Goal: Information Seeking & Learning: Find specific fact

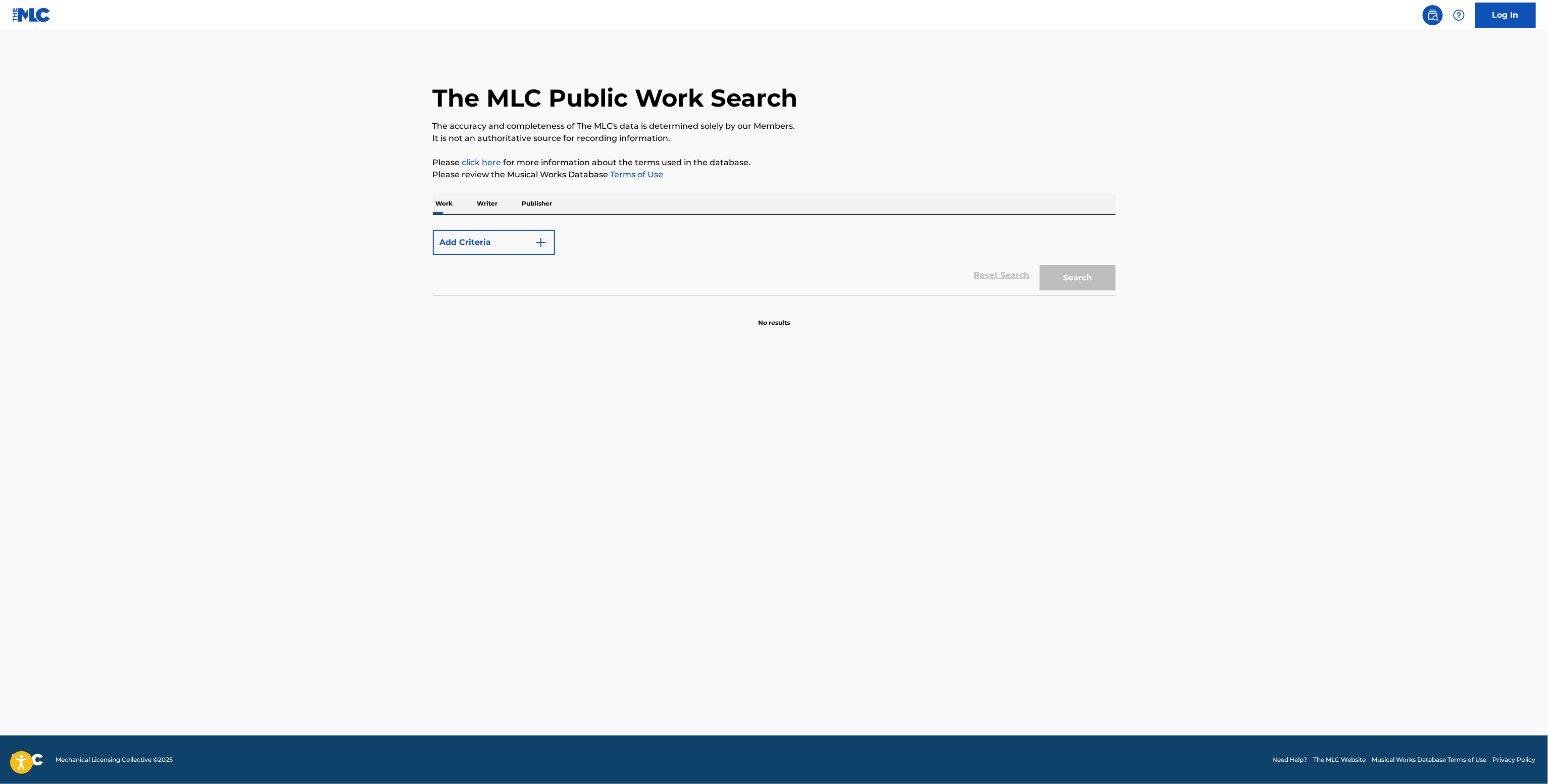
click at [624, 231] on div "Add Criteria" at bounding box center [773, 243] width 682 height 25
click at [457, 215] on div "Add Criteria Reset Search Search" at bounding box center [773, 255] width 682 height 81
click at [453, 208] on p "Work" at bounding box center [444, 204] width 23 height 21
click at [590, 235] on input "Search Form" at bounding box center [835, 237] width 560 height 24
paste input "Eres Mi Paz (Jehová Shalom) New Wine"
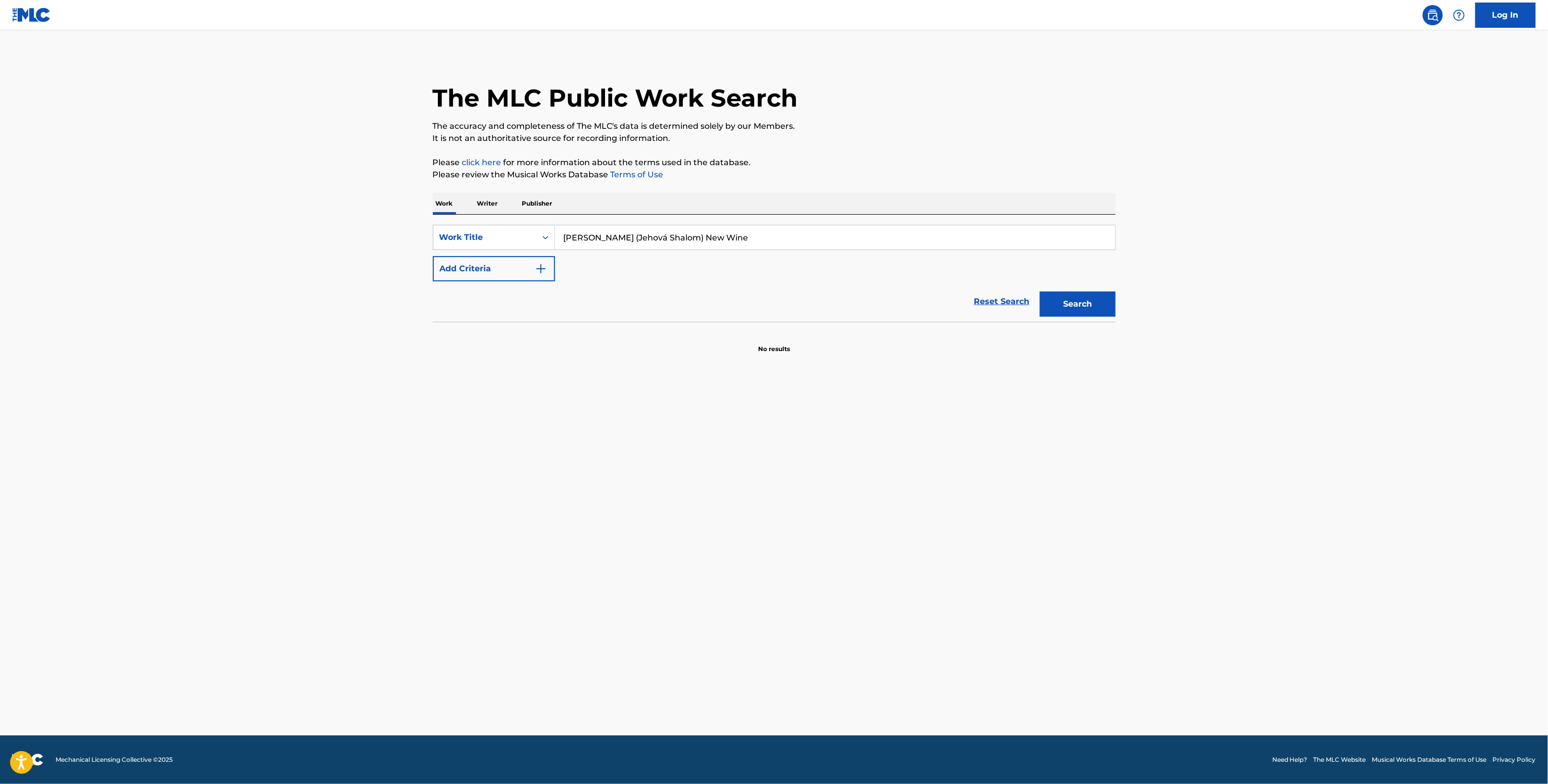
type input "Eres Mi Paz (Jehová Shalom) New Wine"
click at [537, 265] on img "Search Form" at bounding box center [541, 269] width 12 height 12
click at [635, 240] on input "Search Form" at bounding box center [835, 237] width 560 height 24
paste input "No Lo Vio Saul V"
type input "No Lo Vio Saul V"
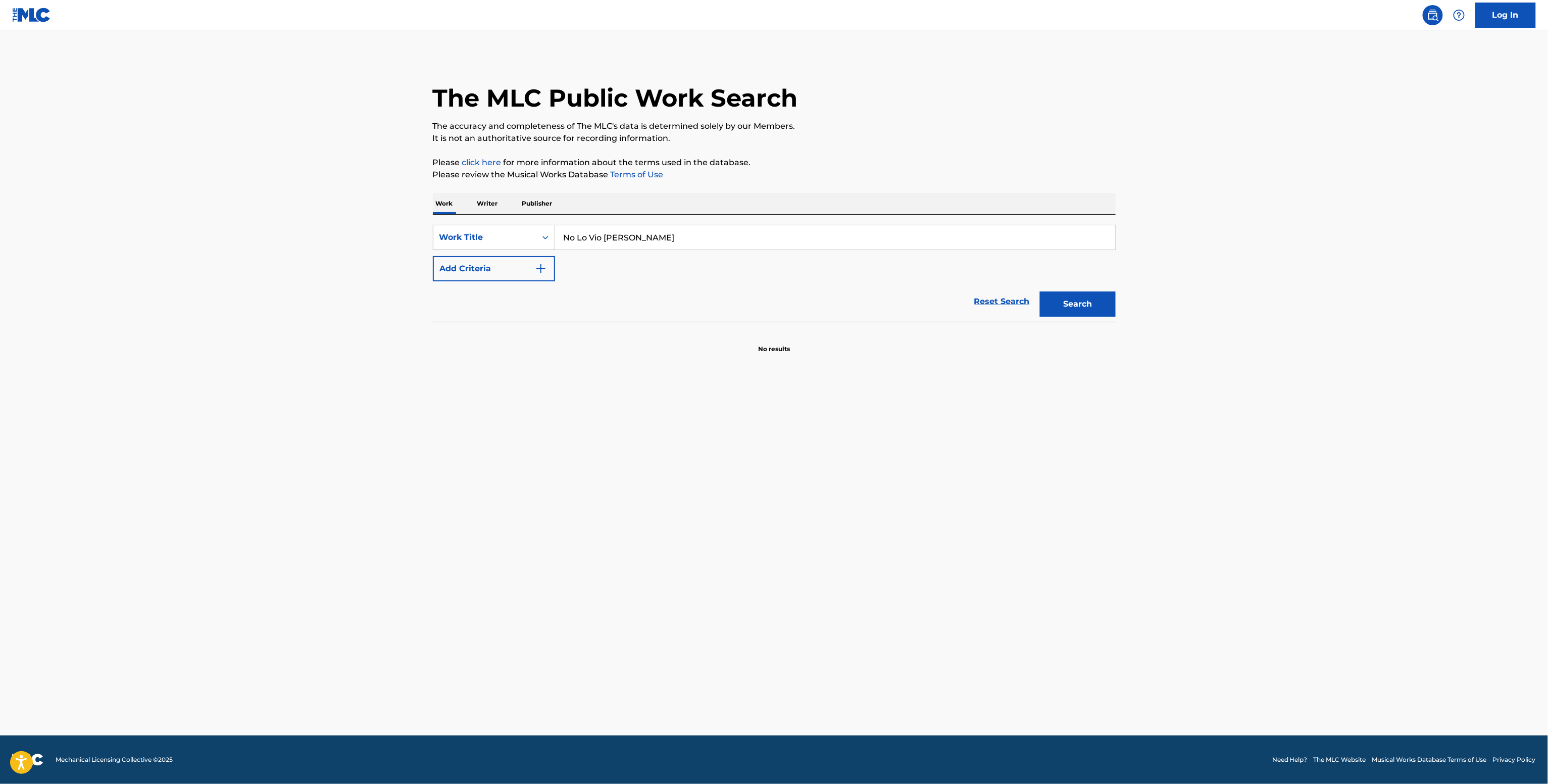
click at [534, 248] on div "Work Title" at bounding box center [493, 237] width 122 height 25
click at [594, 293] on div "Reset Search Search" at bounding box center [773, 301] width 682 height 40
click at [543, 271] on img "Search Form" at bounding box center [541, 269] width 12 height 12
click at [648, 249] on input "Search Form" at bounding box center [835, 237] width 560 height 24
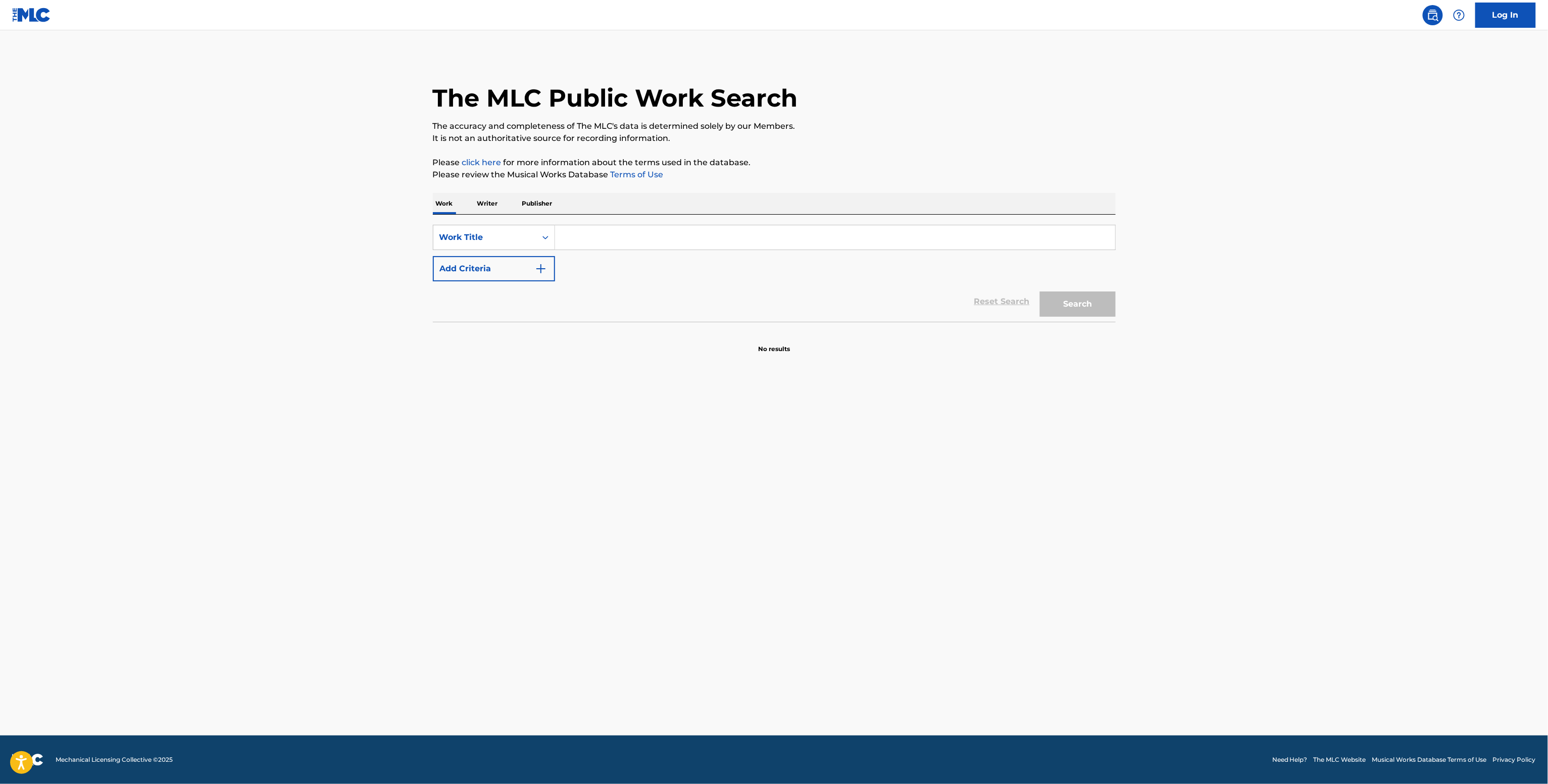
paste input "El Hijo Desobediente Jorge Gamboa"
type input "El Hijo Desobediente Jorge Gamboa"
click at [471, 271] on button "Add Criteria" at bounding box center [493, 269] width 122 height 25
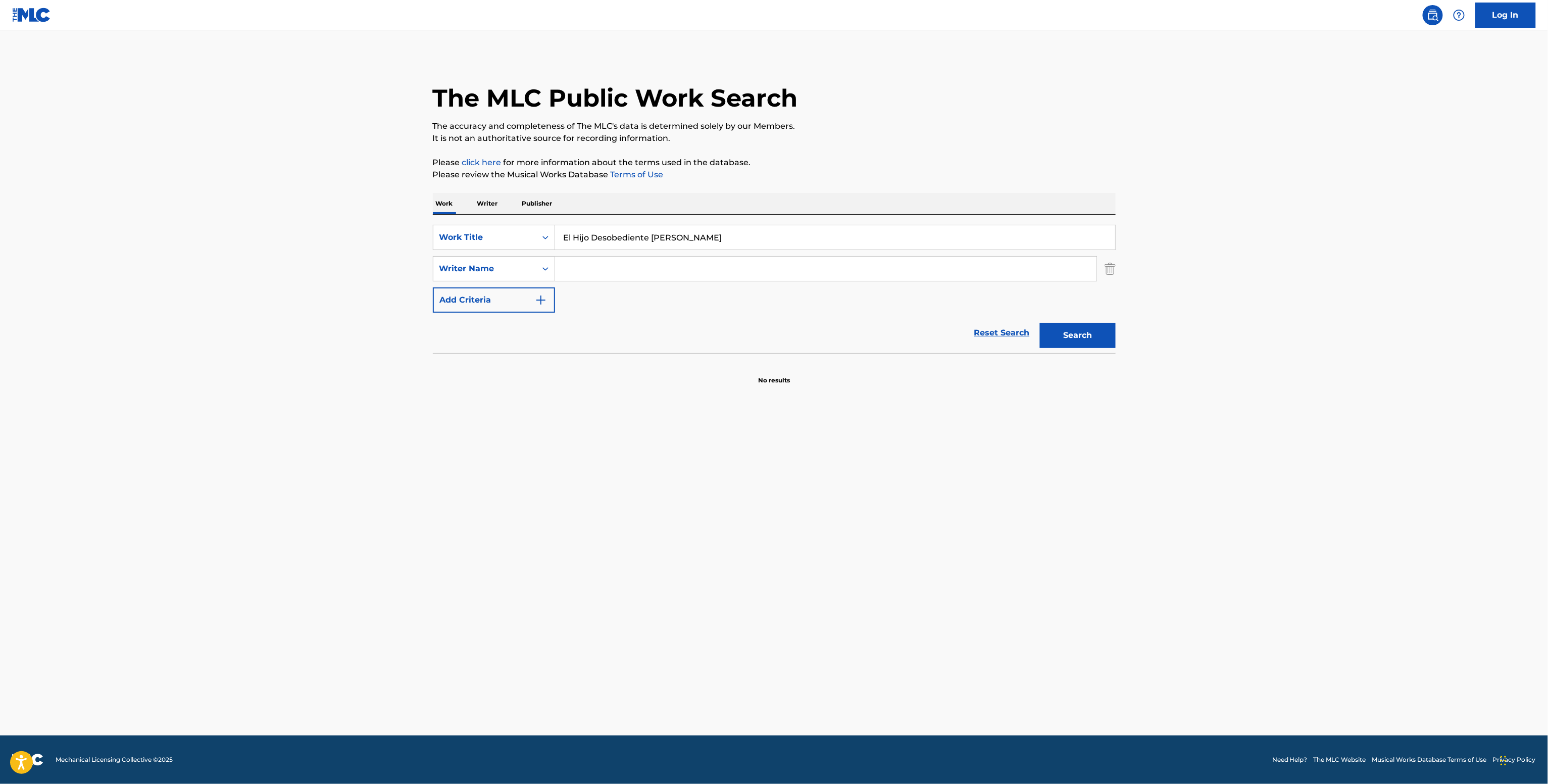
click at [588, 259] on input "Search Form" at bounding box center [825, 269] width 541 height 24
paste input "Baptista Lucio Eduardo Antonio"
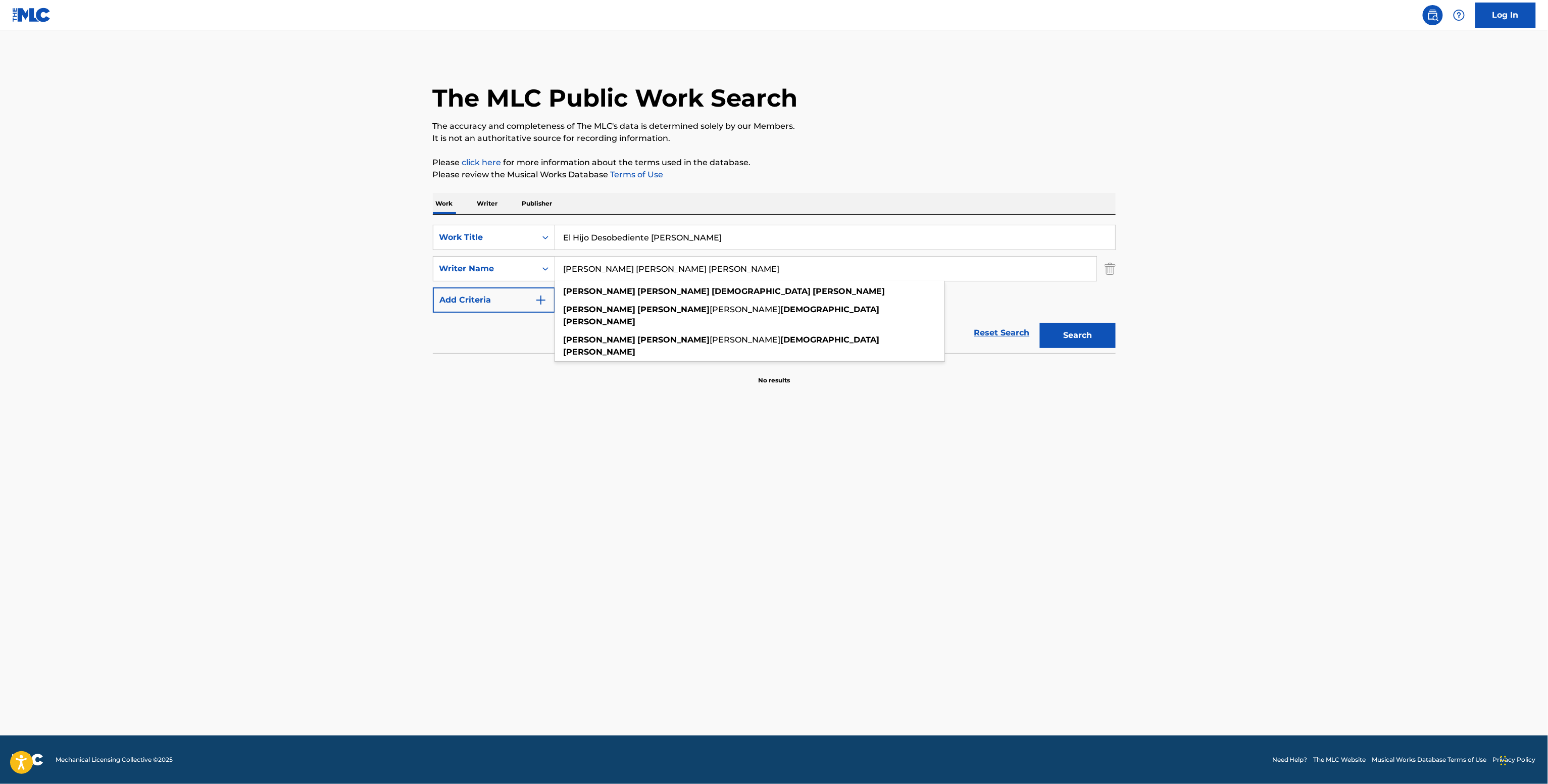
type input "Baptista Lucio Eduardo Antonio"
click at [1040, 323] on button "Search" at bounding box center [1077, 336] width 76 height 25
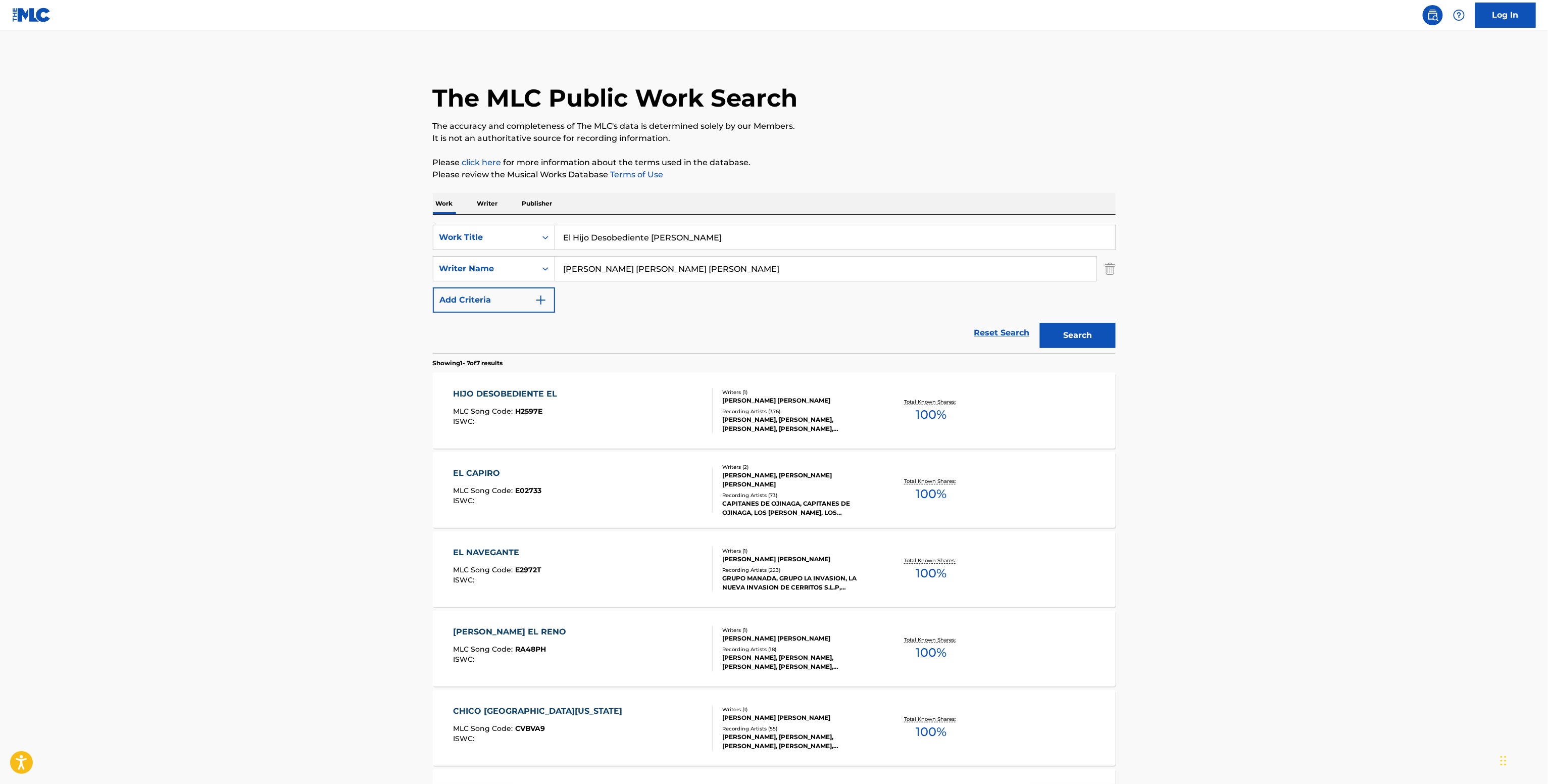
click at [804, 408] on div "Recording Artists ( 376 )" at bounding box center [798, 411] width 152 height 7
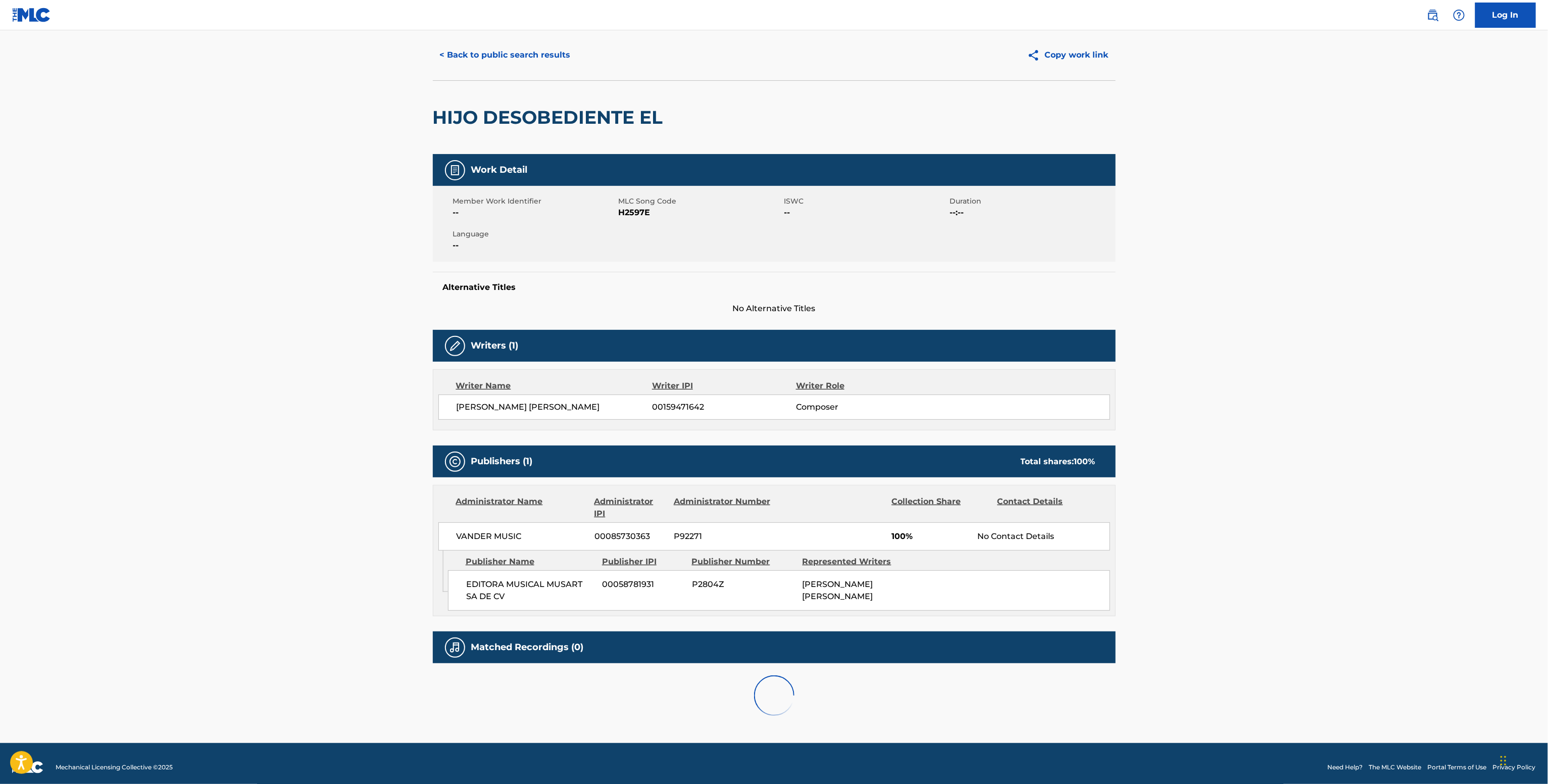
scroll to position [36, 0]
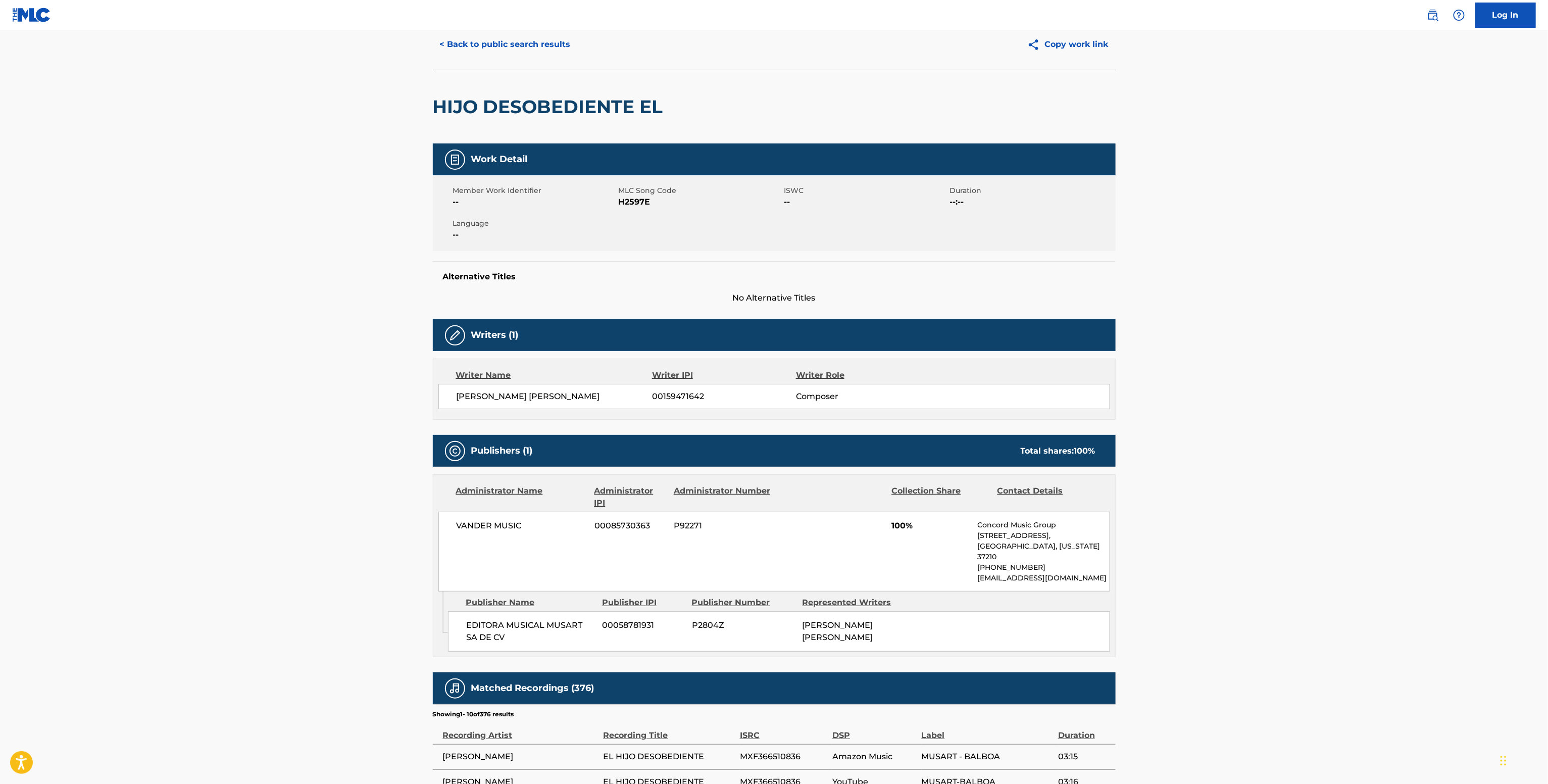
click at [497, 514] on div "VANDER MUSIC 00085730363 P92271 100% Concord Music Group 10 Lea Ave, Unit 300, …" at bounding box center [774, 551] width 672 height 80
drag, startPoint x: 497, startPoint y: 514, endPoint x: 503, endPoint y: 515, distance: 6.1
click at [503, 515] on div "VANDER MUSIC 00085730363 P92271 100% Concord Music Group 10 Lea Ave, Unit 300, …" at bounding box center [774, 551] width 672 height 80
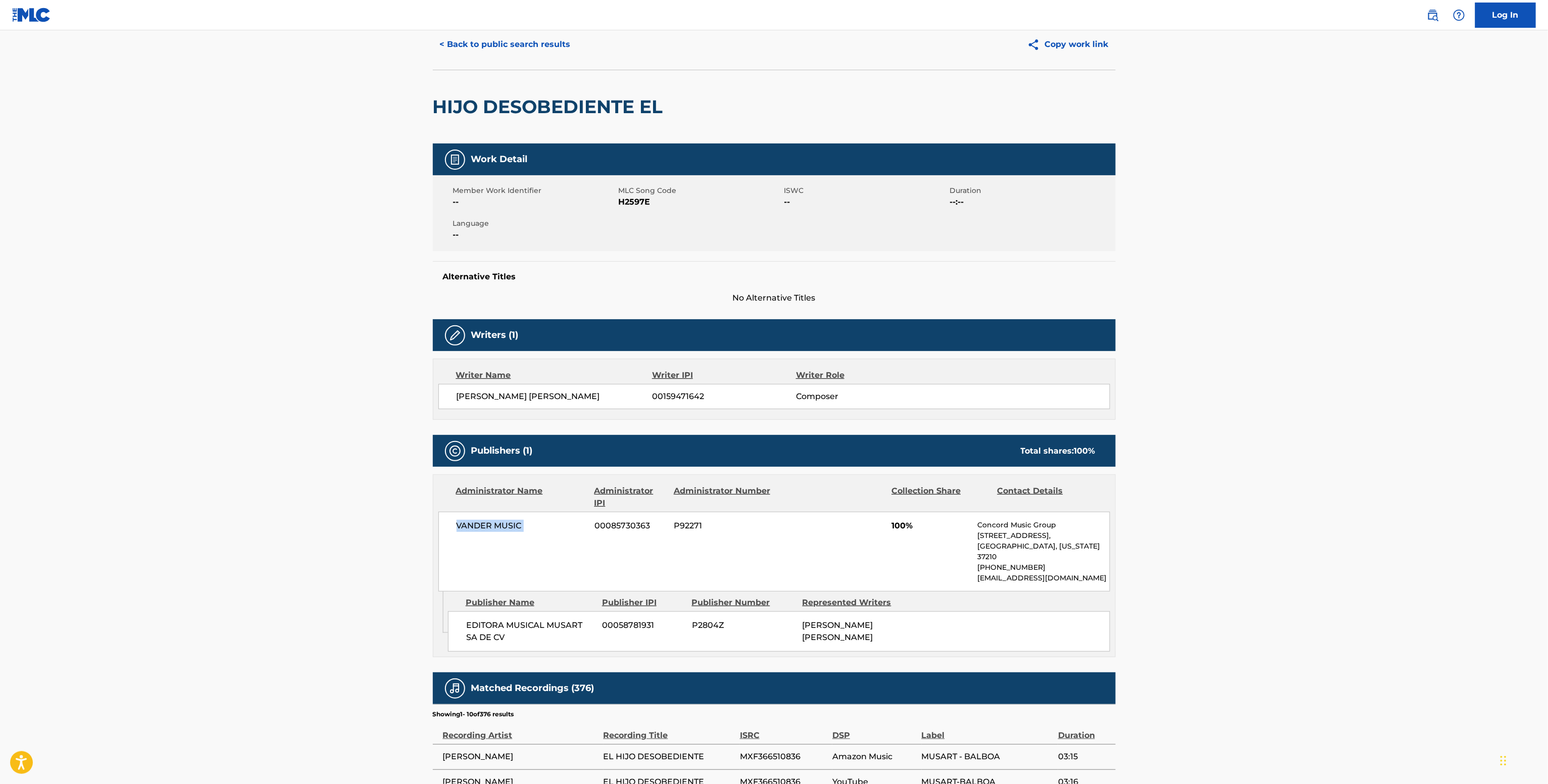
click at [503, 514] on div "VANDER MUSIC 00085730363 P92271 100% Concord Music Group 10 Lea Ave, Unit 300, …" at bounding box center [774, 551] width 672 height 80
click at [636, 206] on span "H2597E" at bounding box center [700, 202] width 163 height 12
copy span "H2597E"
click at [668, 402] on span "00159471642" at bounding box center [723, 396] width 144 height 12
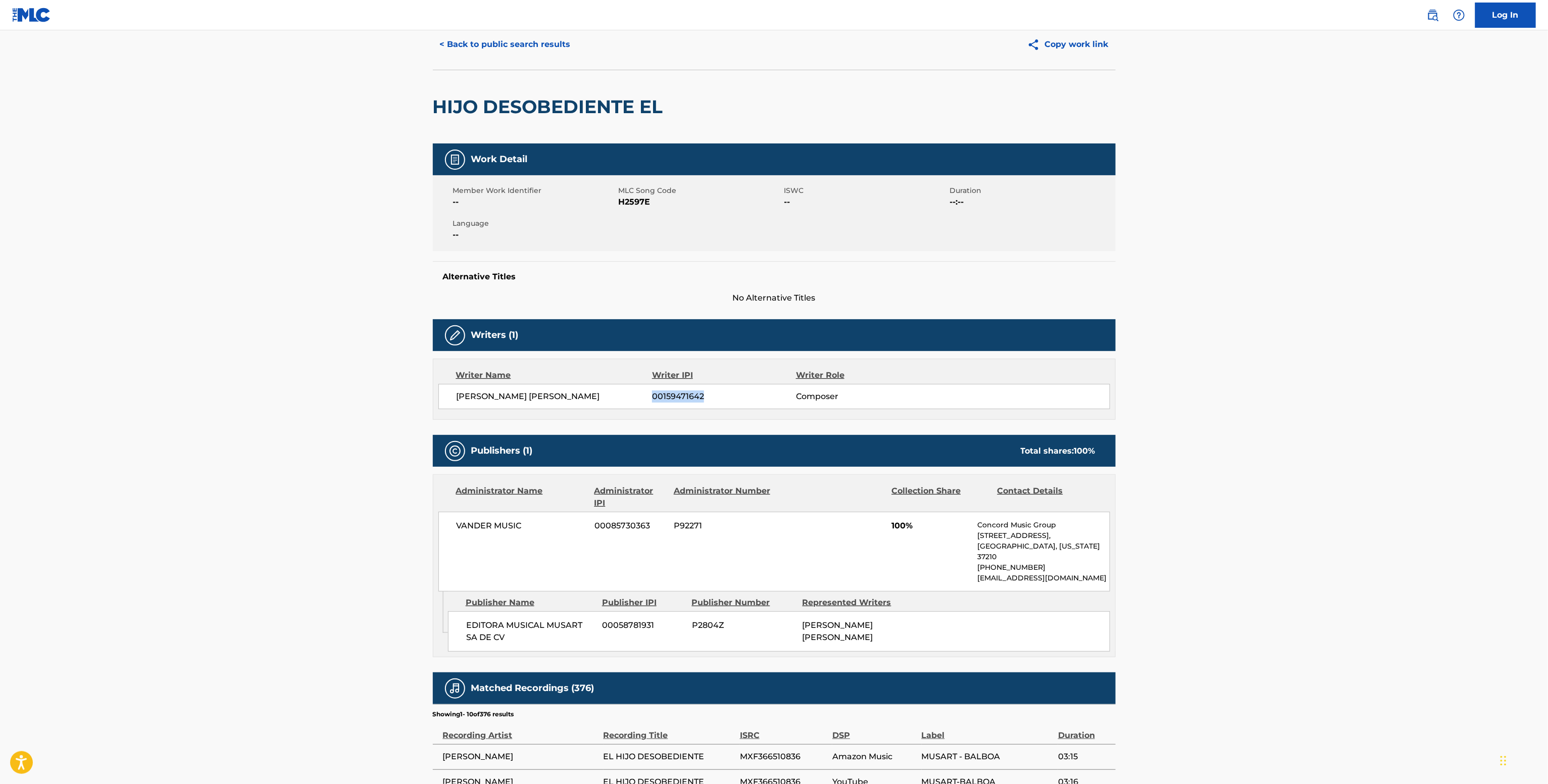
click at [668, 402] on span "00159471642" at bounding box center [723, 396] width 144 height 12
copy span "00159471642"
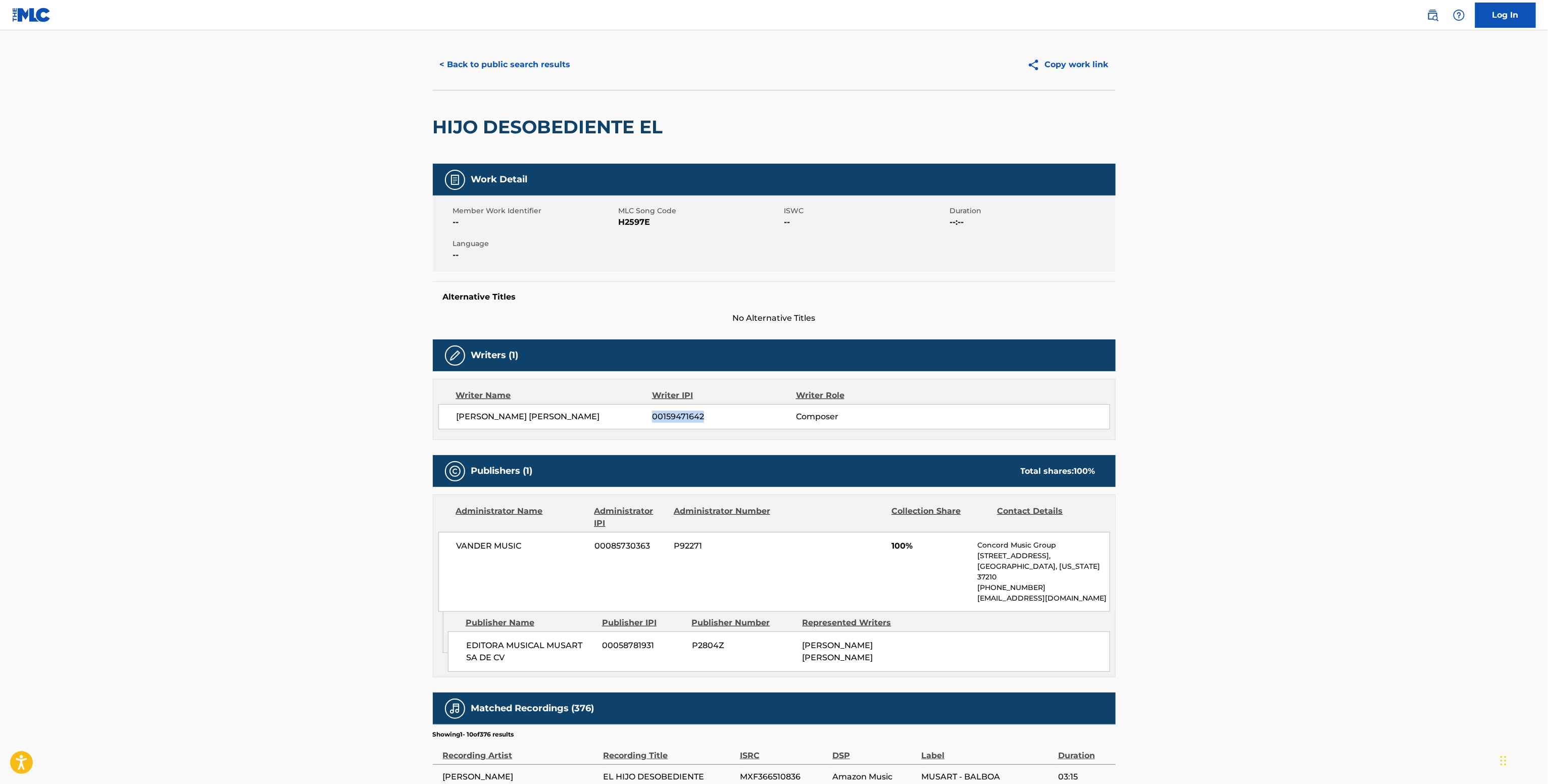
scroll to position [0, 0]
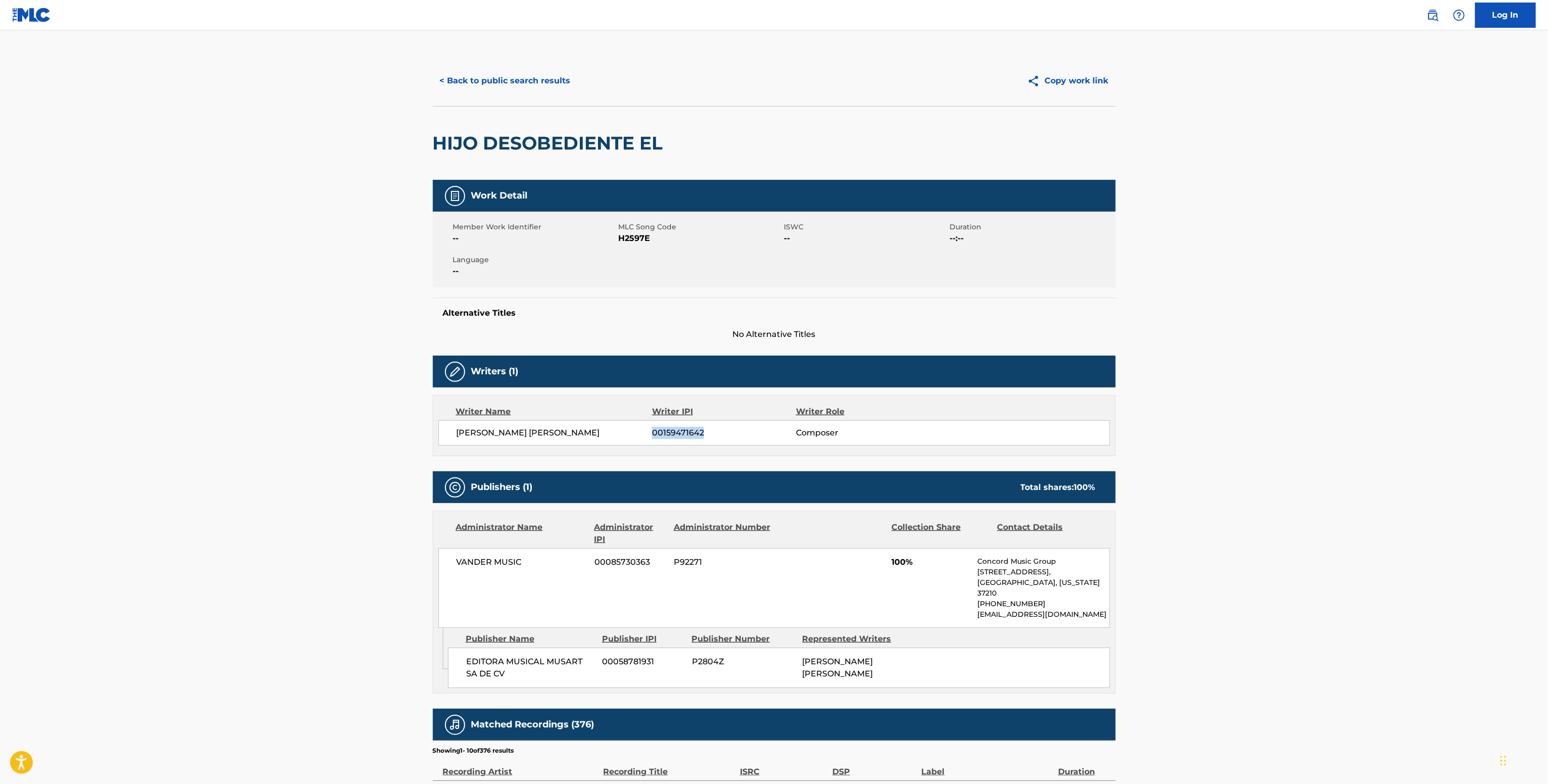
click at [533, 76] on button "< Back to public search results" at bounding box center [505, 81] width 145 height 25
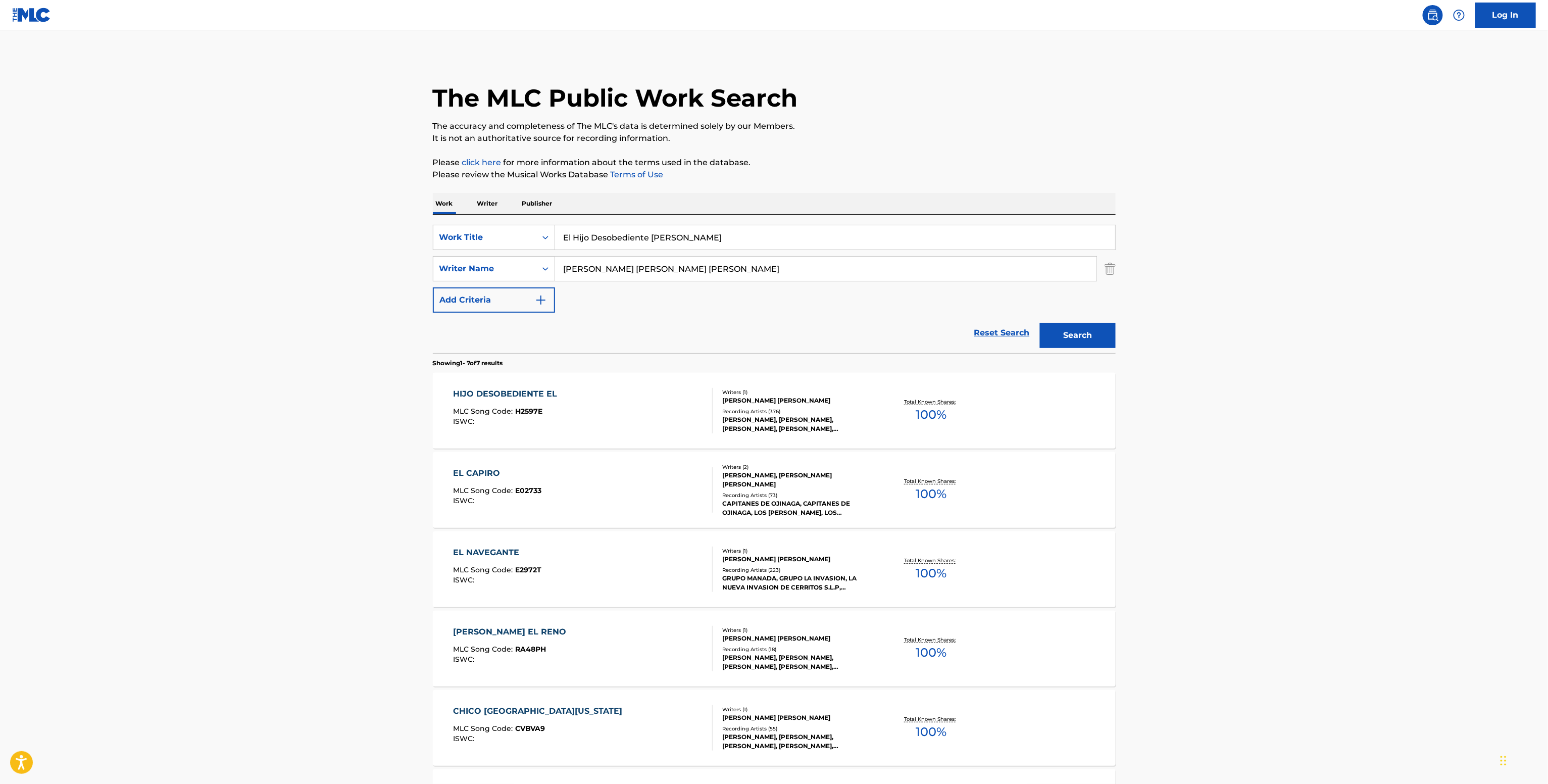
click at [488, 206] on p "Writer" at bounding box center [487, 204] width 27 height 21
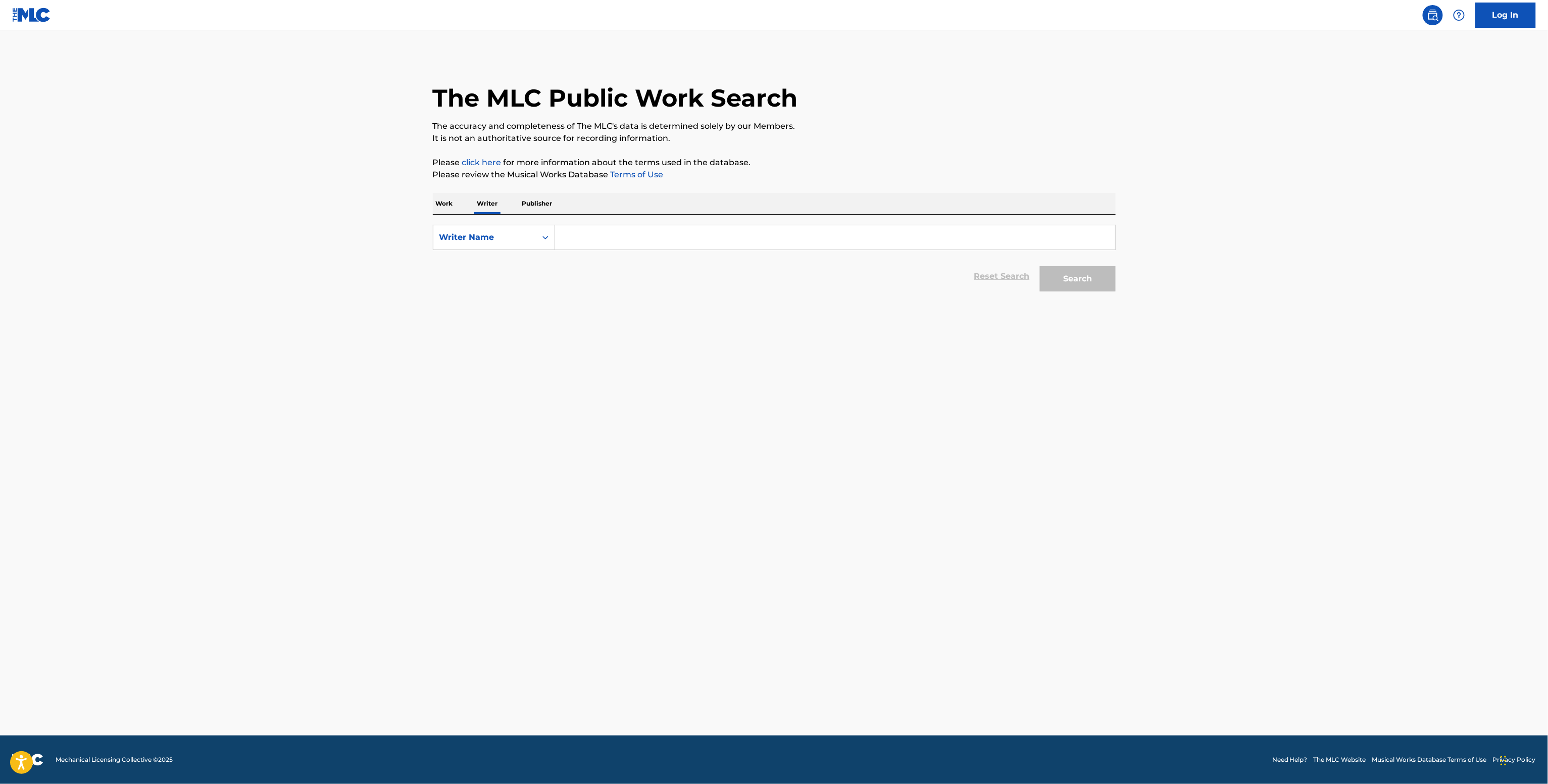
drag, startPoint x: 588, startPoint y: 248, endPoint x: 584, endPoint y: 231, distance: 17.5
click at [588, 247] on input "Search Form" at bounding box center [835, 237] width 560 height 24
paste input "Pedro Gerardo Bader"
type input "Pedro Gerardo Bader"
click at [1040, 266] on button "Search" at bounding box center [1077, 279] width 76 height 25
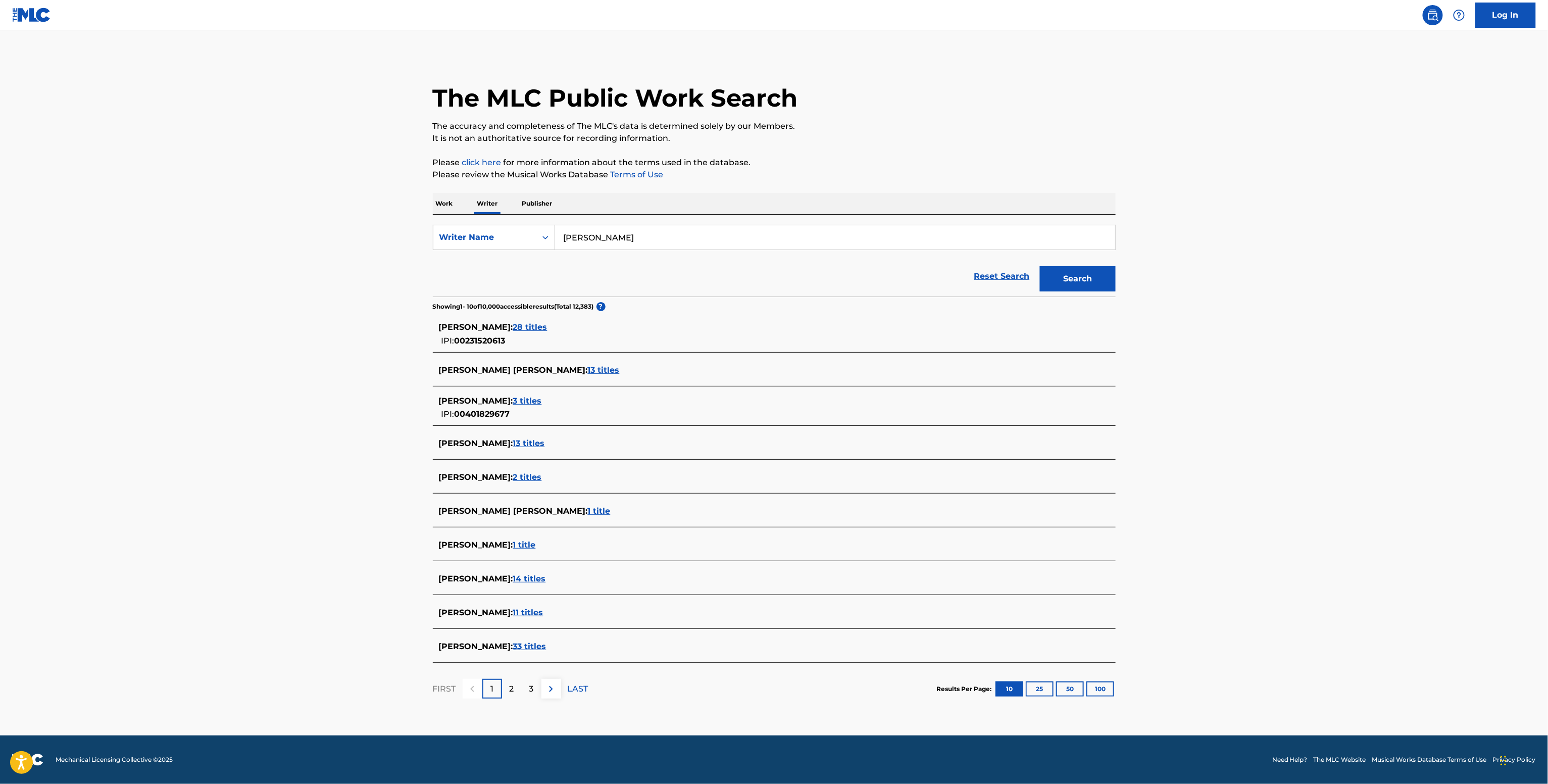
click at [542, 398] on span "3 titles" at bounding box center [527, 400] width 29 height 9
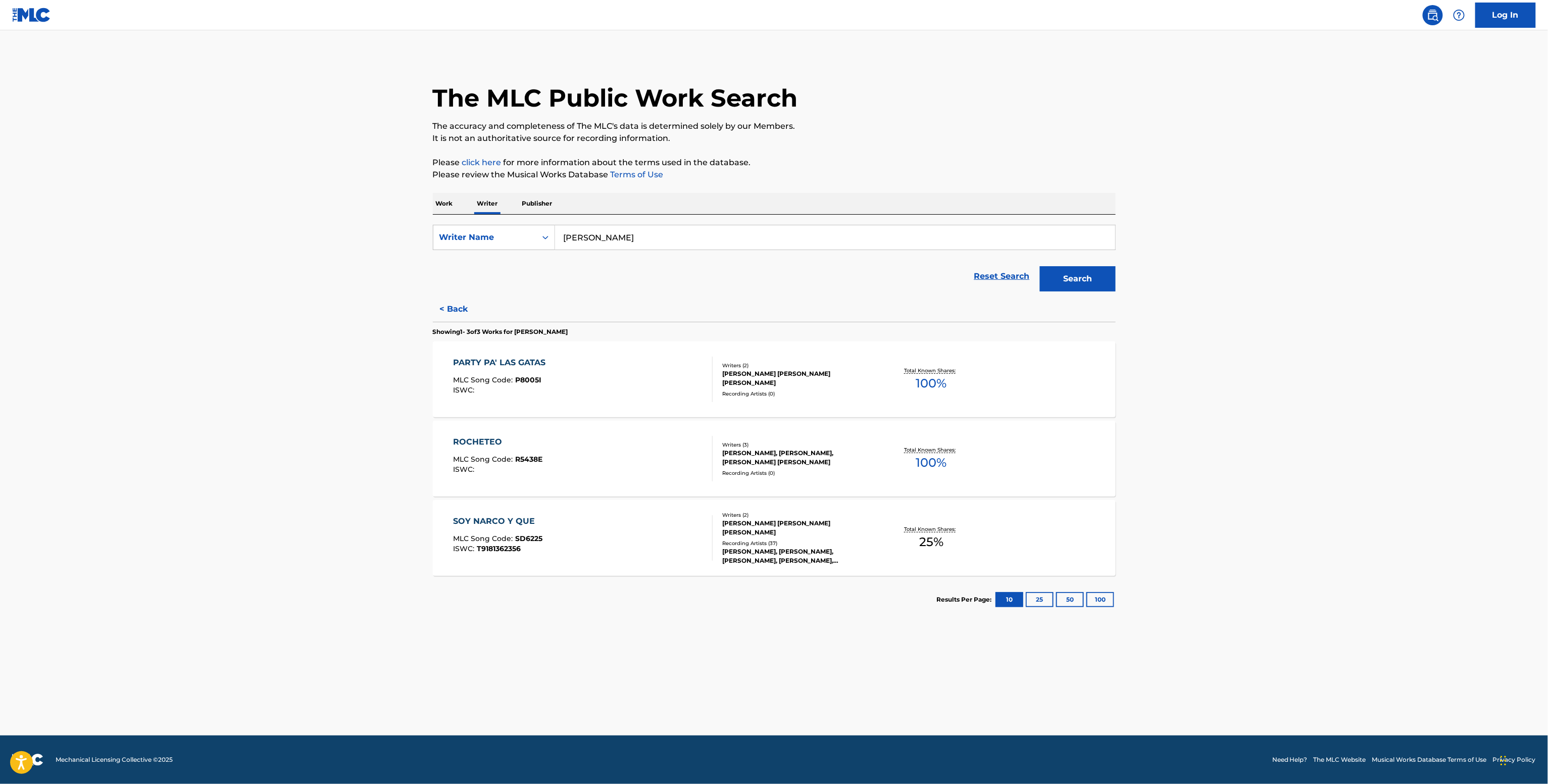
click at [857, 406] on div "PARTY PA' LAS GATAS MLC Song Code : P8005I ISWC : Writers ( 2 ) PEDRO GERARDO B…" at bounding box center [773, 379] width 682 height 76
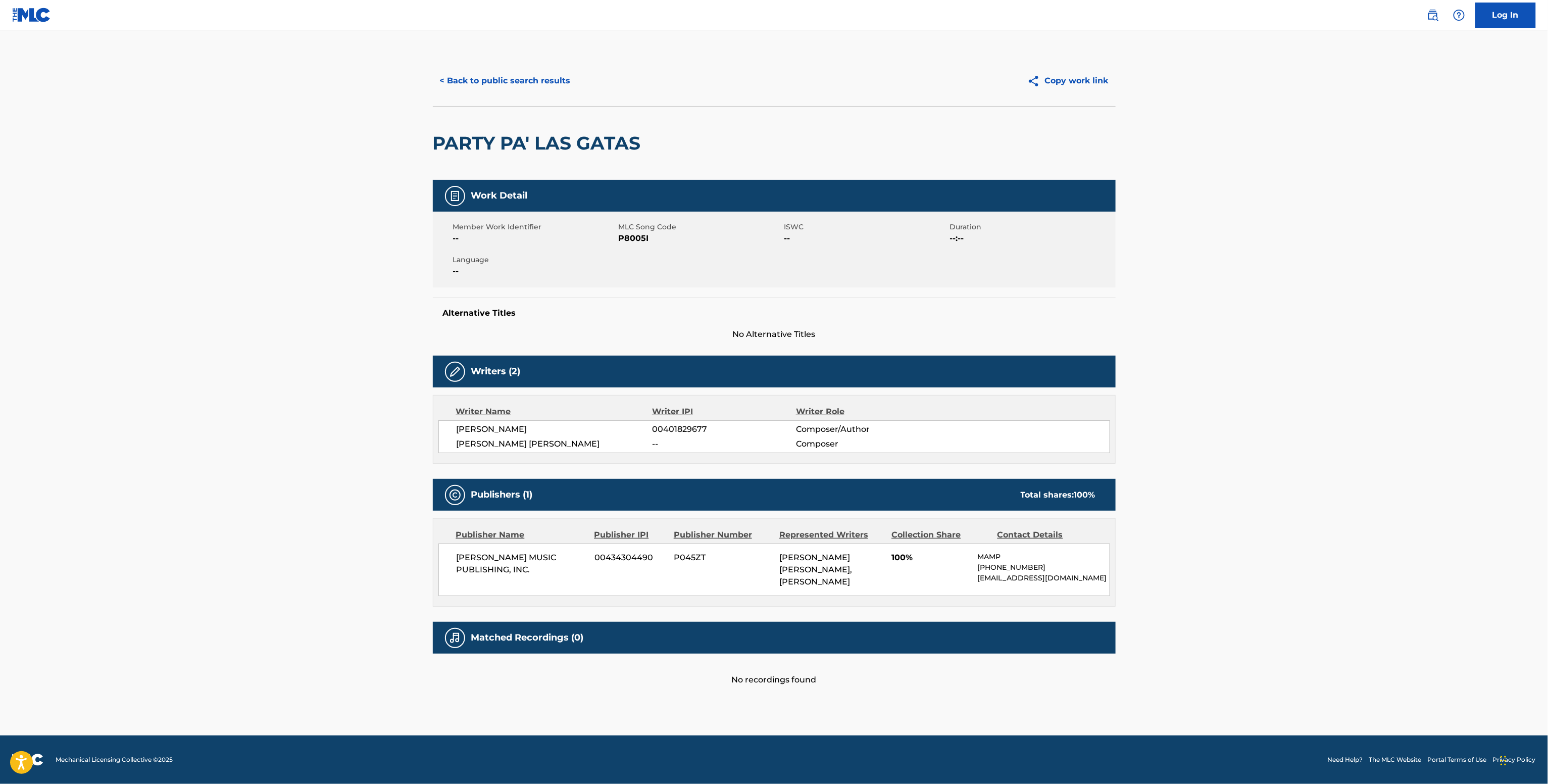
click at [686, 419] on div "Writer Name Writer IPI Writer Role PEDRO GERARDO BADER-FERNANDEZ 00401829677 Co…" at bounding box center [773, 429] width 682 height 69
copy span "00401829677"
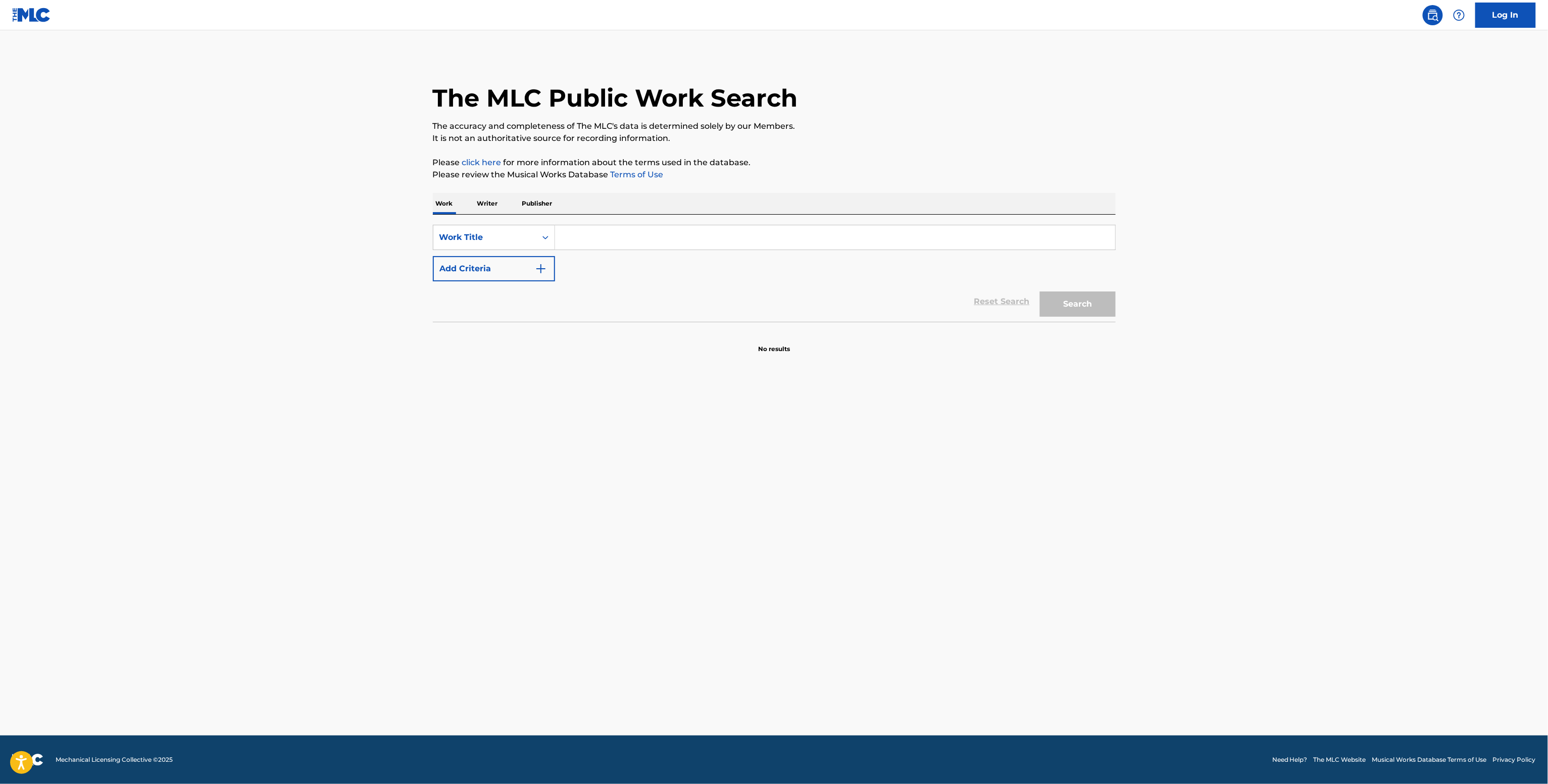
click at [594, 247] on input "Search Form" at bounding box center [835, 237] width 560 height 24
paste input "¿Qué Nos Pasó? DRIMS"
type input "¿Qué Nos Pasó? DRIMS"
click at [531, 267] on button "Add Criteria" at bounding box center [493, 269] width 122 height 25
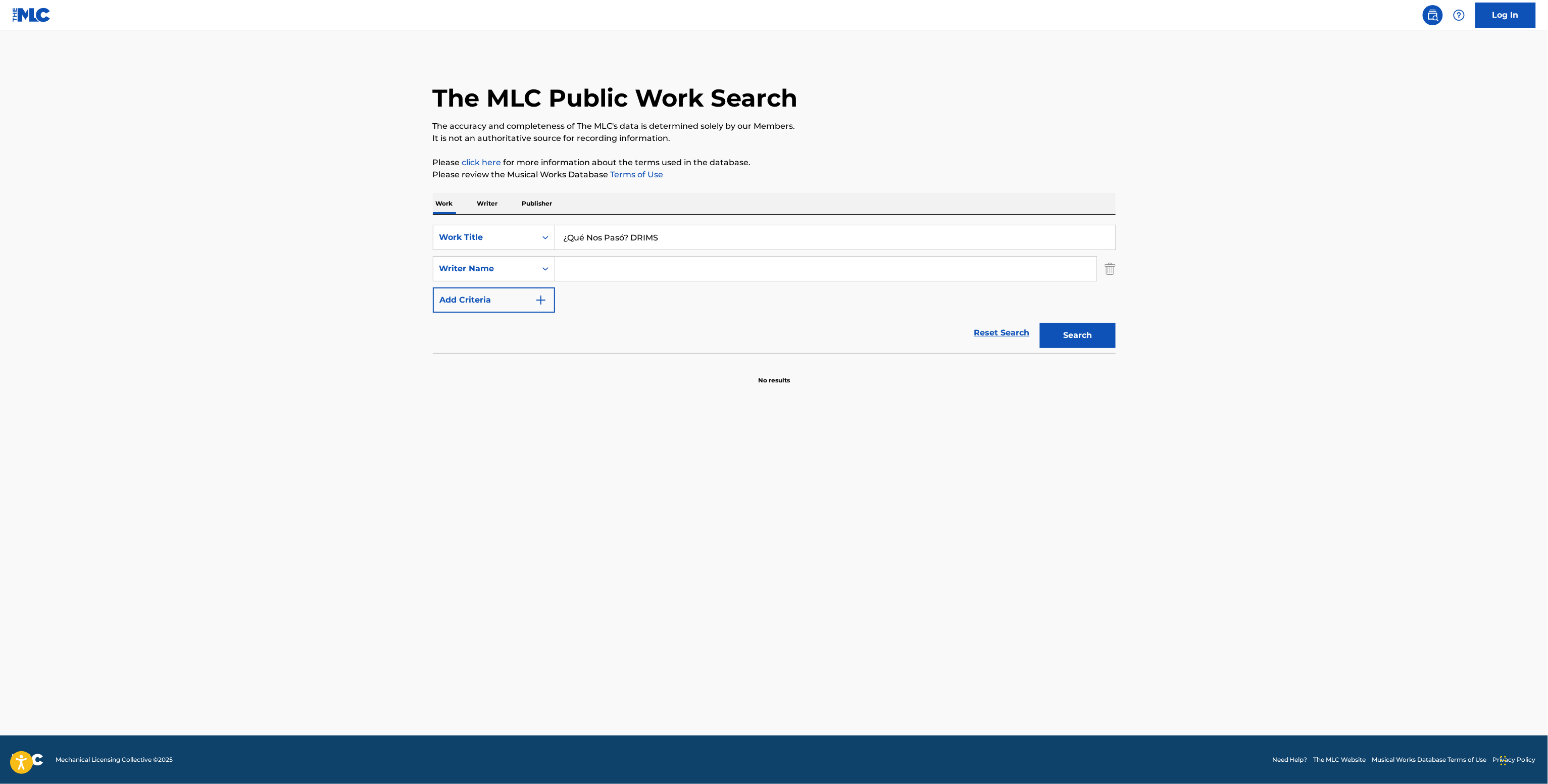
click at [598, 265] on input "Search Form" at bounding box center [825, 269] width 541 height 24
paste input "Alejandro Alanís Rivera"
type input "Alejandro Alanís Rivera"
click at [1061, 330] on button "Search" at bounding box center [1077, 336] width 76 height 25
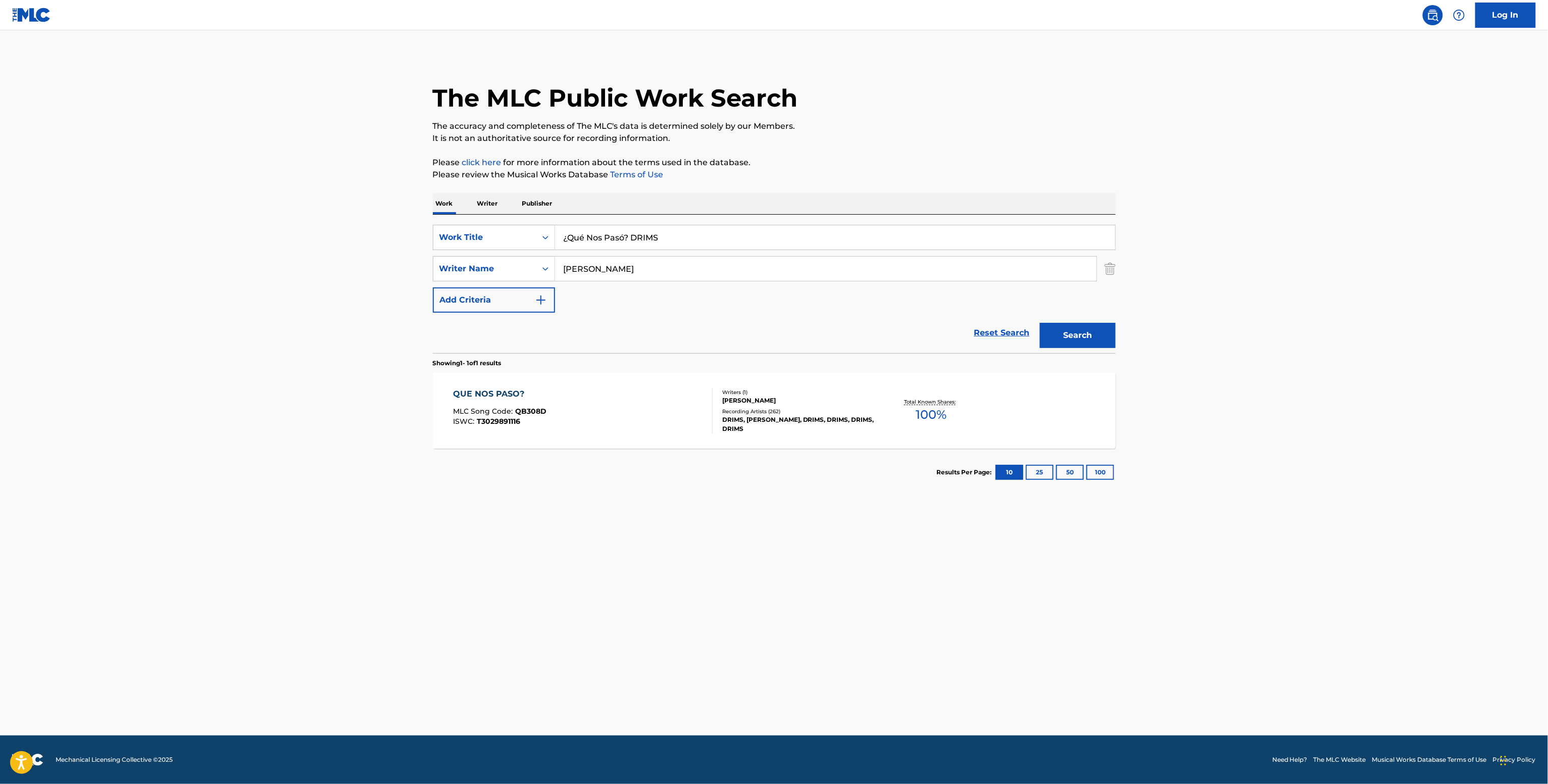
click at [743, 400] on div "ALEJANDRO ALANIS RIVERA" at bounding box center [798, 400] width 152 height 9
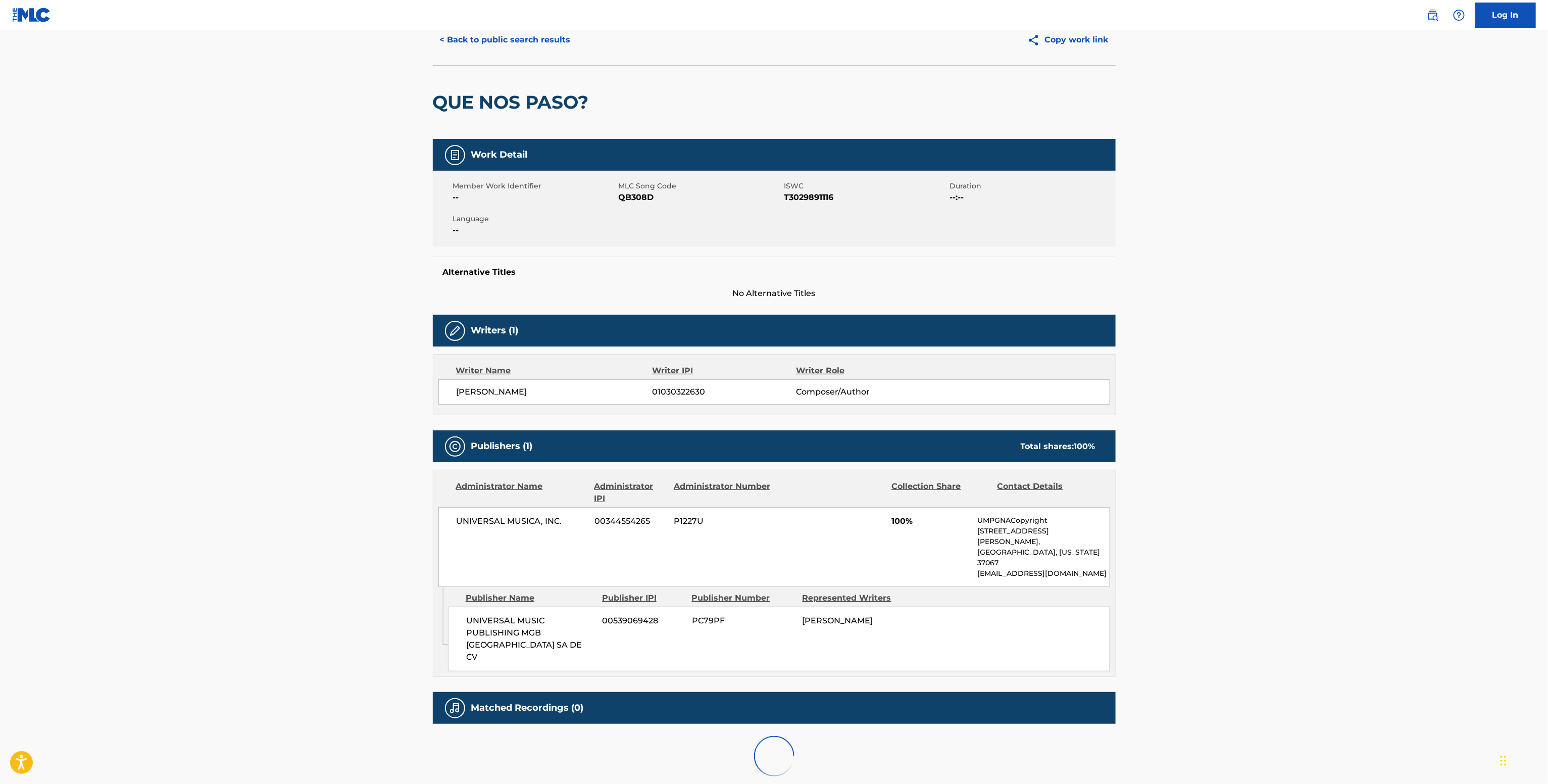
scroll to position [49, 0]
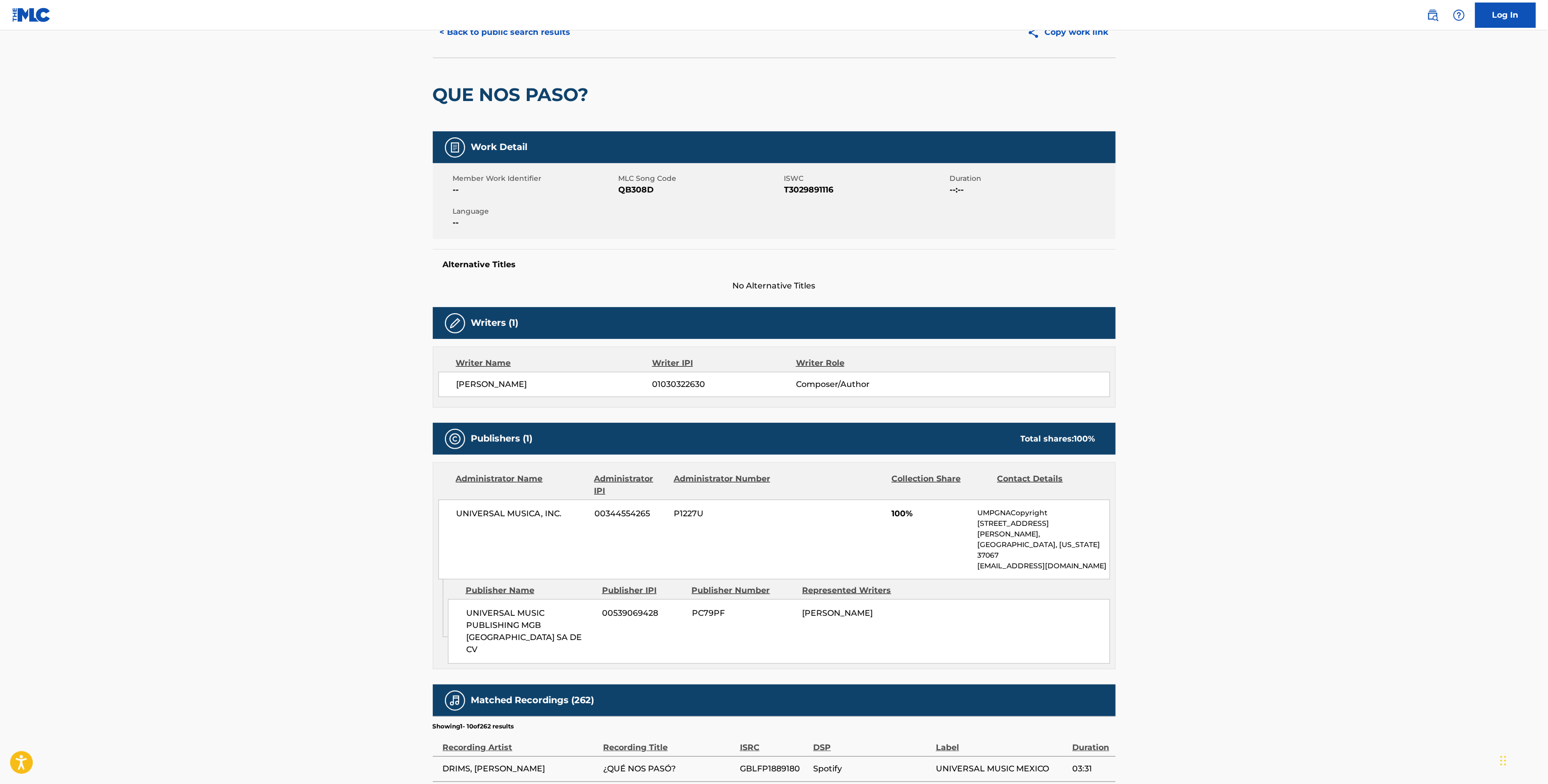
click at [519, 518] on span "UNIVERSAL MUSICA, INC." at bounding box center [522, 513] width 131 height 12
copy div "UNIVERSAL MUSICA, INC."
click at [659, 386] on span "01030322630" at bounding box center [723, 384] width 144 height 12
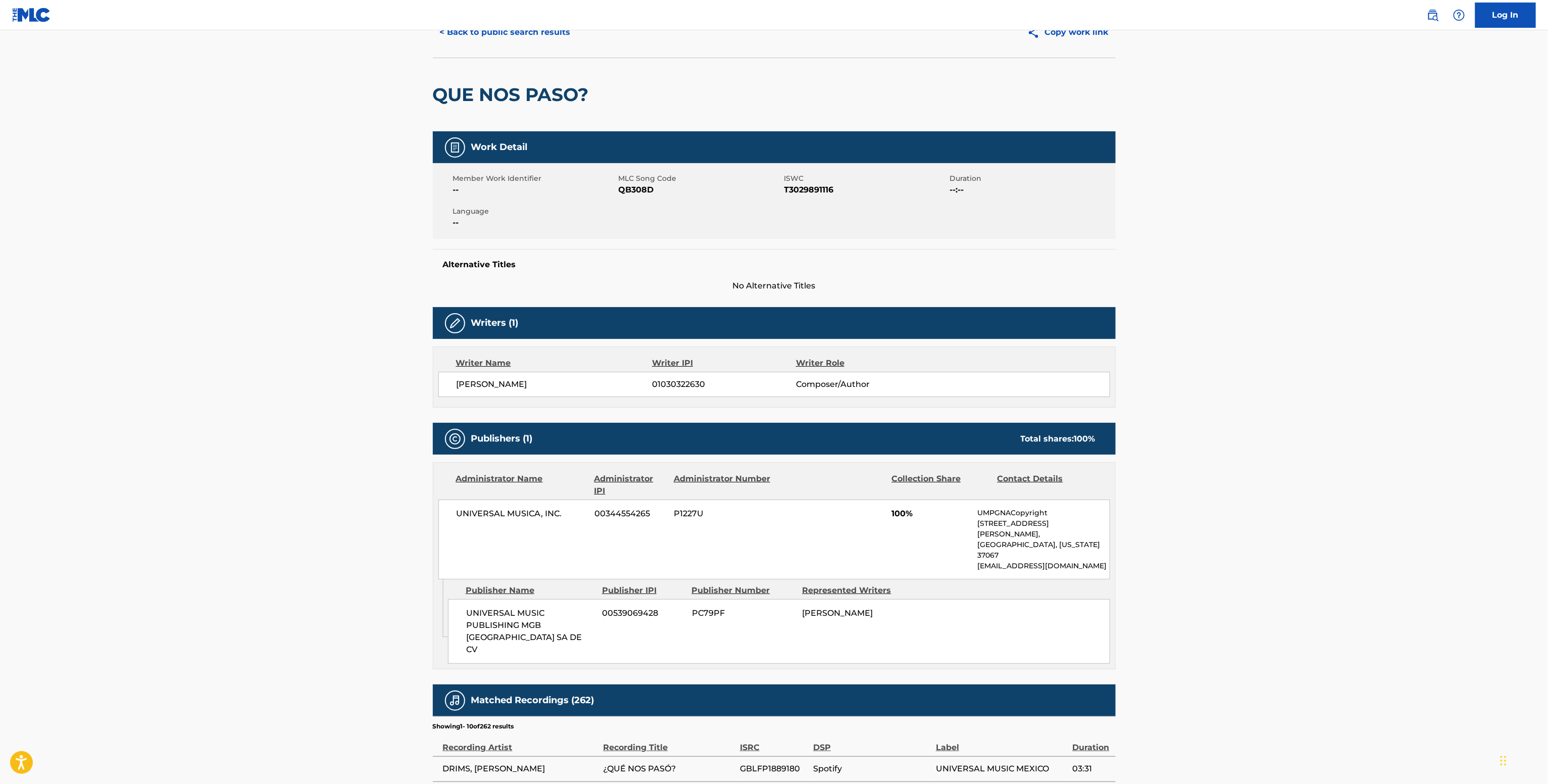
click at [660, 386] on span "01030322630" at bounding box center [723, 384] width 144 height 12
copy span "01030322630"
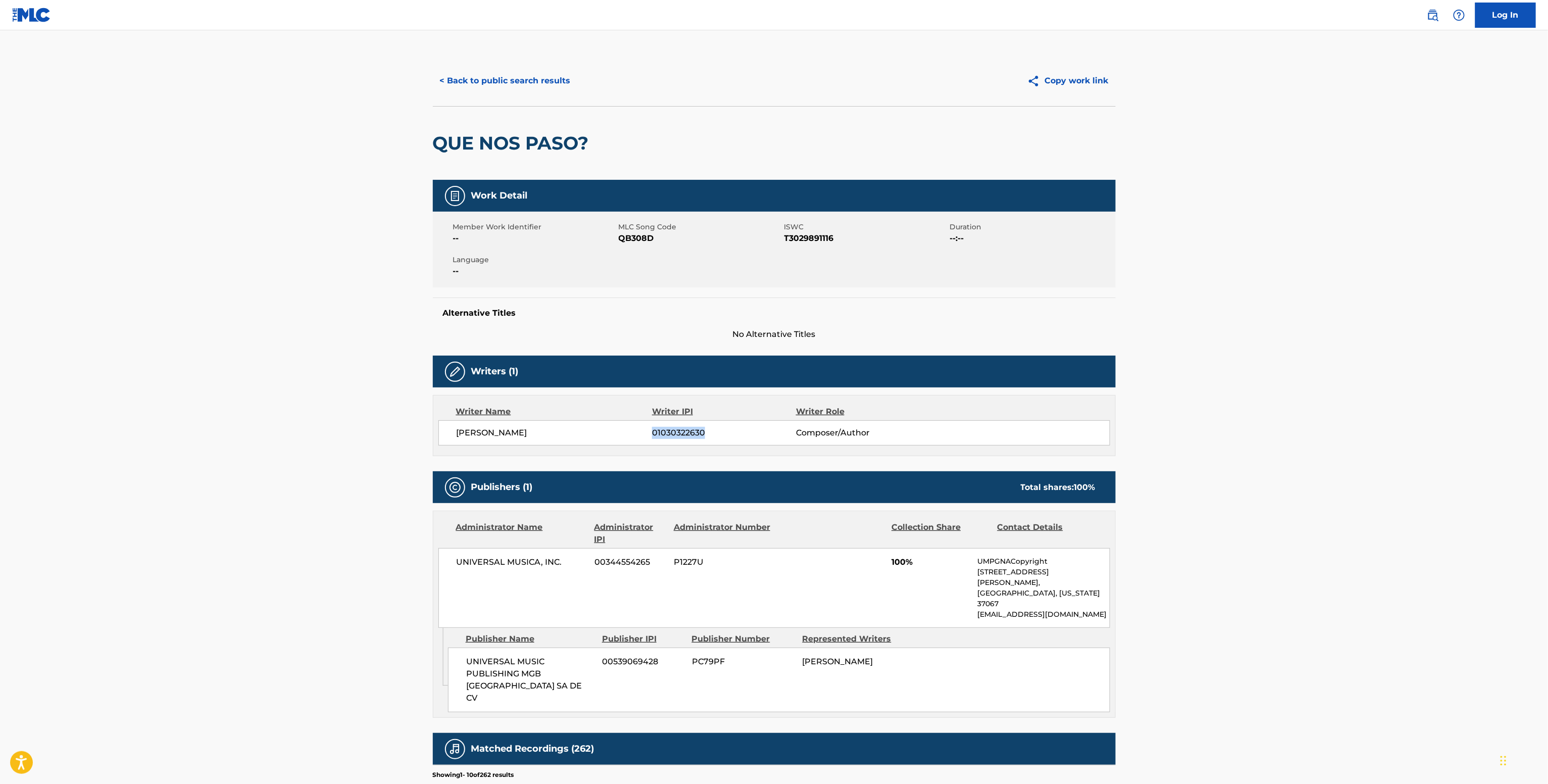
drag, startPoint x: 636, startPoint y: 247, endPoint x: 640, endPoint y: 256, distance: 9.8
drag, startPoint x: 640, startPoint y: 256, endPoint x: 618, endPoint y: 243, distance: 25.6
click at [618, 243] on div "Member Work Identifier -- MLC Song Code QB308D ISWC T3029891116 Duration --:-- …" at bounding box center [773, 249] width 682 height 76
click at [618, 243] on span "QB308D" at bounding box center [700, 239] width 163 height 12
copy div "MLC Song Code"
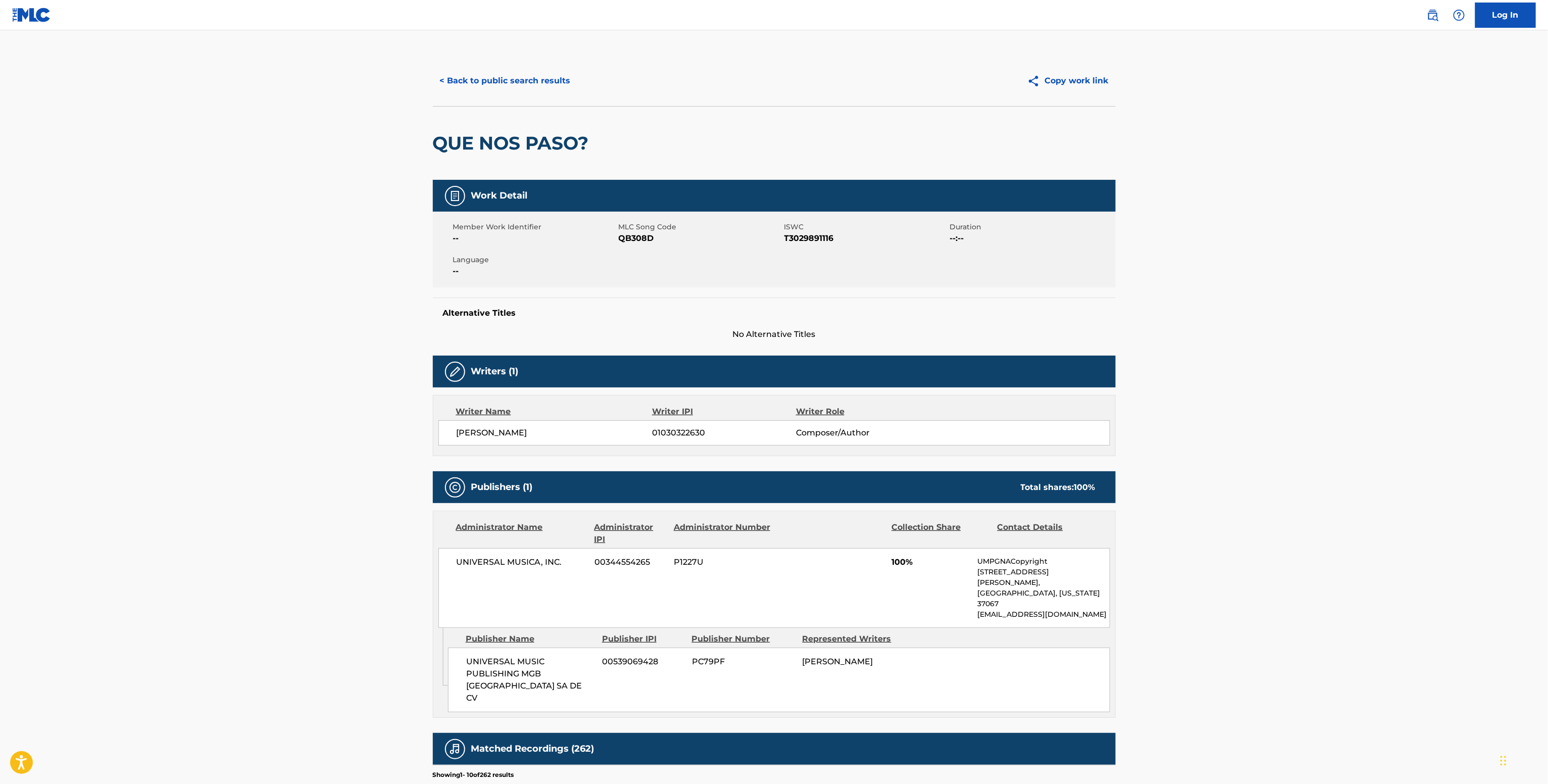
click at [627, 236] on span "QB308D" at bounding box center [700, 239] width 163 height 12
copy span "QB308D"
click at [797, 225] on span "ISWC" at bounding box center [866, 227] width 163 height 11
click at [800, 237] on span "T3029891116" at bounding box center [866, 239] width 163 height 12
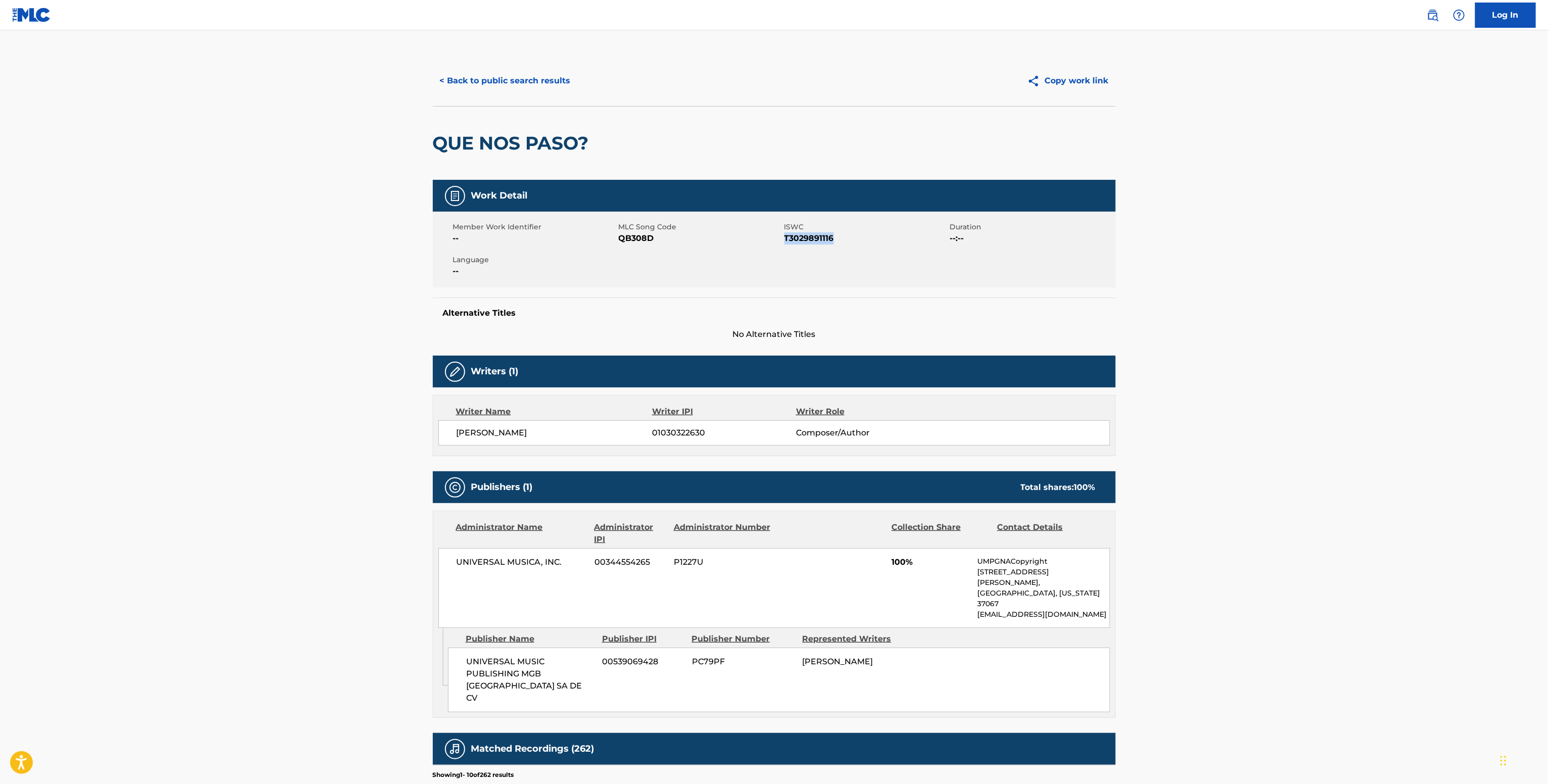
click at [800, 237] on span "T3029891116" at bounding box center [866, 239] width 163 height 12
copy span "T3029891116"
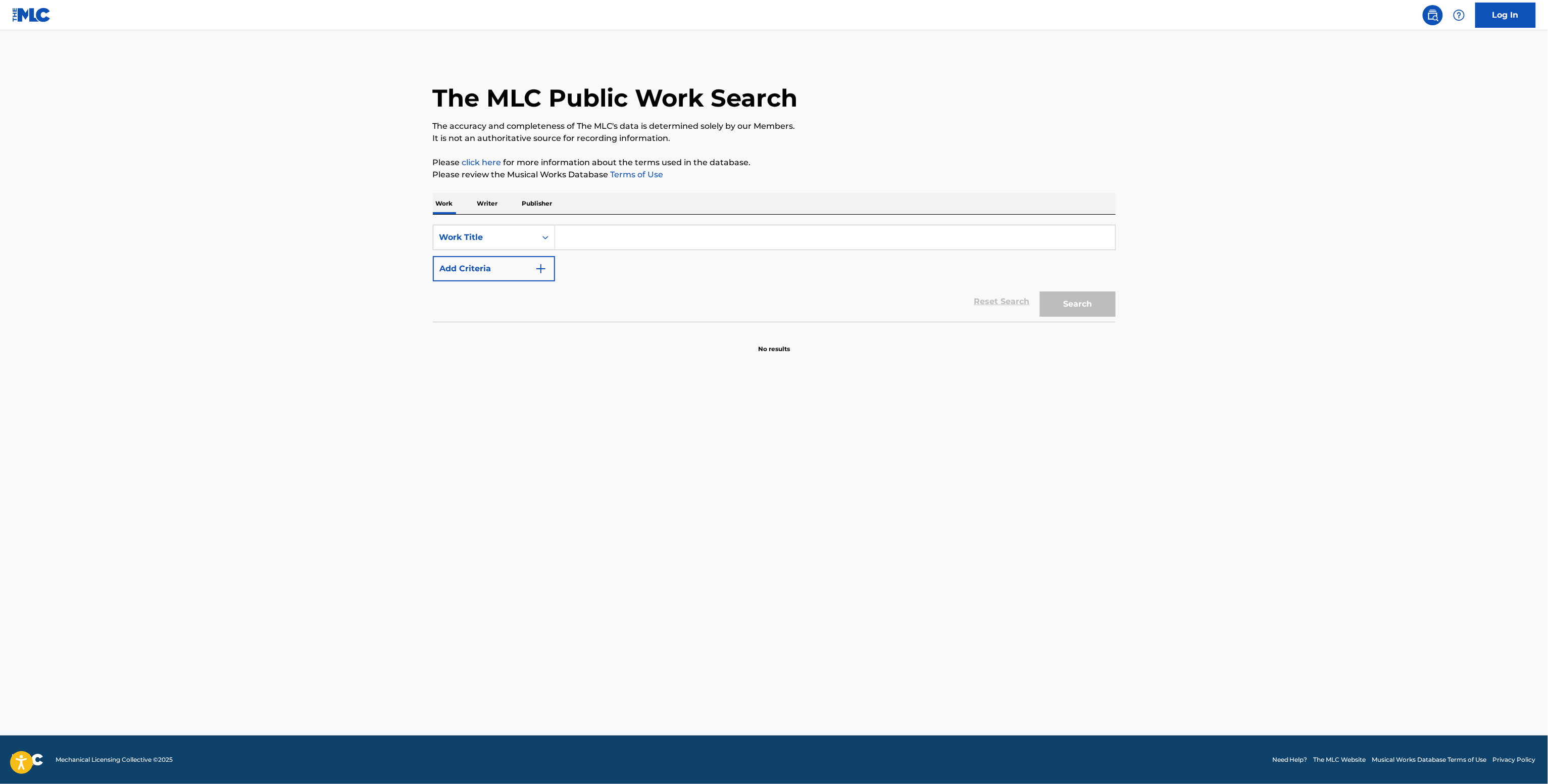
click at [658, 311] on div "Reset Search Search" at bounding box center [773, 301] width 682 height 40
click at [604, 245] on input "Search Form" at bounding box center [835, 237] width 560 height 24
paste input "Necesito Un Amor Los Gemelos De Sinaloa"
type input "Necesito Un Amor Los Gemelos De Sinaloa"
click at [528, 265] on button "Add Criteria" at bounding box center [493, 269] width 122 height 25
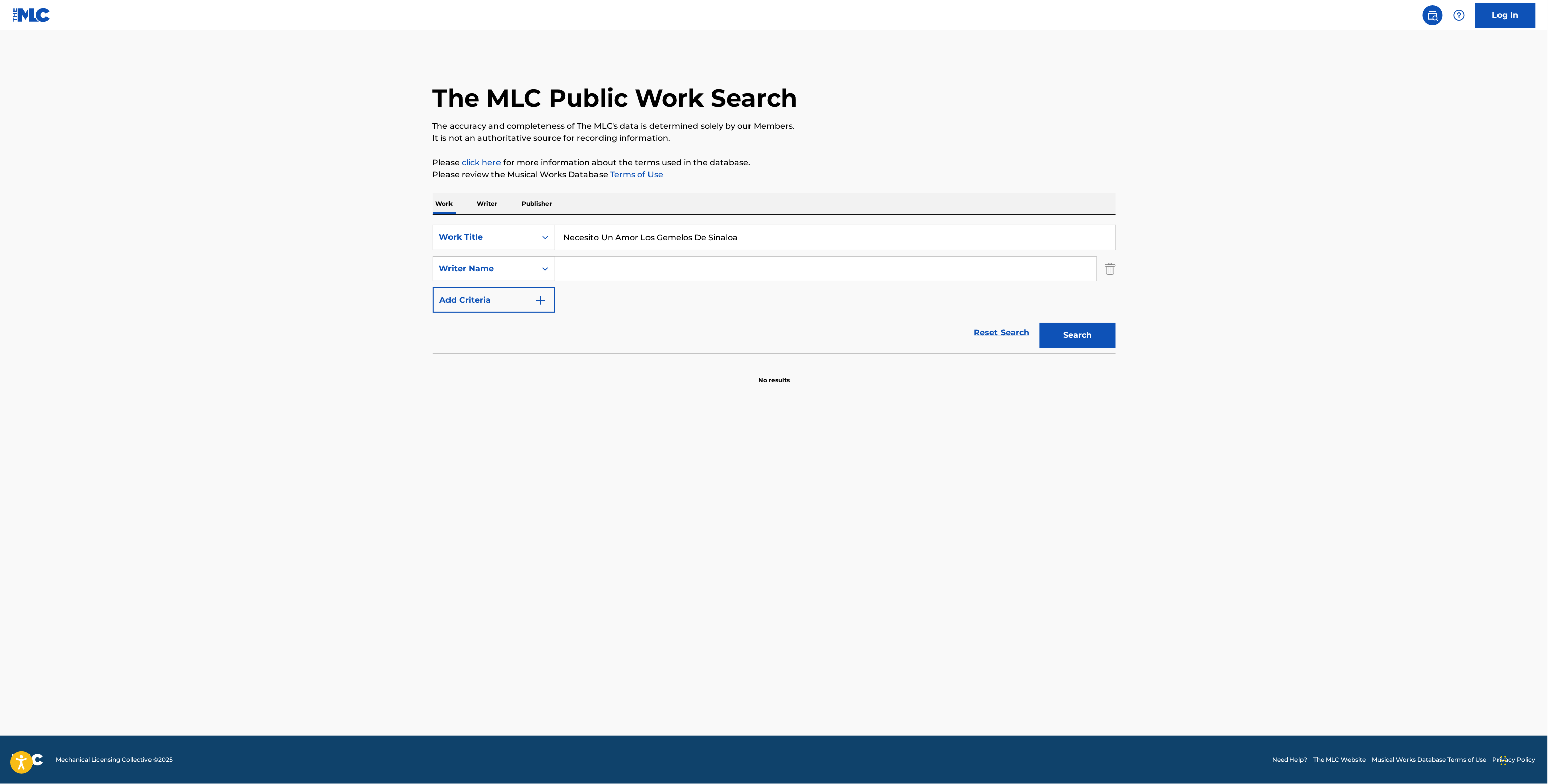
click at [561, 269] on input "Search Form" at bounding box center [825, 269] width 541 height 24
paste input "[PERSON_NAME]"
type input "[PERSON_NAME]"
drag, startPoint x: 1107, startPoint y: 342, endPoint x: 1098, endPoint y: 344, distance: 9.2
click at [1104, 344] on button "Search" at bounding box center [1077, 336] width 76 height 25
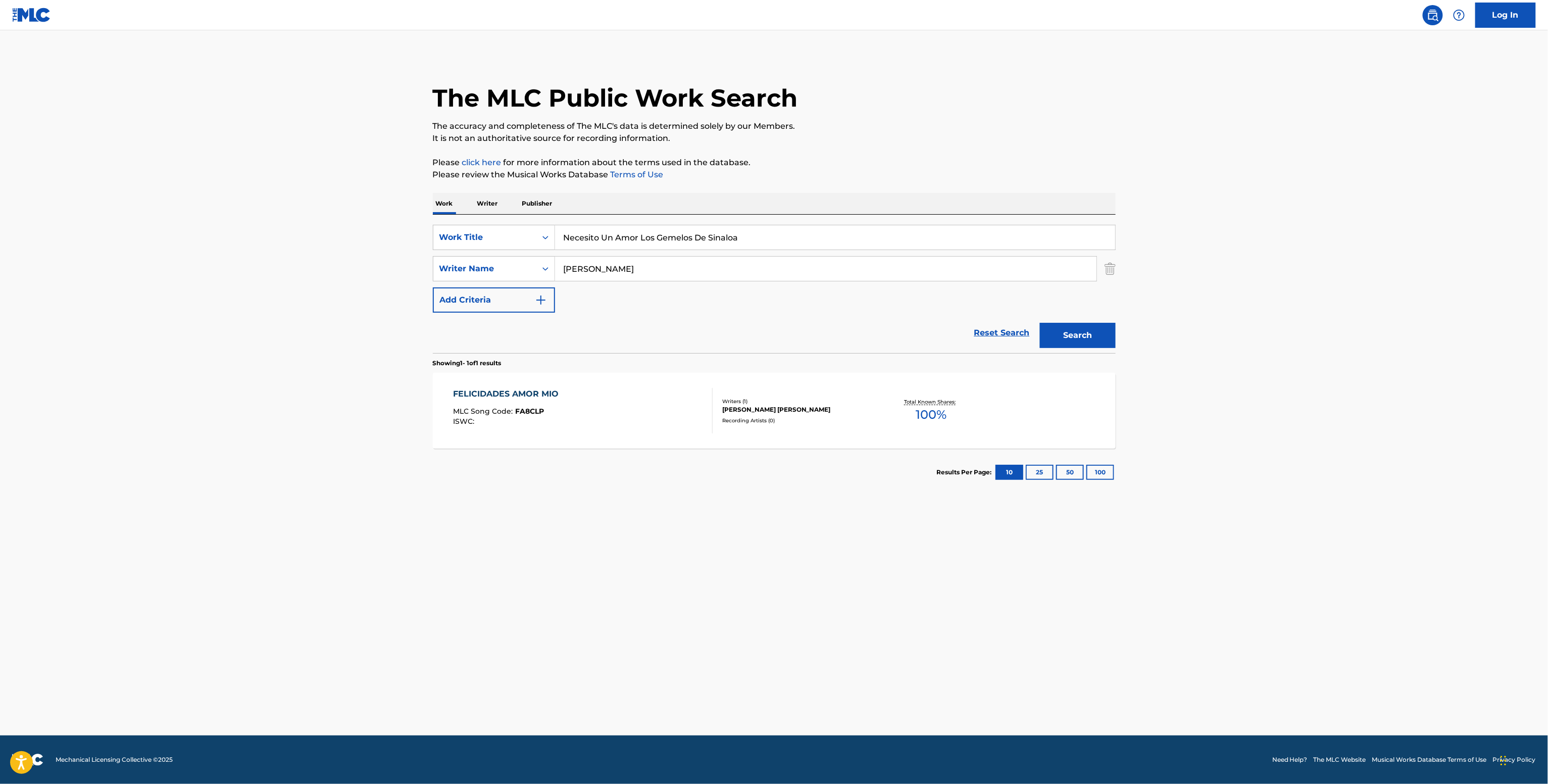
click at [822, 416] on div "Recording Artists ( 0 )" at bounding box center [798, 420] width 152 height 7
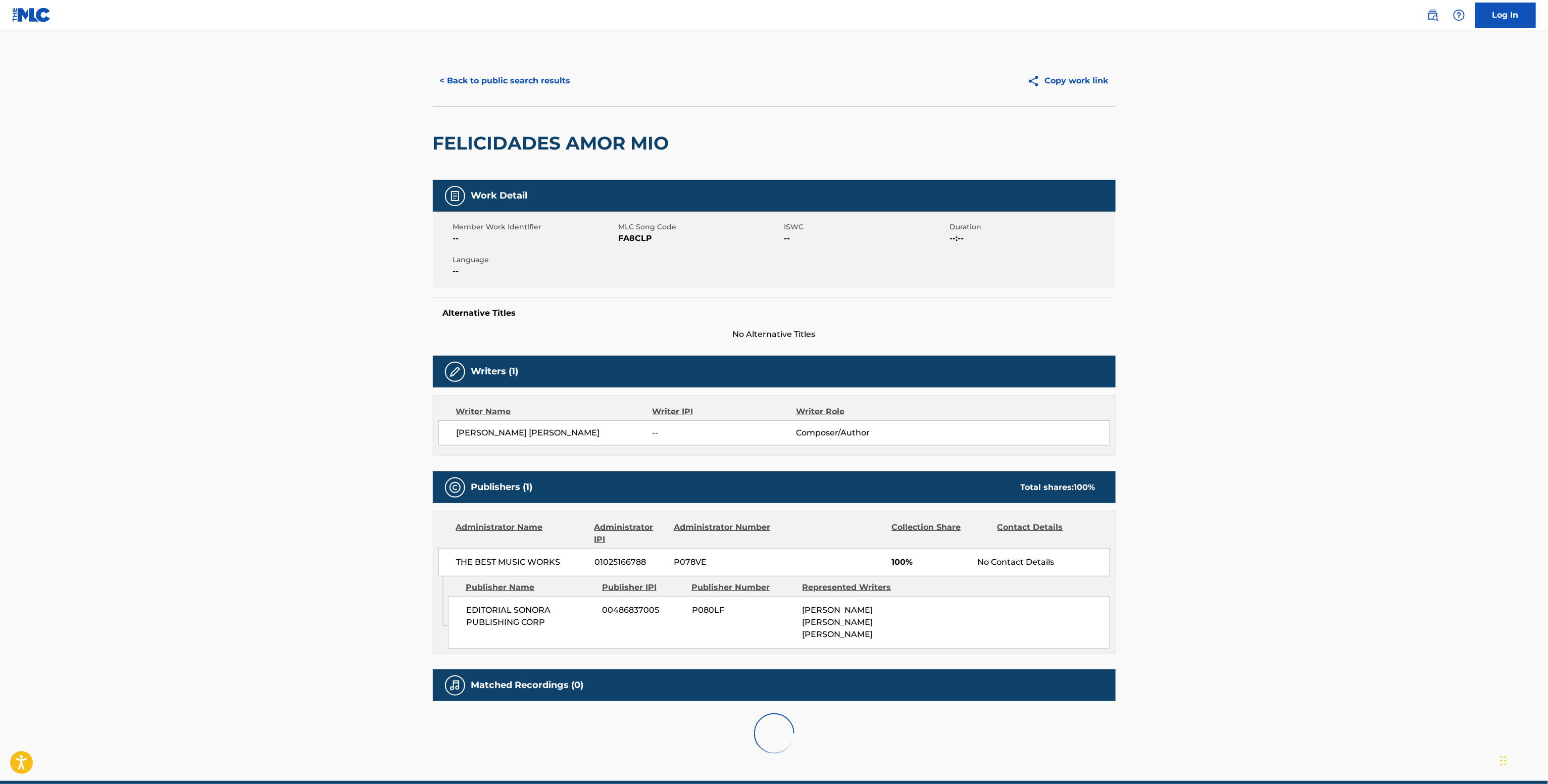
scroll to position [61, 0]
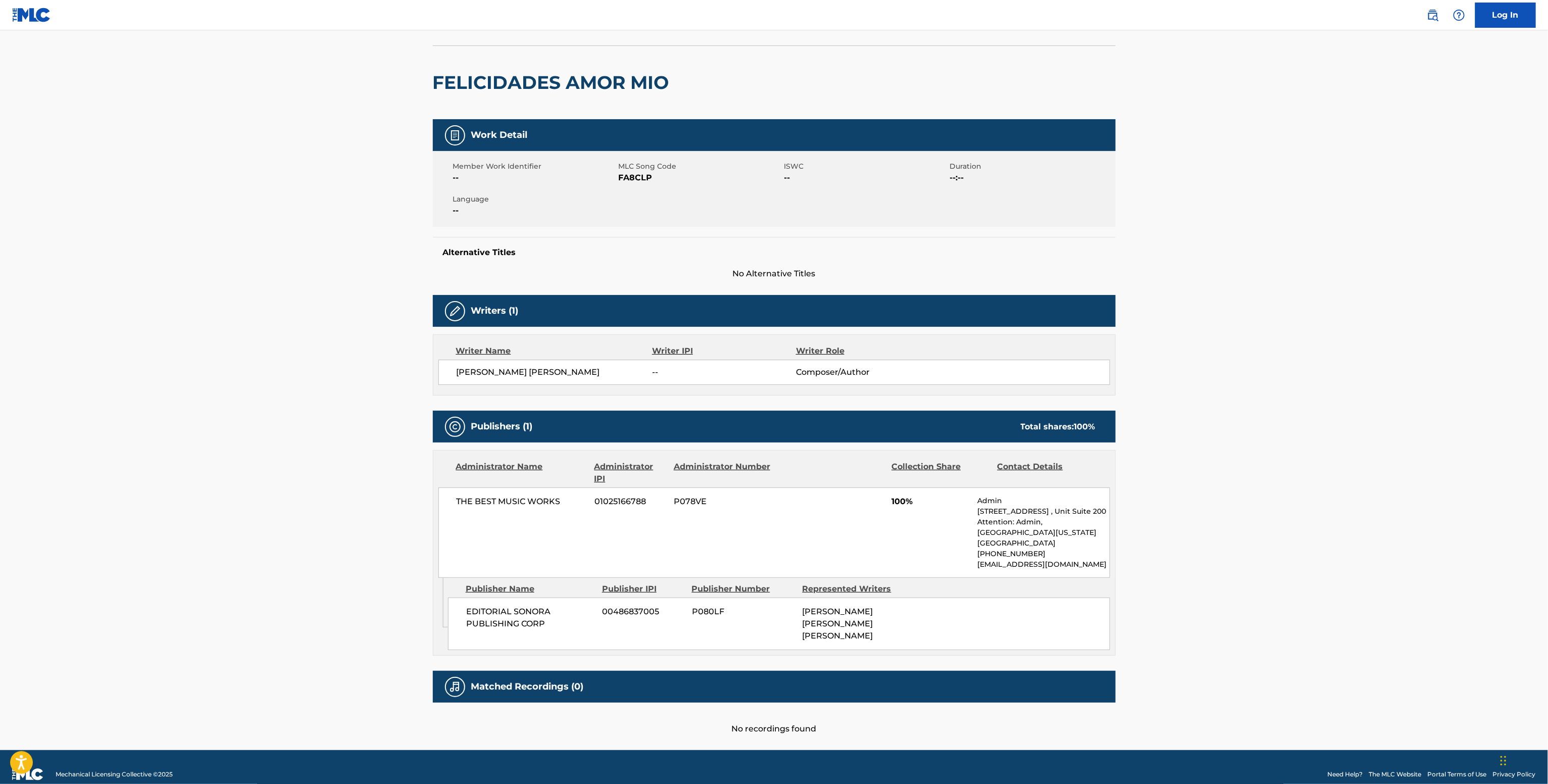
click at [521, 505] on span "THE BEST MUSIC WORKS" at bounding box center [522, 501] width 131 height 12
click at [521, 506] on span "THE BEST MUSIC WORKS" at bounding box center [522, 501] width 131 height 12
copy div "THE BEST MUSIC WORKS"
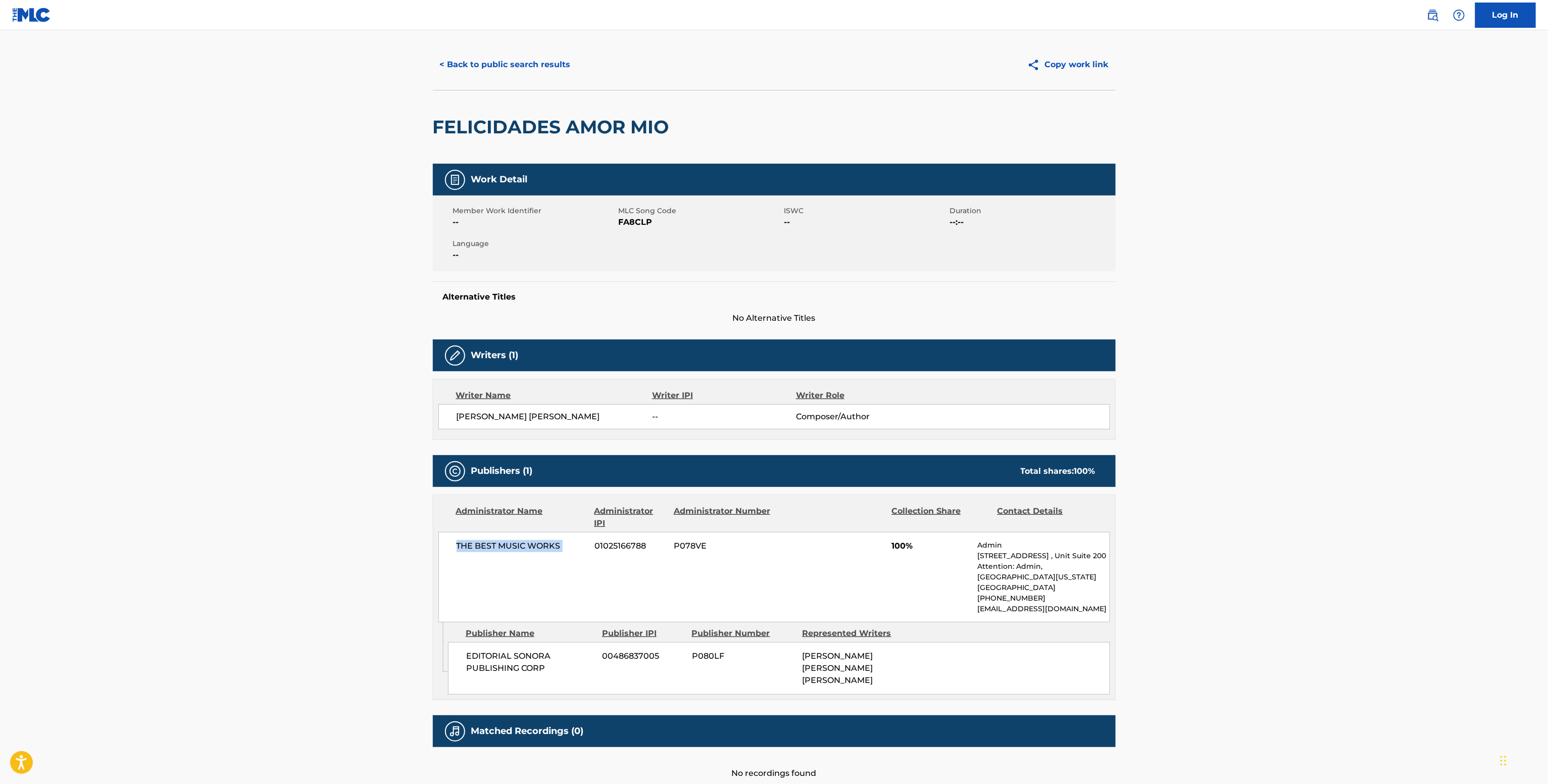
scroll to position [0, 0]
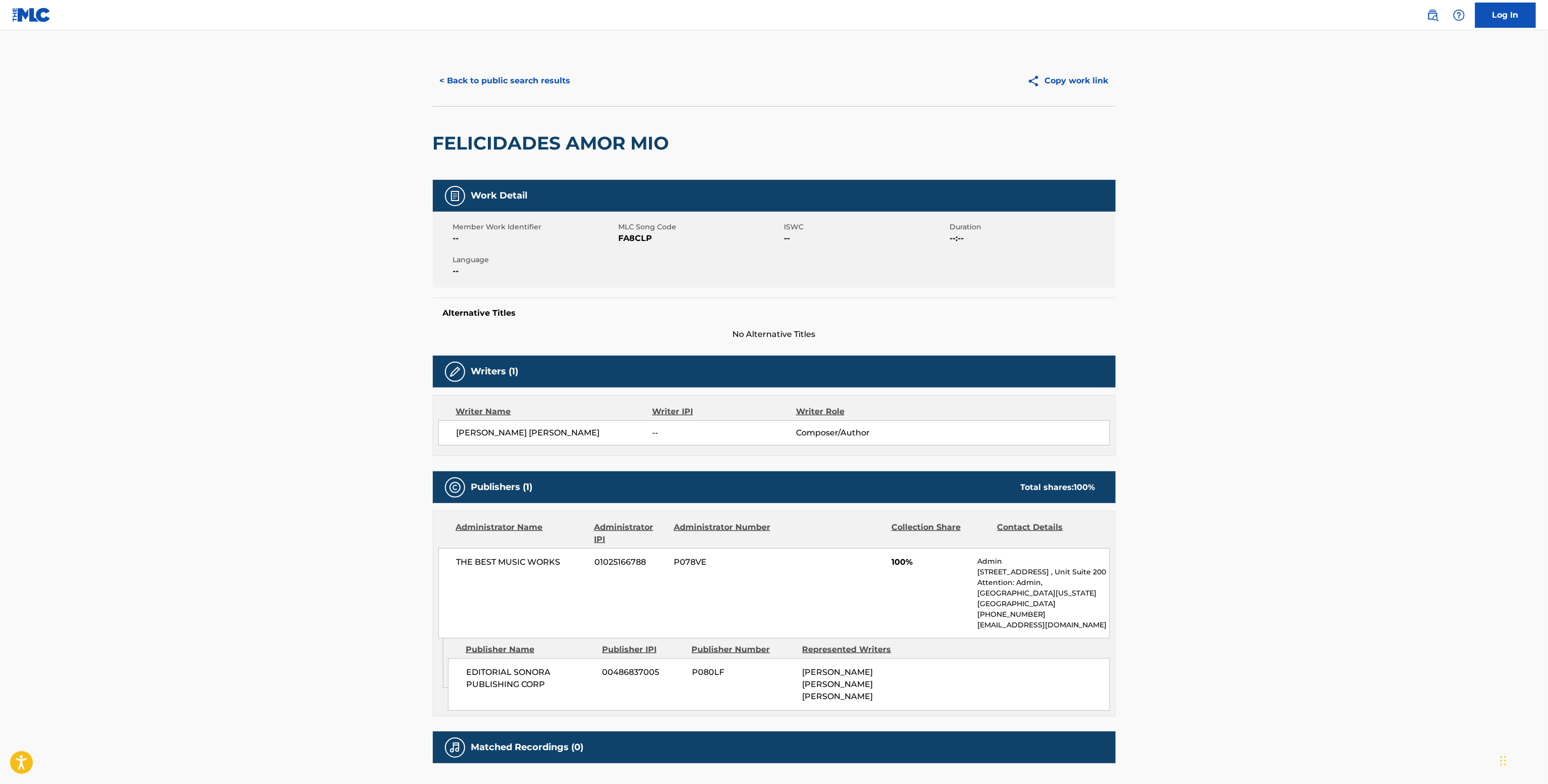
click at [631, 249] on div "Member Work Identifier -- MLC Song Code FA8CLP ISWC -- Duration --:-- Language …" at bounding box center [773, 249] width 682 height 76
copy span "FA8CLP"
click at [538, 76] on button "< Back to public search results" at bounding box center [505, 81] width 145 height 25
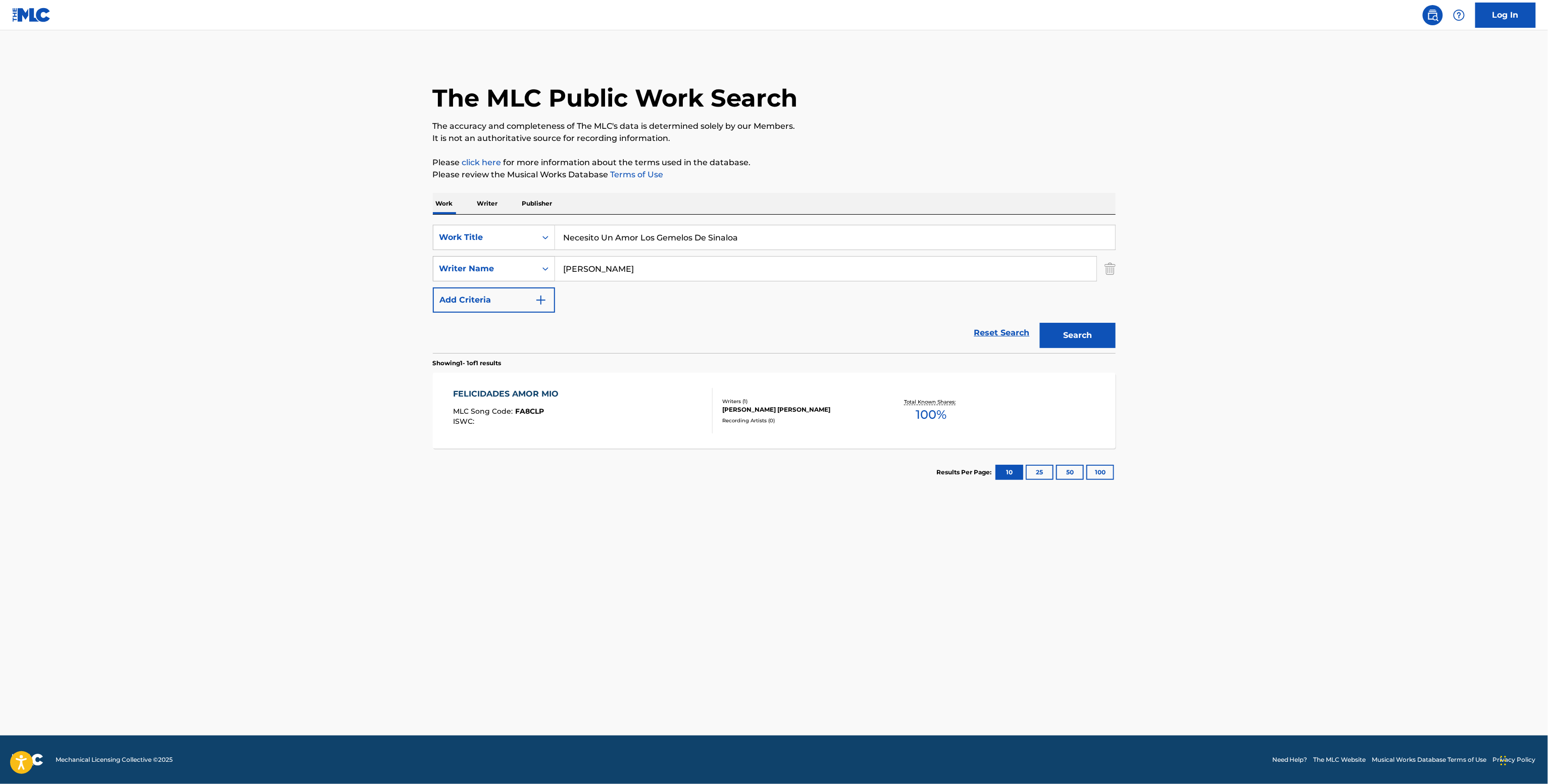
drag, startPoint x: 600, startPoint y: 265, endPoint x: 535, endPoint y: 259, distance: 65.3
click at [542, 260] on div "SearchWithCriteria67151ad3-f169-46e9-ab4f-28f35be6b5ed Writer Name Pedro Gerard…" at bounding box center [773, 269] width 682 height 25
paste input "Adan "Chalino" Sanchez"
click at [1045, 338] on button "Search" at bounding box center [1077, 336] width 76 height 25
drag, startPoint x: 624, startPoint y: 276, endPoint x: 588, endPoint y: 271, distance: 36.3
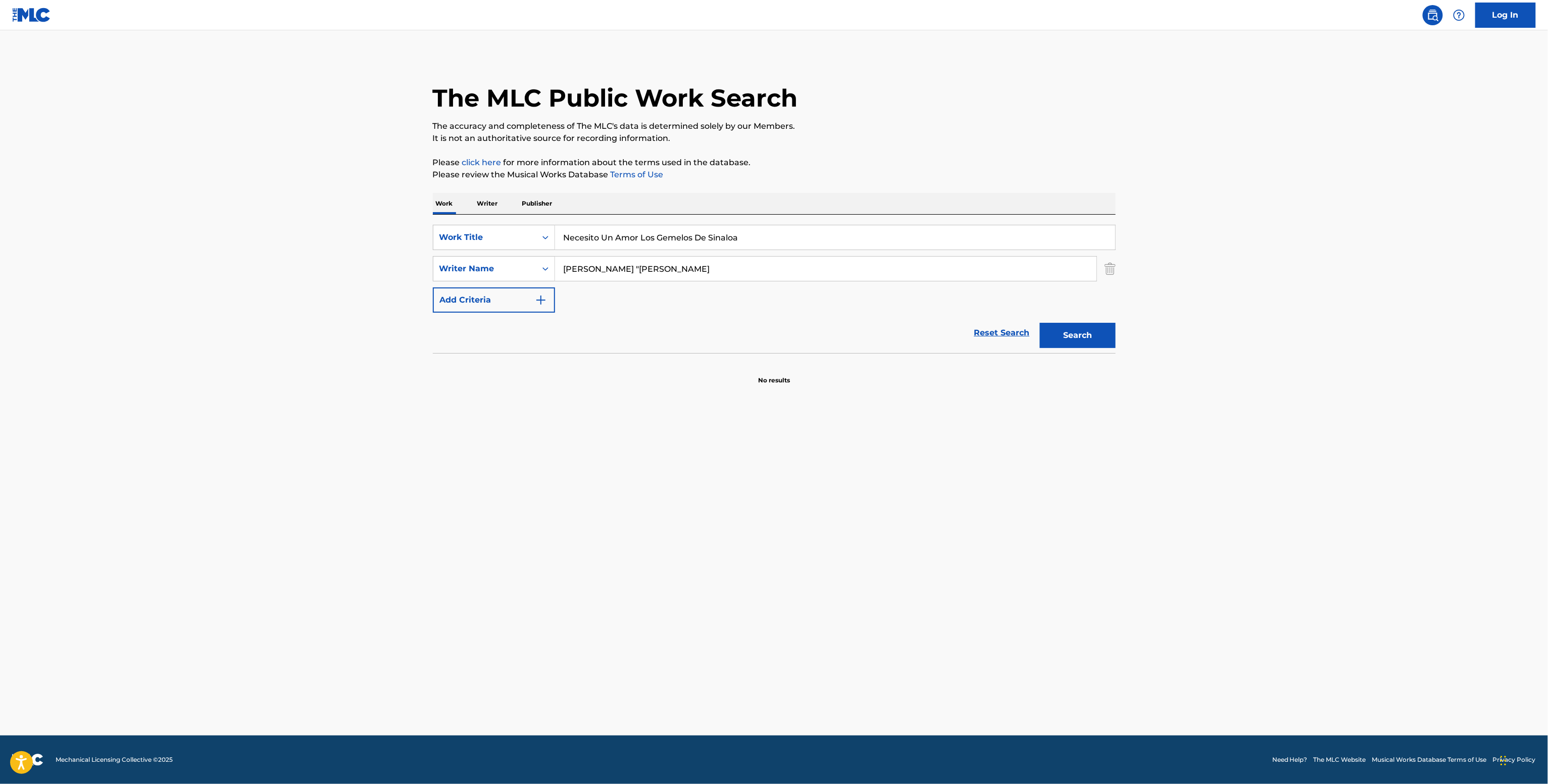
click at [588, 271] on input "Adan "Chalino" Sanchez" at bounding box center [825, 269] width 541 height 24
type input "Adan Sanchez"
click at [1040, 323] on button "Search" at bounding box center [1077, 336] width 76 height 25
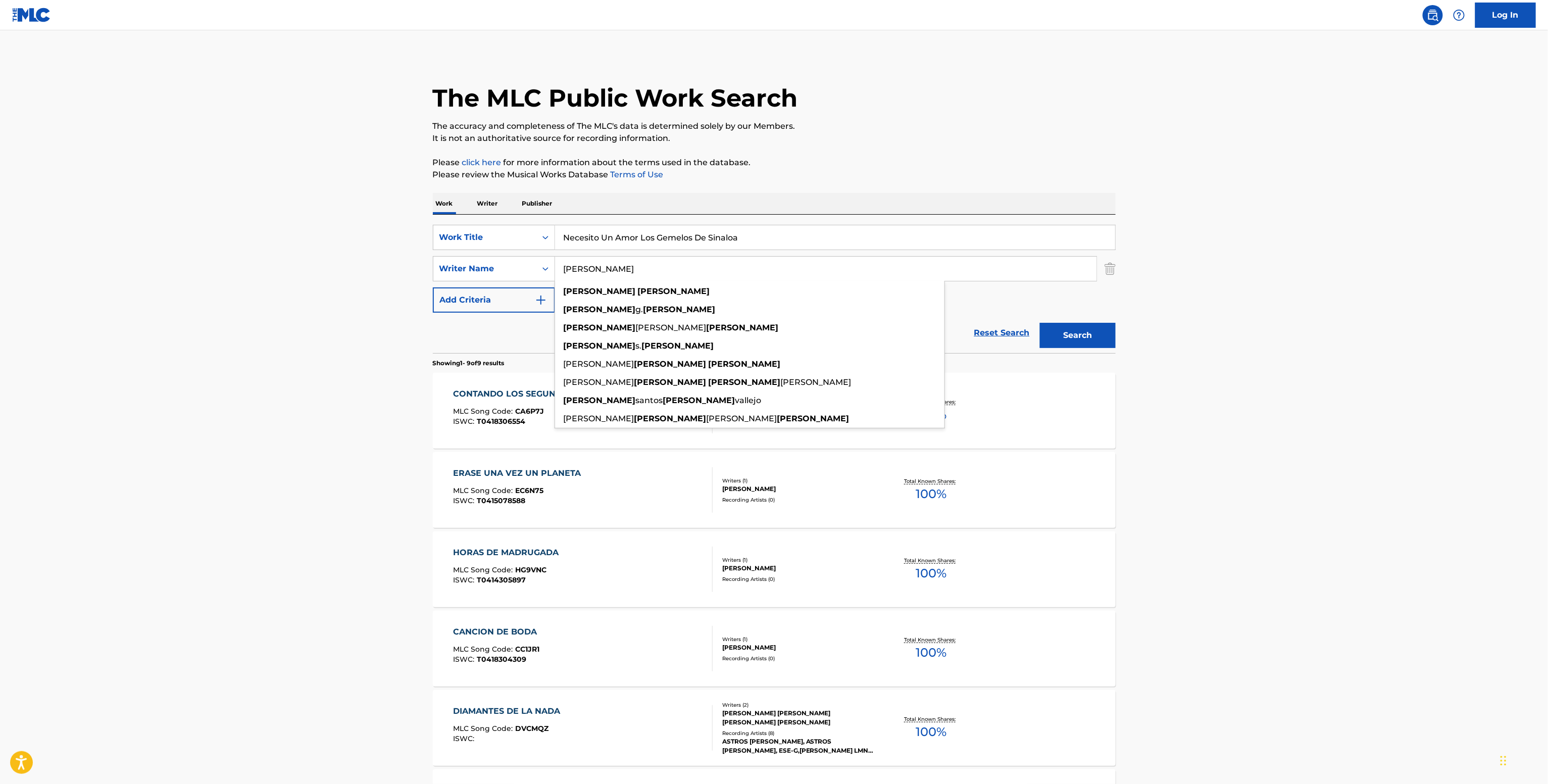
click at [503, 432] on div "CONTANDO LOS SEGUNDOS MLC Song Code : CA6P7J ISWC : T0418306554" at bounding box center [516, 410] width 126 height 45
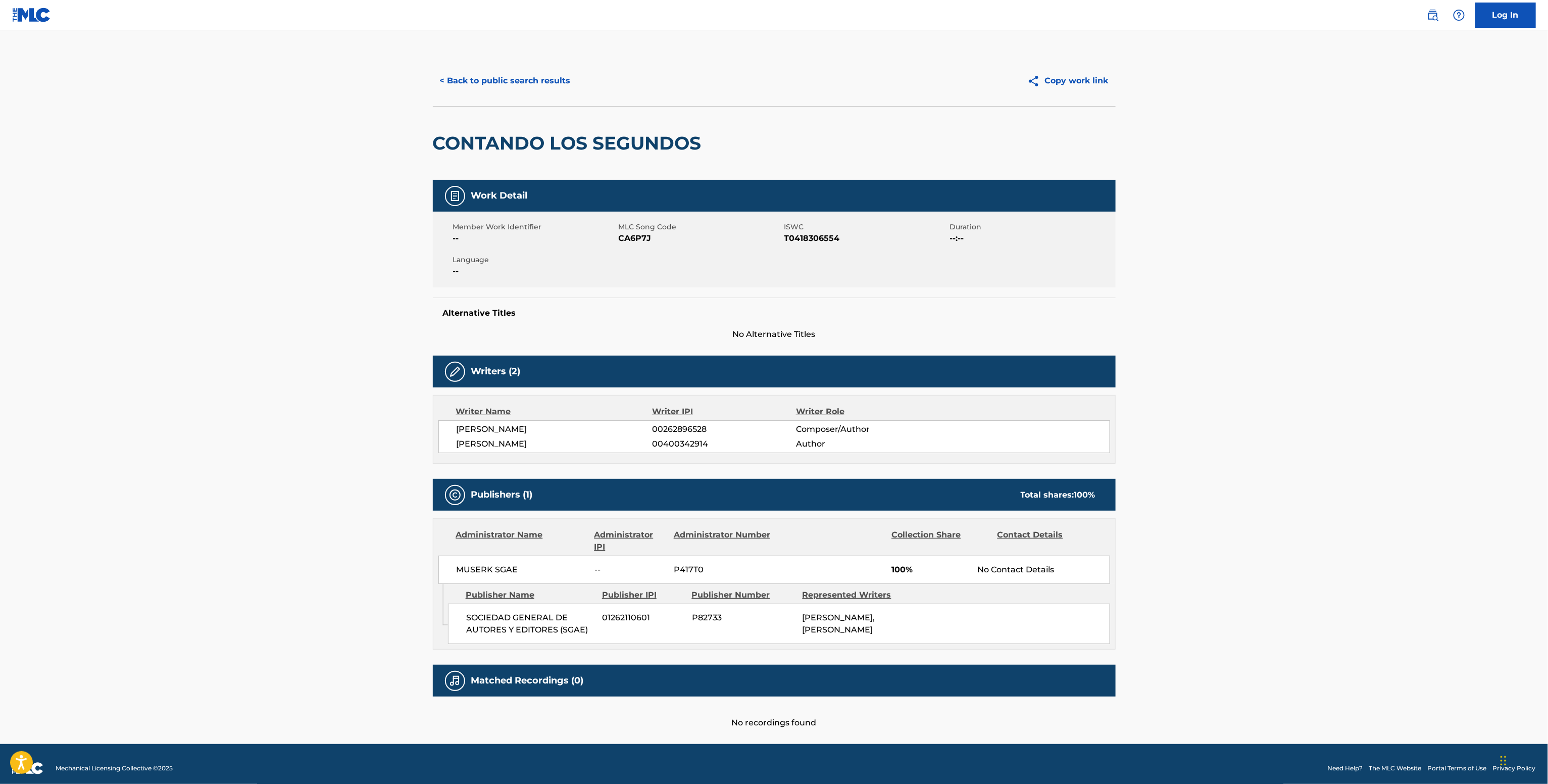
click at [686, 421] on div "ADAN RODRIGUEZ SANCHEZ 00262896528 Composer/Author IVAN BALLESTERO RODRIGUEZ 00…" at bounding box center [774, 436] width 672 height 33
copy span "00262896528"
click at [527, 62] on div "< Back to public search results Copy work link" at bounding box center [773, 81] width 682 height 51
click at [525, 100] on div "< Back to public search results Copy work link" at bounding box center [773, 81] width 682 height 51
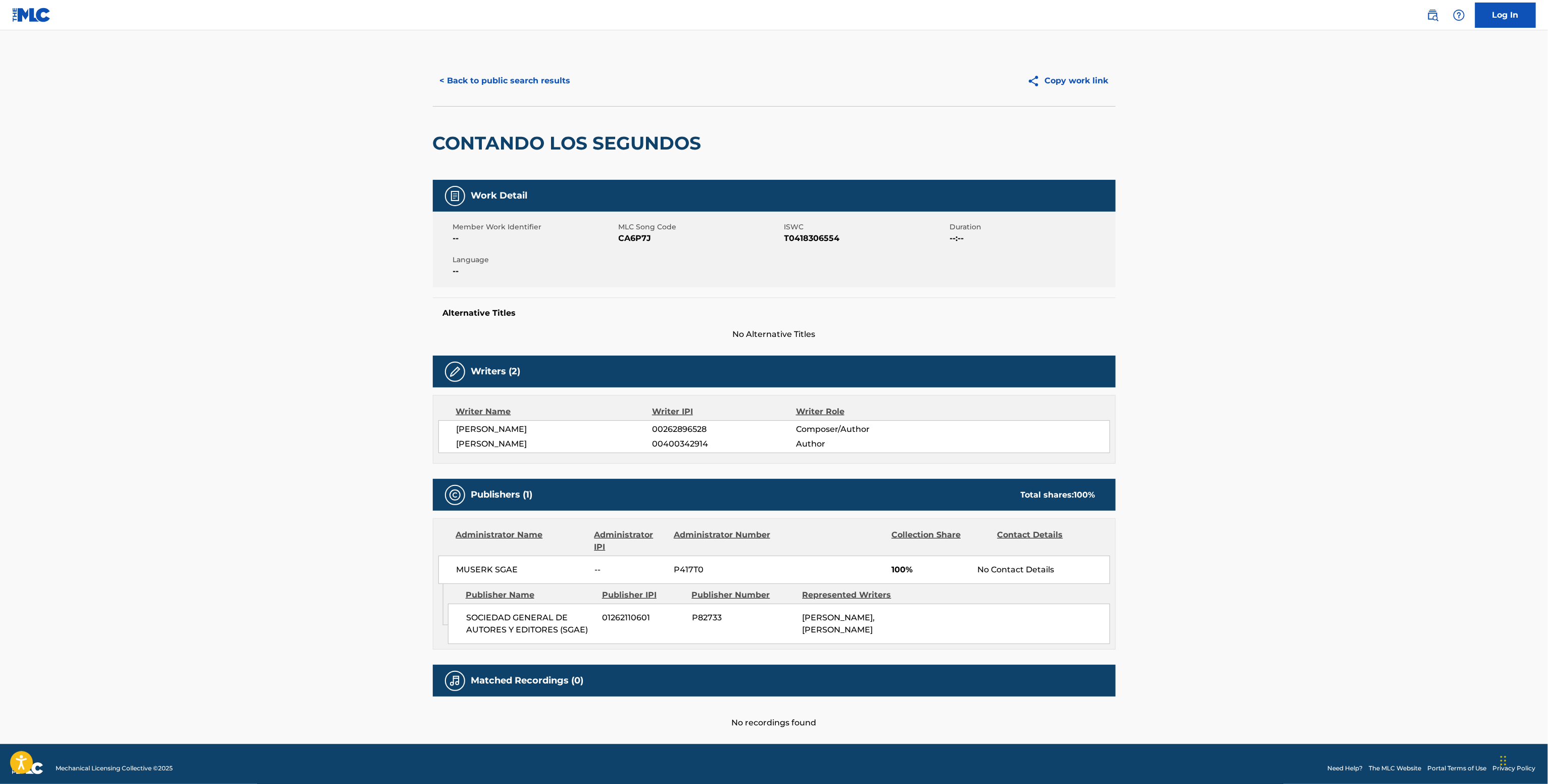
click at [520, 82] on button "< Back to public search results" at bounding box center [505, 81] width 145 height 25
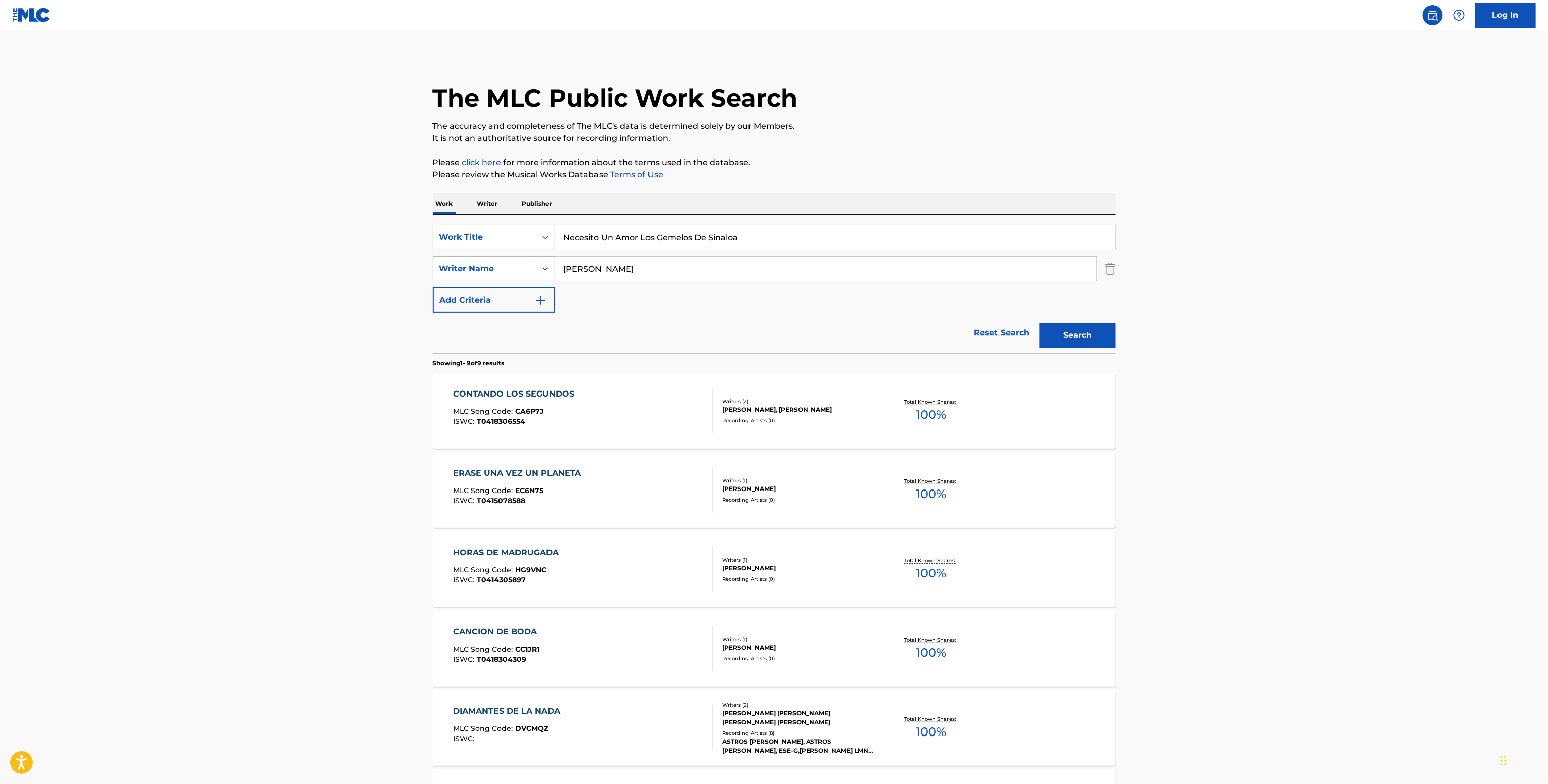
drag, startPoint x: 612, startPoint y: 273, endPoint x: 508, endPoint y: 271, distance: 104.0
click at [508, 271] on div "SearchWithCriteria67151ad3-f169-46e9-ab4f-28f35be6b5ed Writer Name Adan Sanchez" at bounding box center [773, 269] width 682 height 25
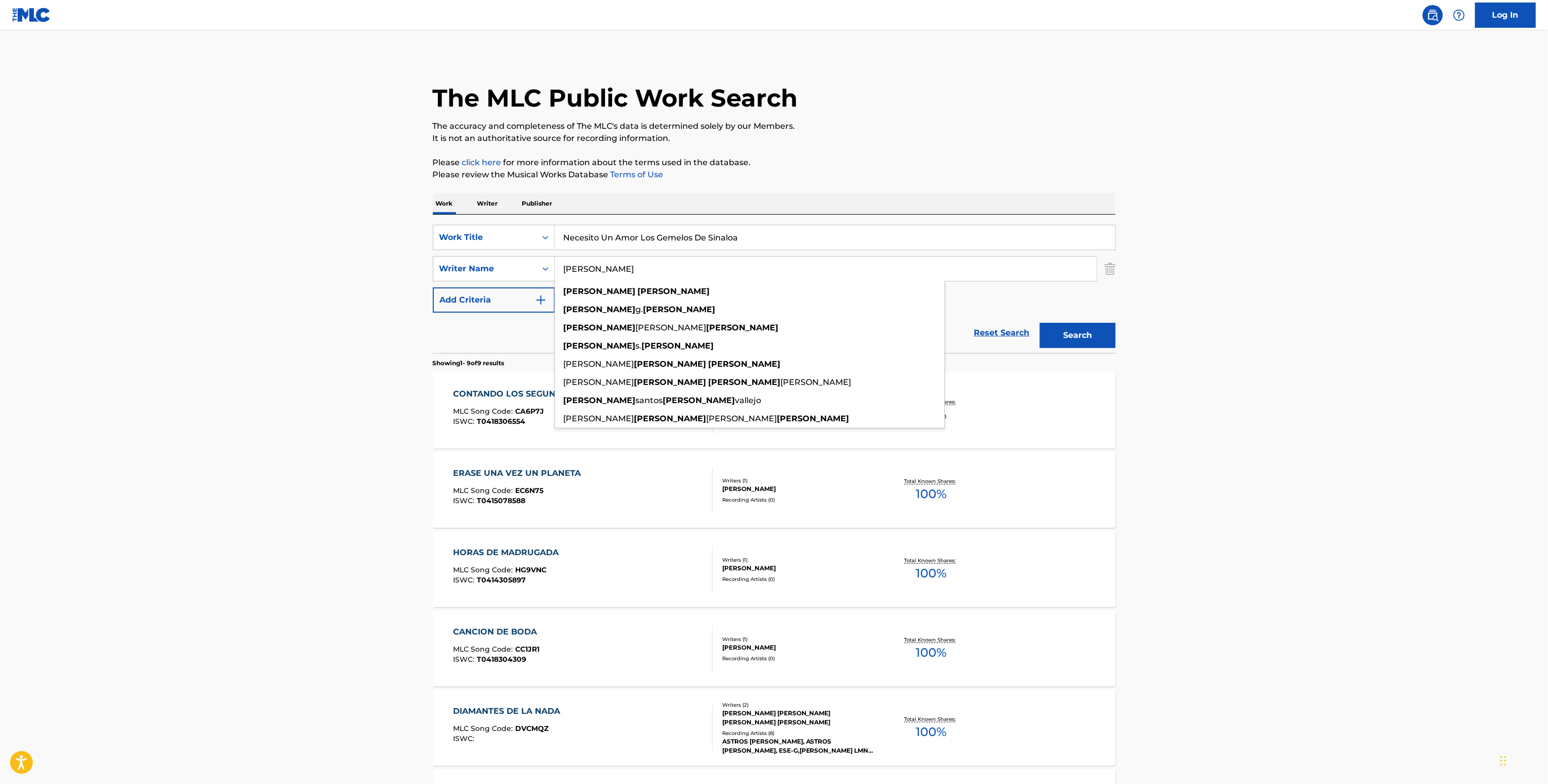
paste input "THE BEST MUSIC WORKS"
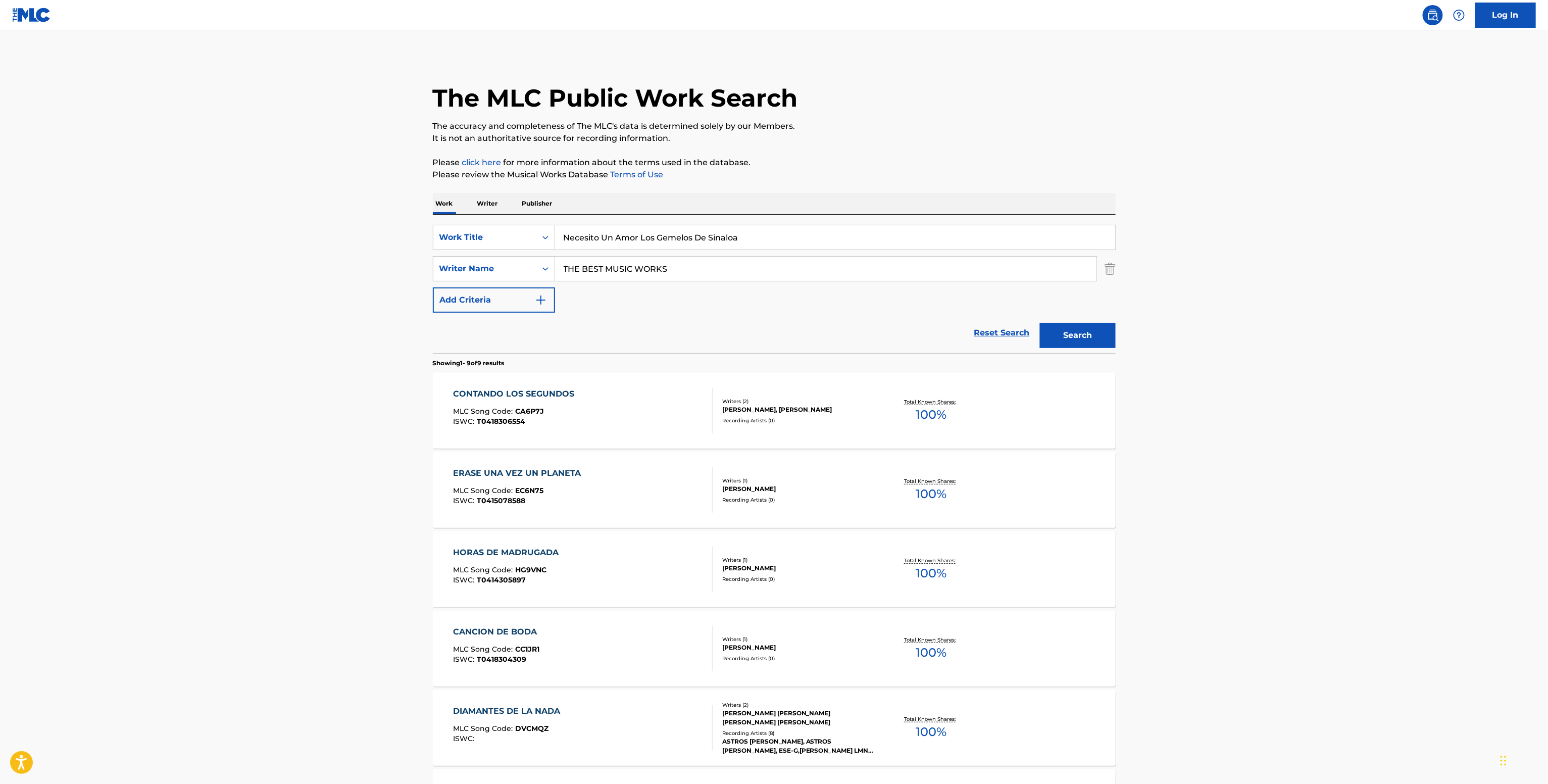
click at [614, 273] on input "THE BEST MUSIC WORKS" at bounding box center [825, 269] width 541 height 24
type input "THE BEST MUSIC WORKS"
paste input "Gerardo Bader"
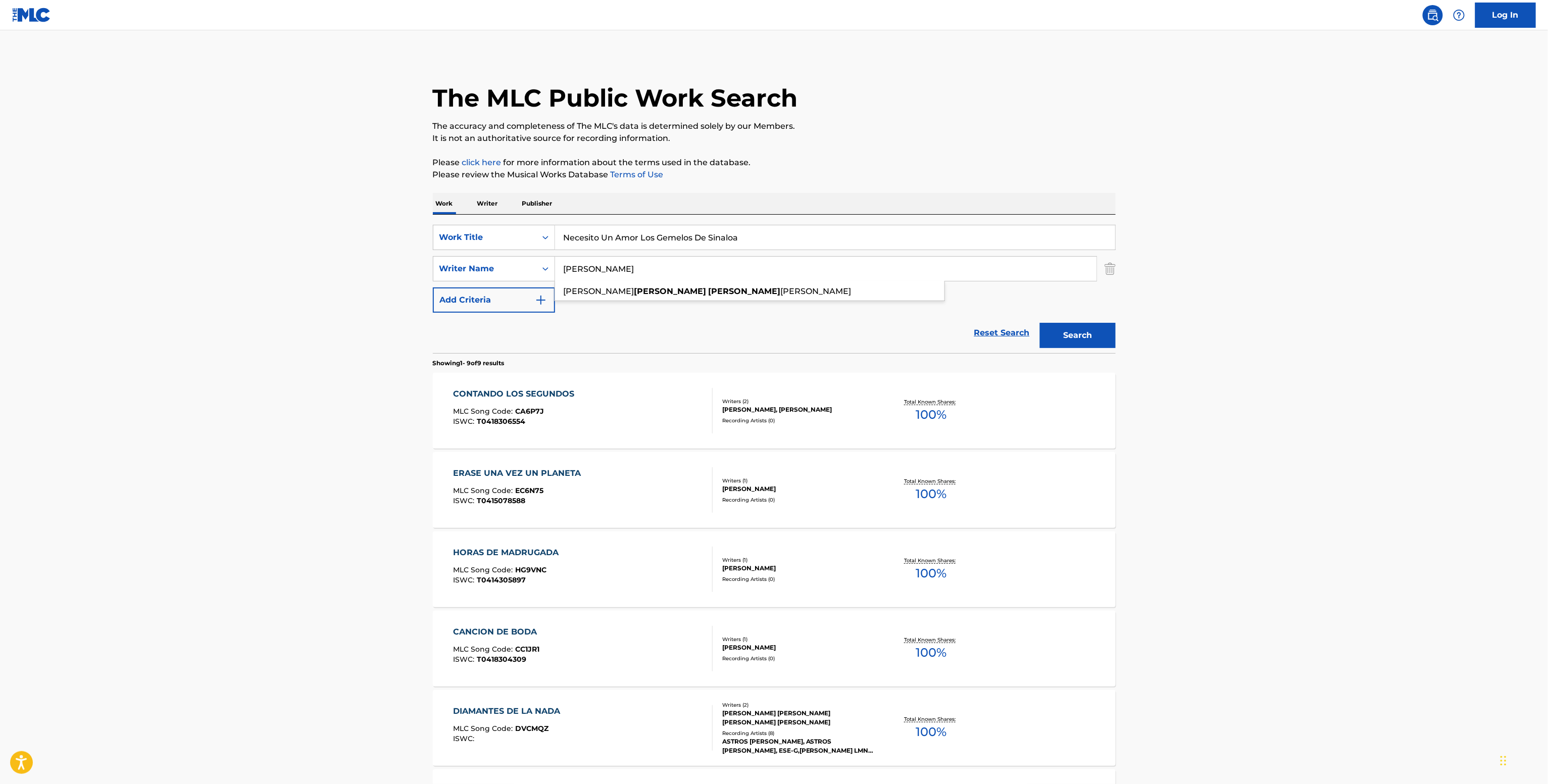
click at [1040, 323] on button "Search" at bounding box center [1077, 336] width 76 height 25
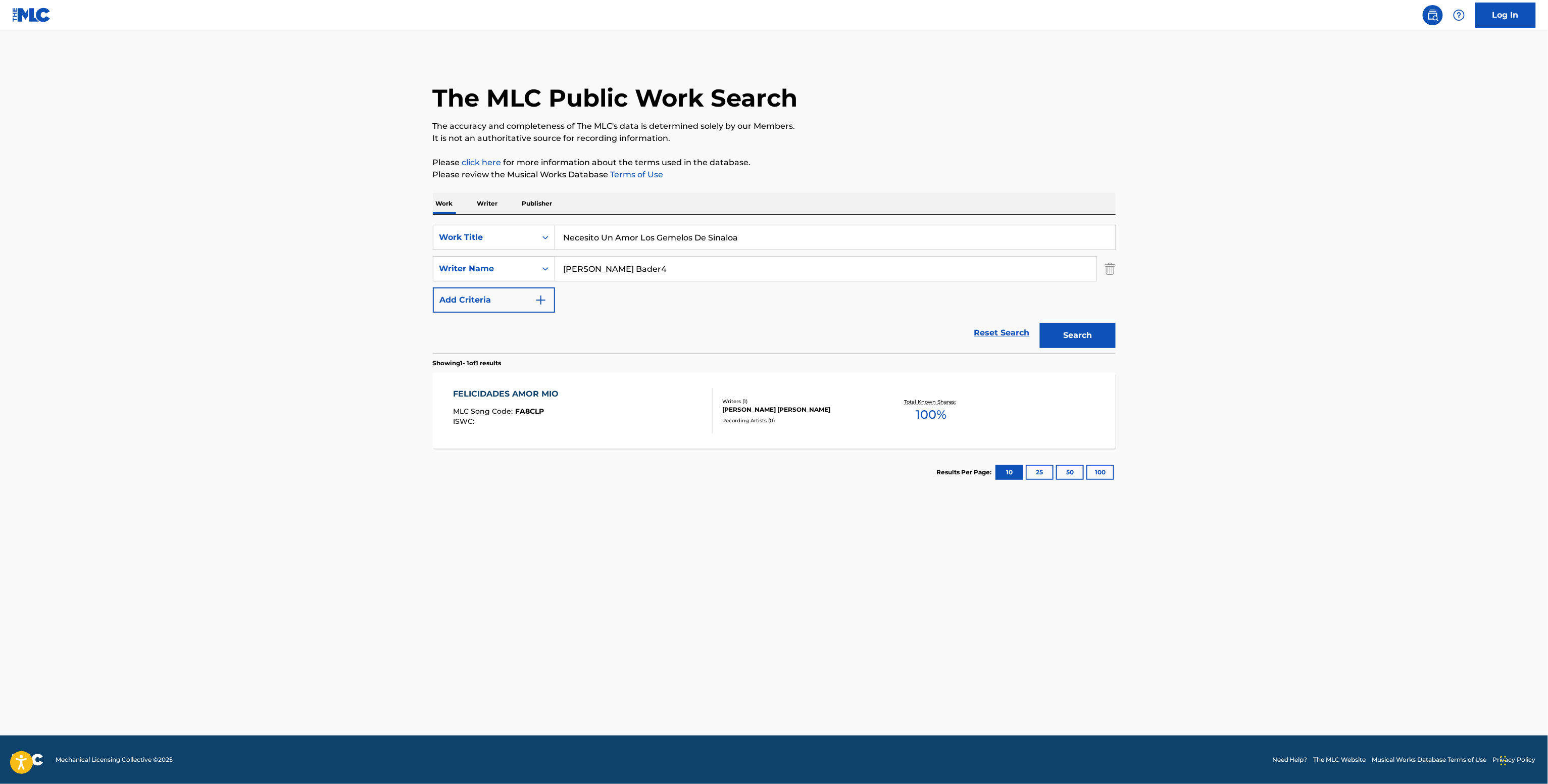
type input "Gerardo Bader4"
click at [680, 406] on div "FELICIDADES AMOR MIO MLC Song Code : FA8CLP ISWC :" at bounding box center [583, 410] width 259 height 45
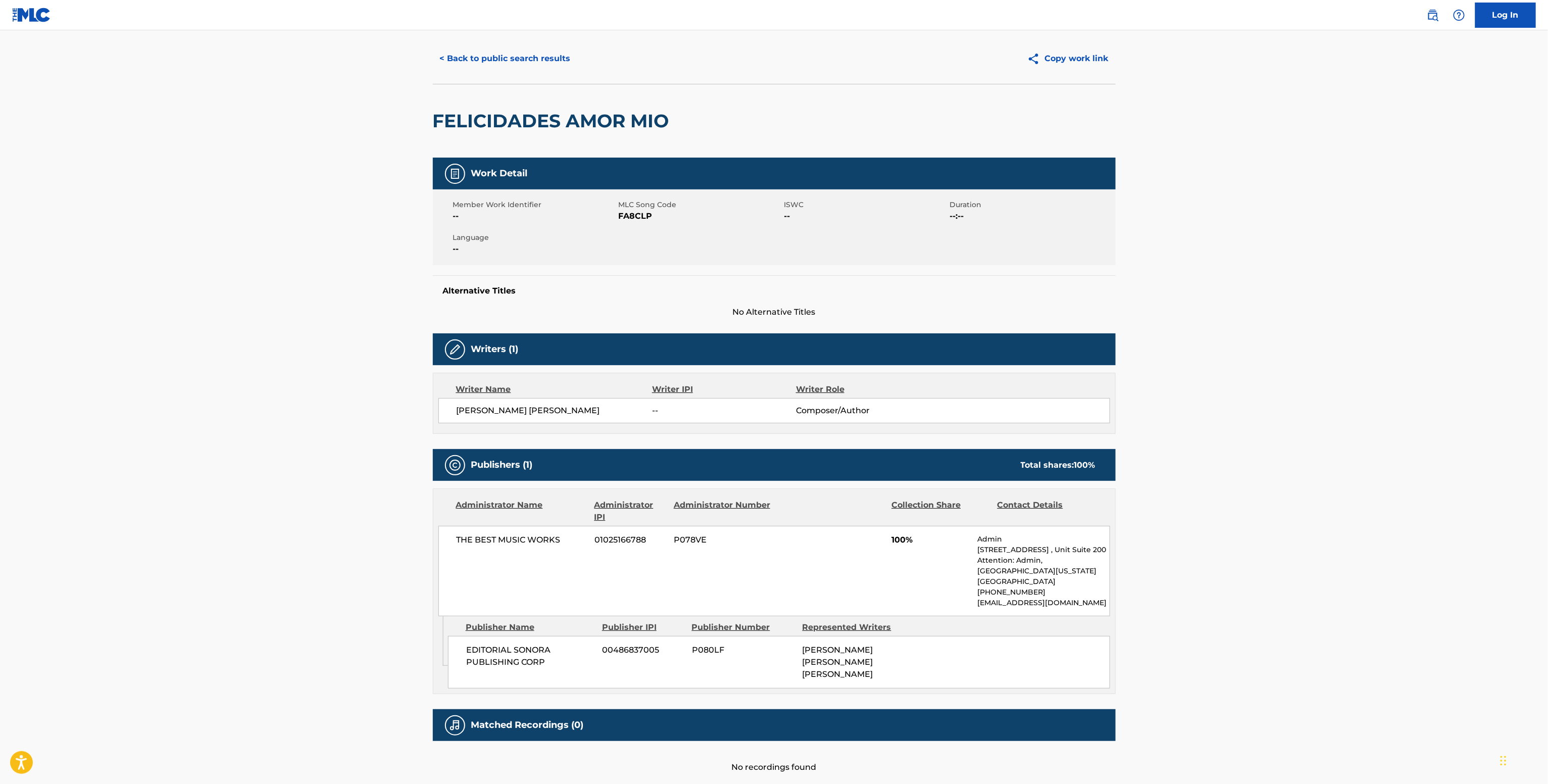
scroll to position [28, 0]
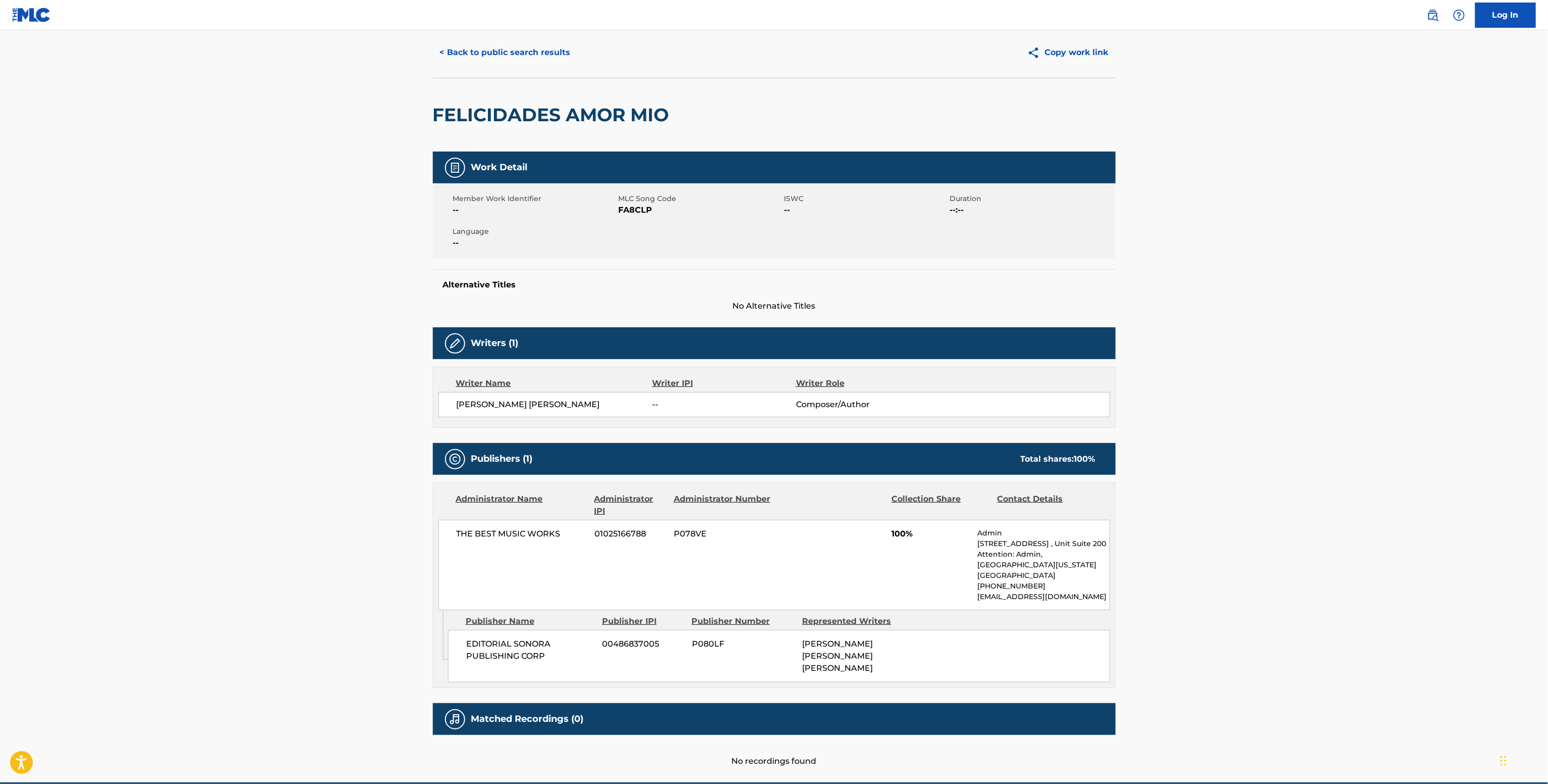
click at [622, 547] on div "THE BEST MUSIC WORKS 01025166788 P078VE 100% Admin 303 North Glenoaks Blvd. , U…" at bounding box center [774, 564] width 672 height 90
copy span "01025166788"
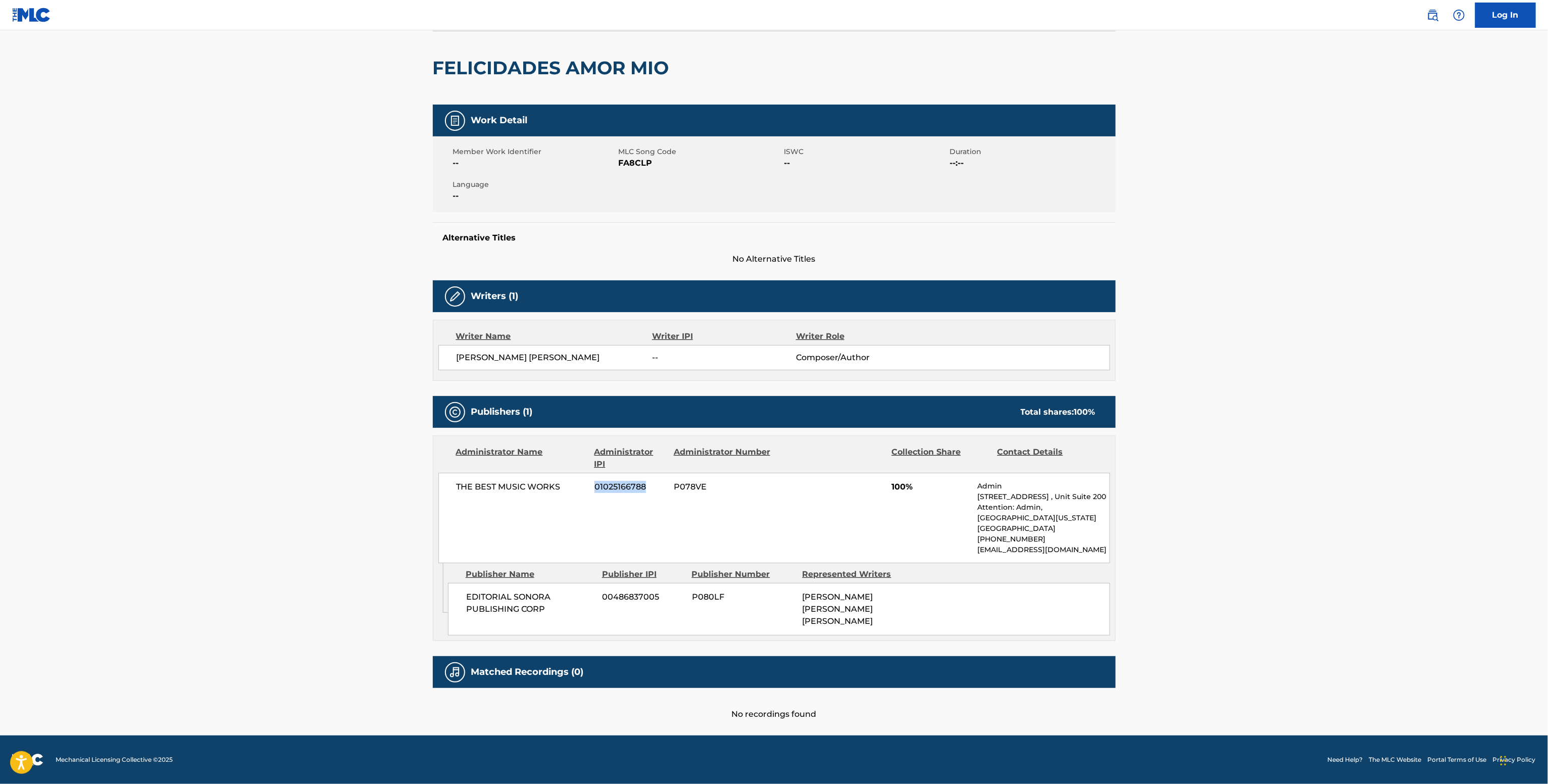
scroll to position [90, 0]
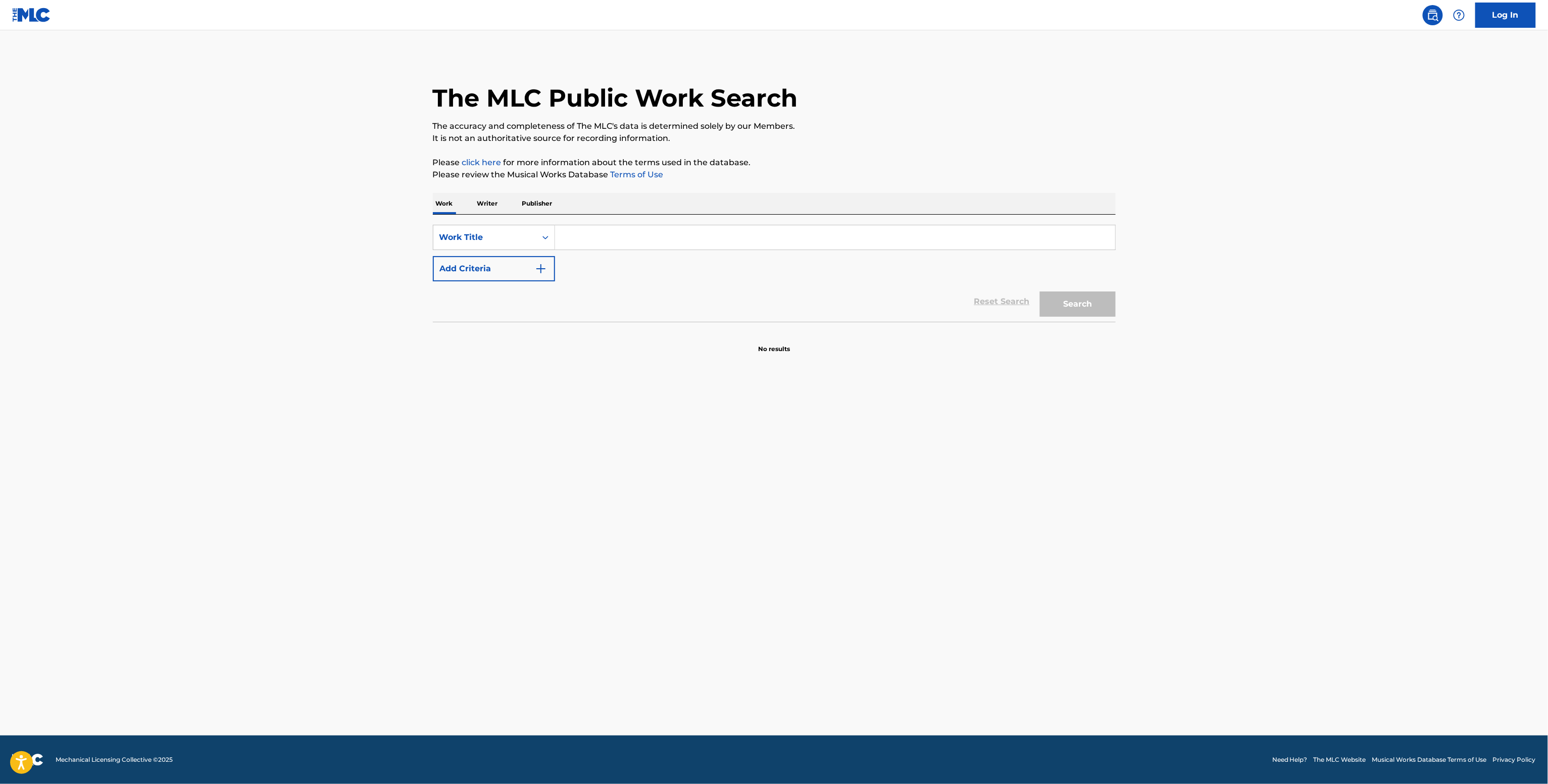
click at [658, 245] on input "Search Form" at bounding box center [835, 237] width 560 height 24
paste input "Me Lastimabas [PERSON_NAME]"
type input "Me Lastimabas [PERSON_NAME]"
click at [460, 267] on button "Add Criteria" at bounding box center [493, 269] width 122 height 25
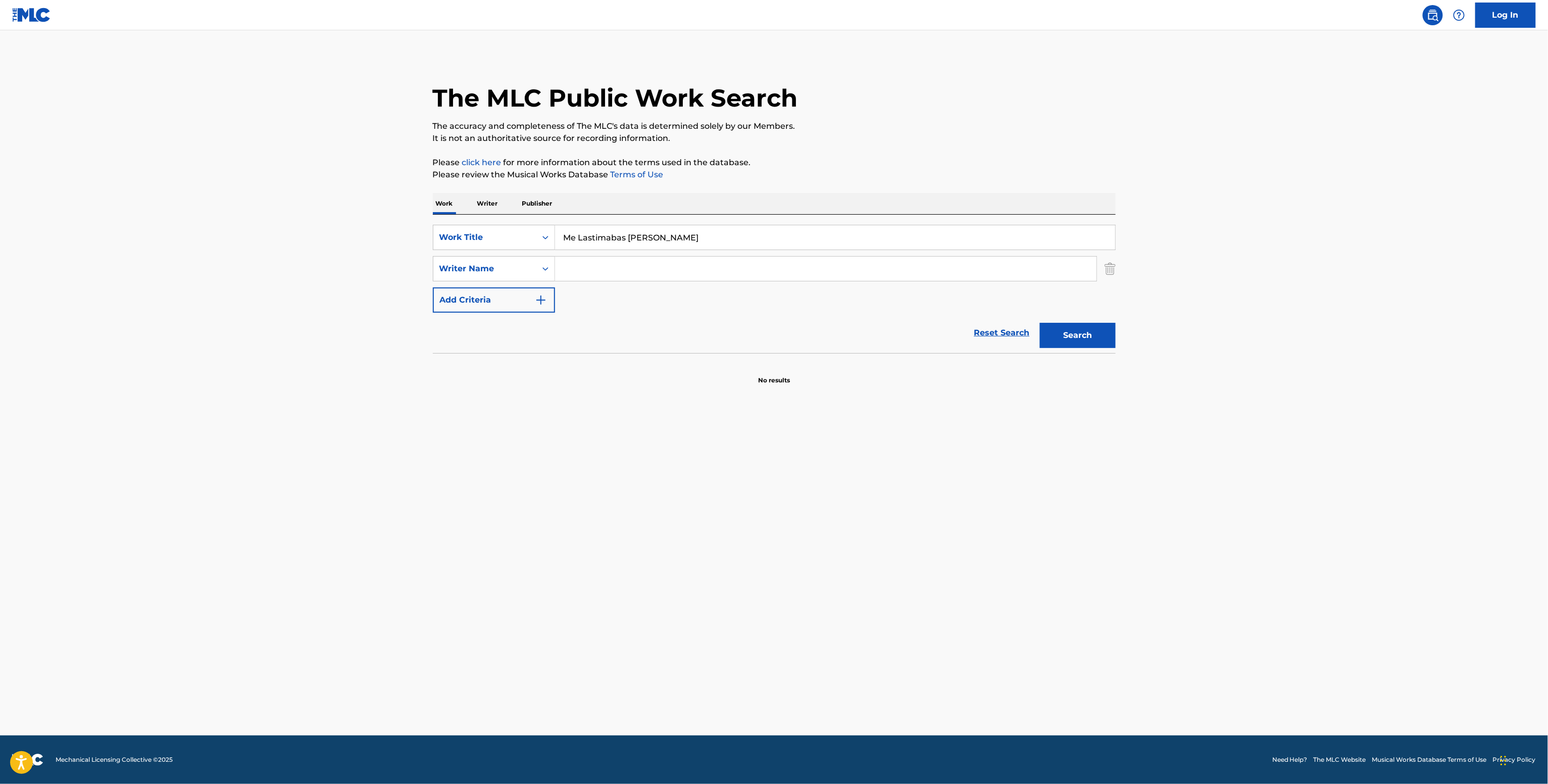
click at [589, 255] on div "SearchWithCriteria39b37a20-be83-4d57-903e-9f899230581d Work Title Me Lastimabas…" at bounding box center [773, 268] width 682 height 88
click at [582, 276] on input "Search Form" at bounding box center [825, 269] width 541 height 24
paste input "[PERSON_NAME]"
type input "[PERSON_NAME]"
click at [1040, 323] on button "Search" at bounding box center [1077, 336] width 76 height 25
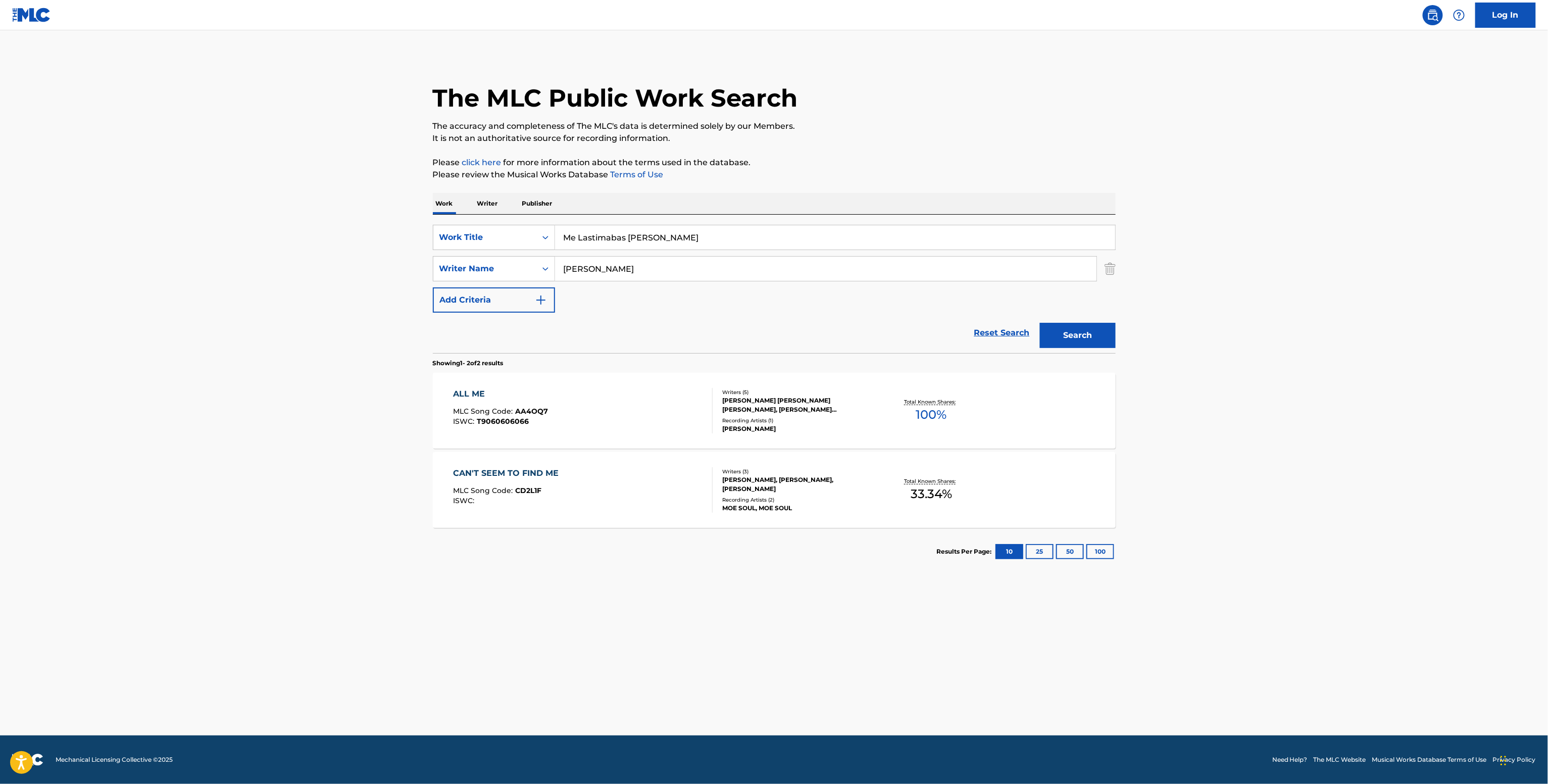
click at [829, 416] on div "Recording Artists ( 1 )" at bounding box center [798, 420] width 152 height 7
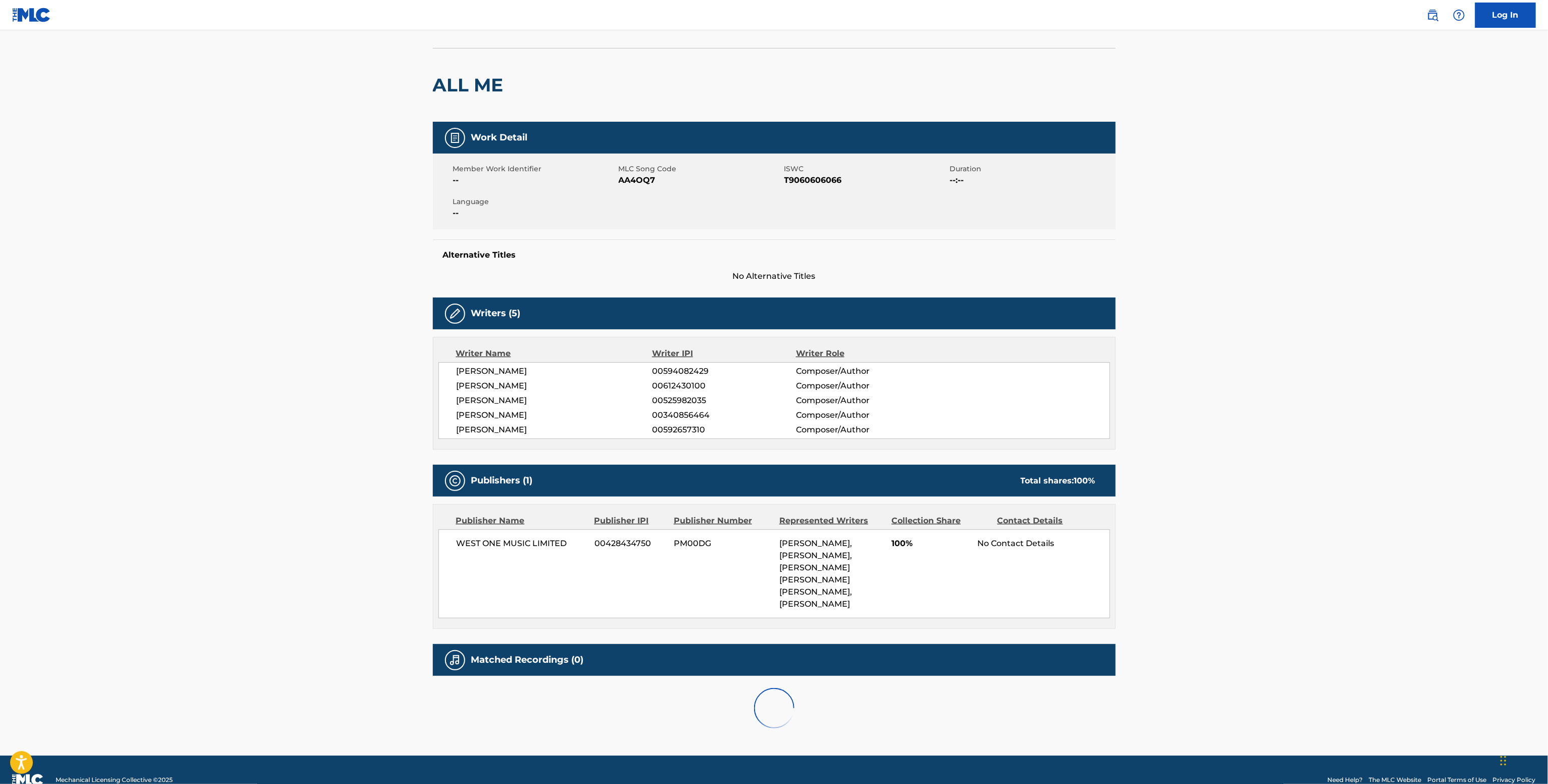
scroll to position [82, 0]
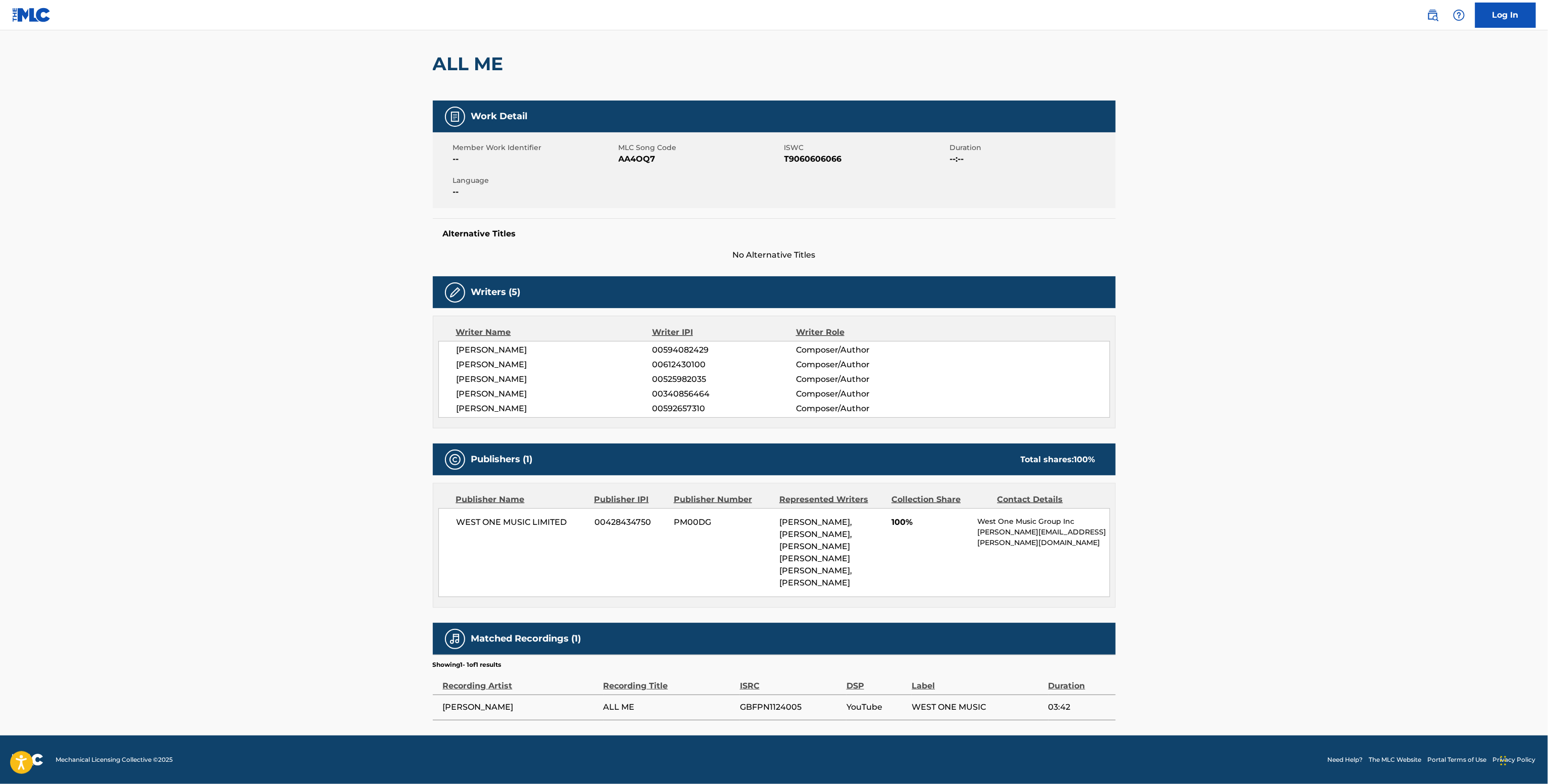
click at [672, 402] on span "00592657310" at bounding box center [723, 408] width 144 height 12
click at [676, 389] on span "00340856464" at bounding box center [723, 394] width 144 height 12
copy span "00340856464"
click at [530, 399] on div "[PERSON_NAME] 00594082429 Composer/Author [PERSON_NAME] 00612430100 Composer/Au…" at bounding box center [774, 379] width 672 height 77
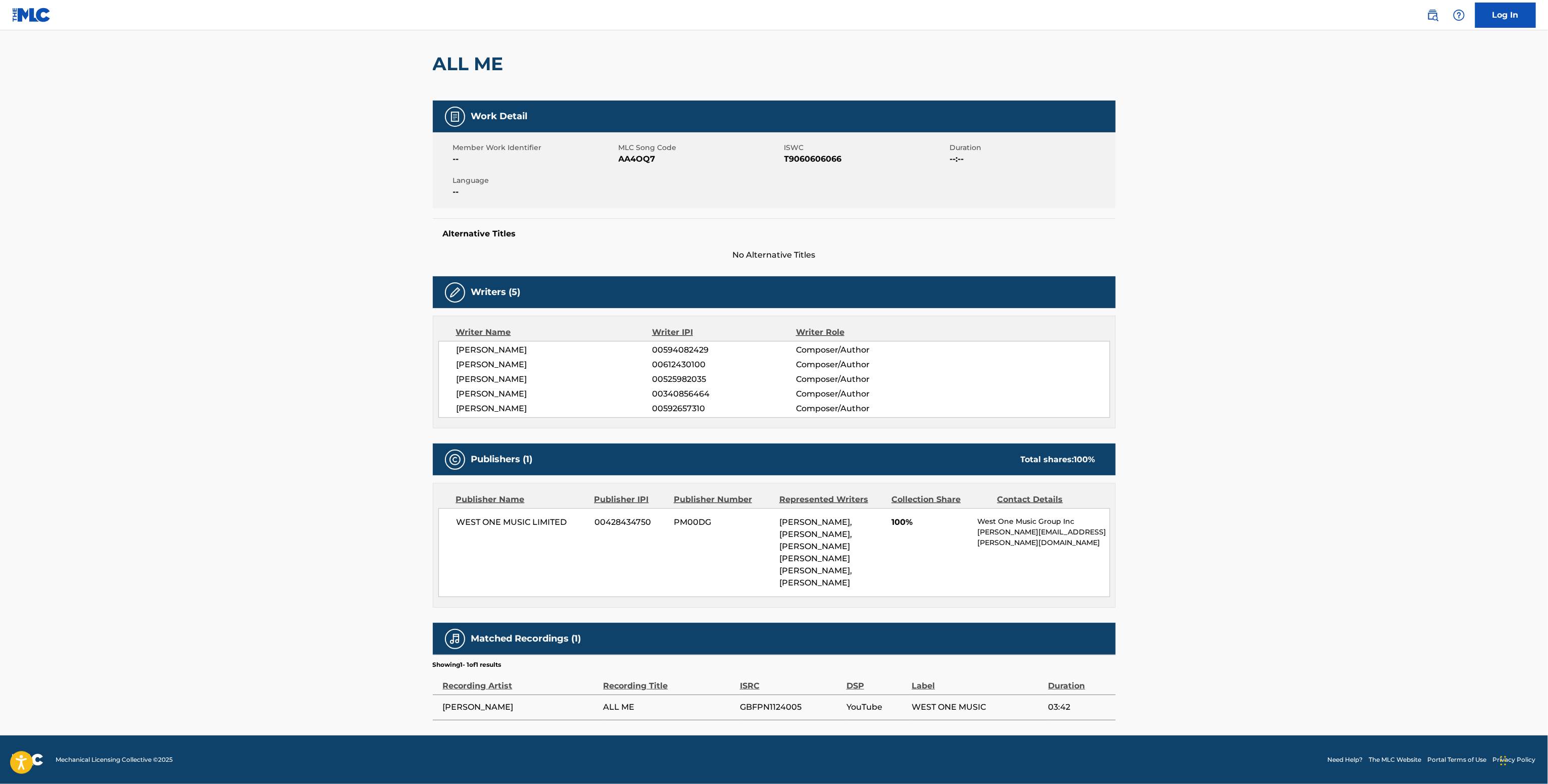
click at [530, 399] on div "[PERSON_NAME] 00594082429 Composer/Author [PERSON_NAME] 00612430100 Composer/Au…" at bounding box center [774, 379] width 672 height 77
click at [525, 394] on span "[PERSON_NAME]" at bounding box center [554, 394] width 196 height 12
click at [525, 393] on span "[PERSON_NAME]" at bounding box center [554, 394] width 196 height 12
copy div "[PERSON_NAME]"
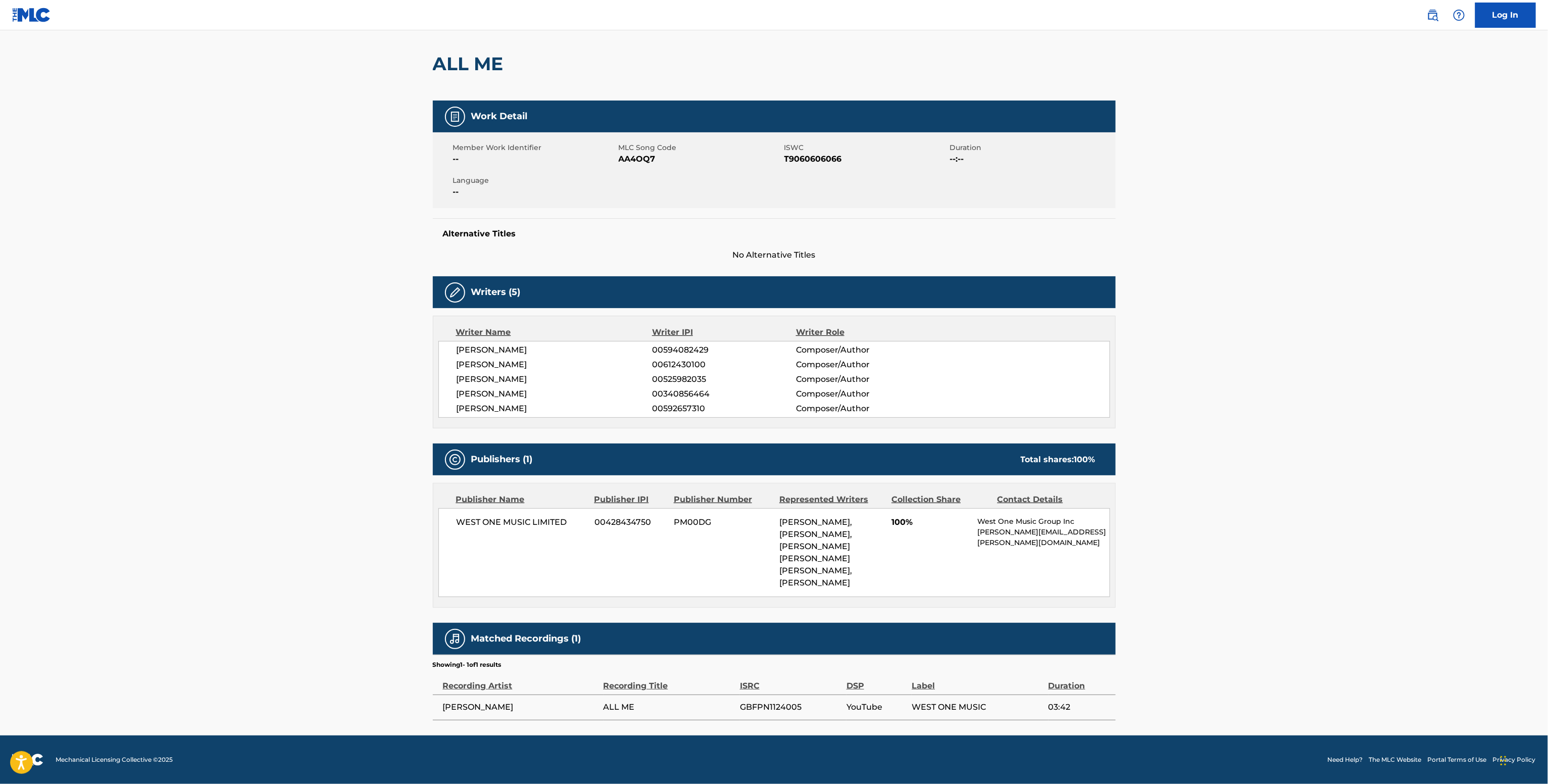
click at [489, 527] on span "WEST ONE MUSIC LIMITED" at bounding box center [522, 522] width 131 height 12
copy div "WEST ONE MUSIC LIMITED"
click at [618, 155] on span "AA4OQ7" at bounding box center [700, 159] width 163 height 12
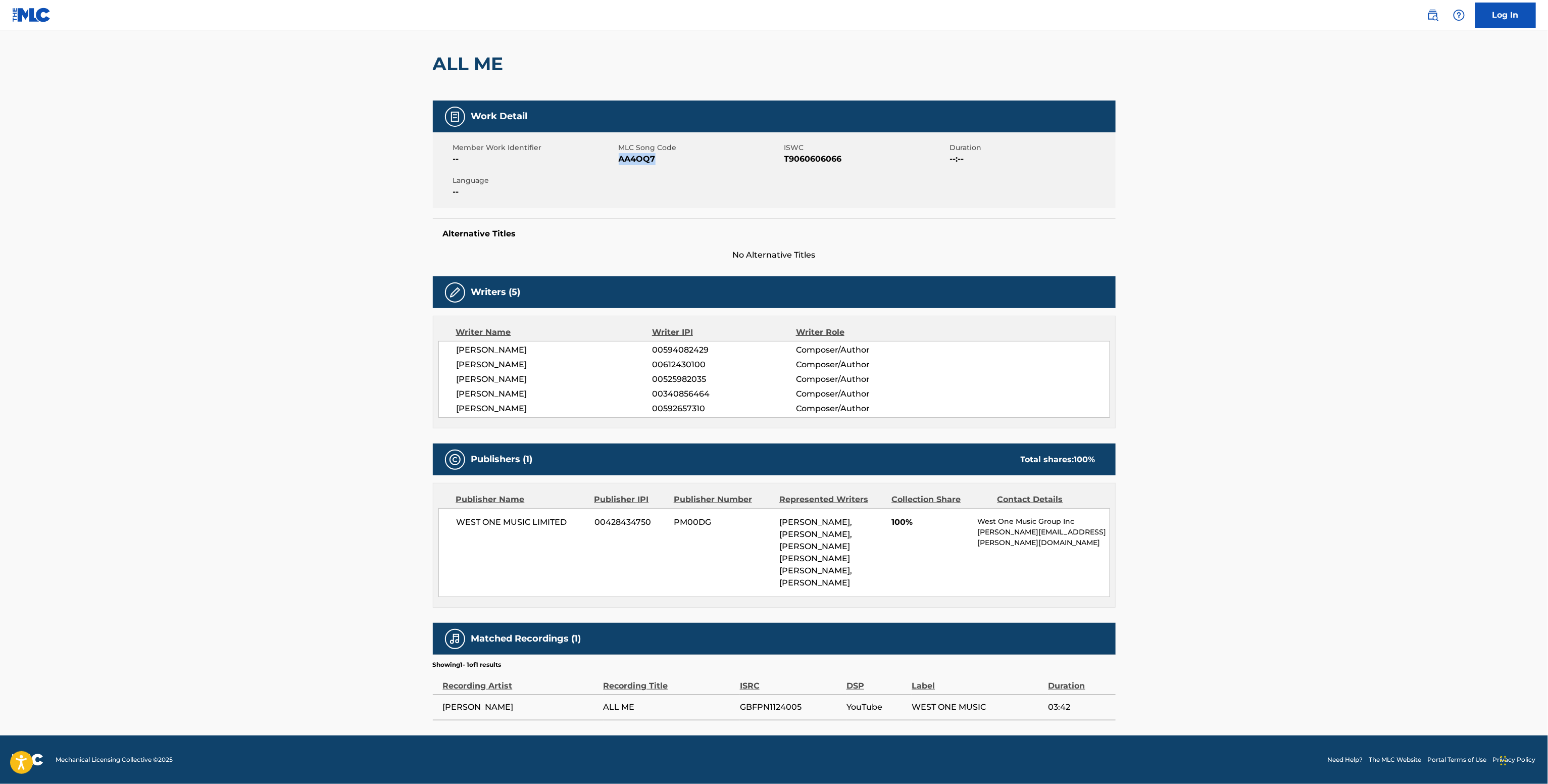
click at [618, 155] on span "AA4OQ7" at bounding box center [700, 159] width 163 height 12
copy span "AA4OQ7"
click at [539, 520] on span "WEST ONE MUSIC LIMITED" at bounding box center [522, 522] width 131 height 12
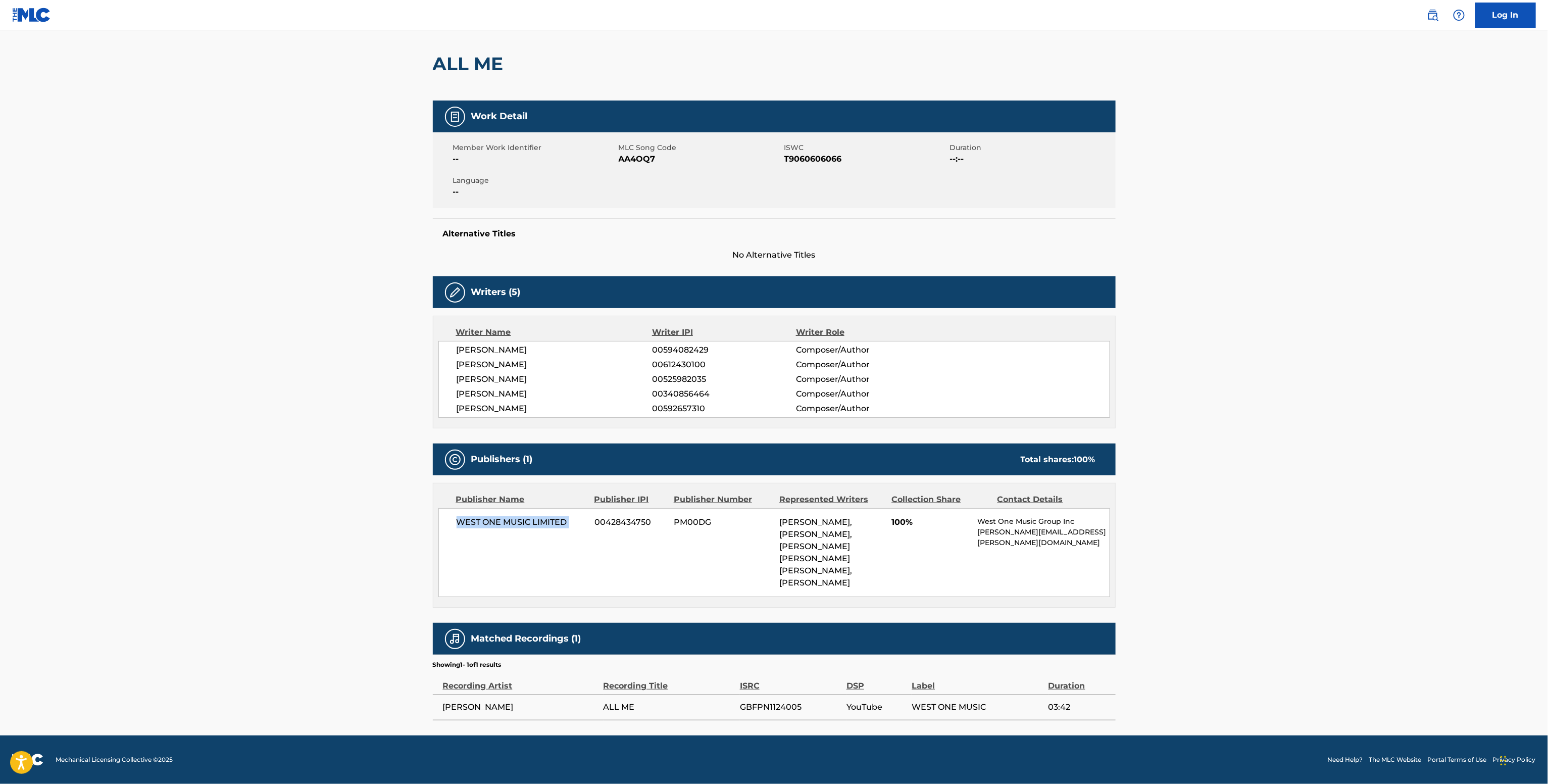
copy div "WEST ONE MUSIC LIMITED"
